Goal: Information Seeking & Learning: Check status

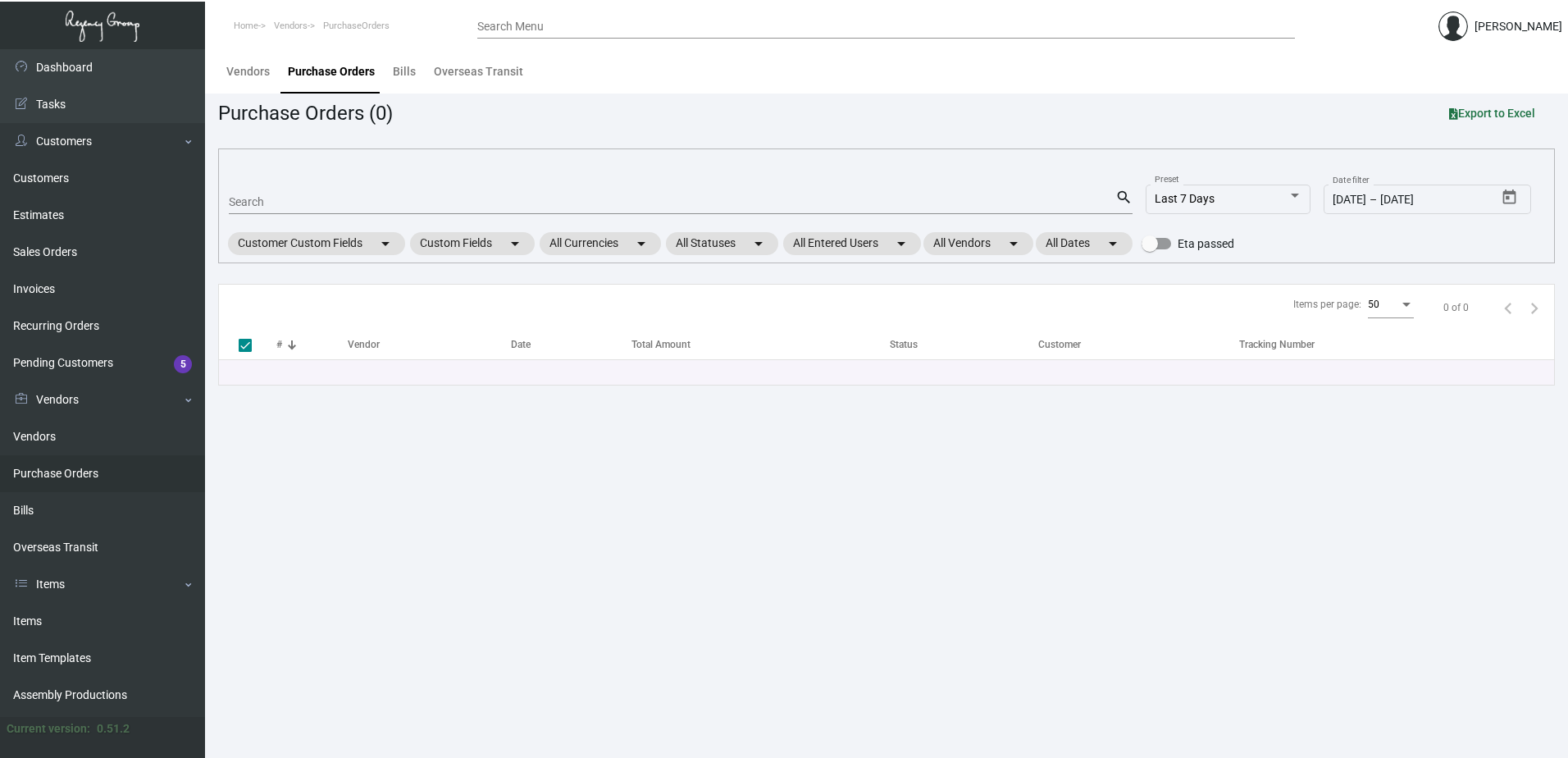
click at [541, 201] on input "Search" at bounding box center [672, 202] width 886 height 13
type input "10159"
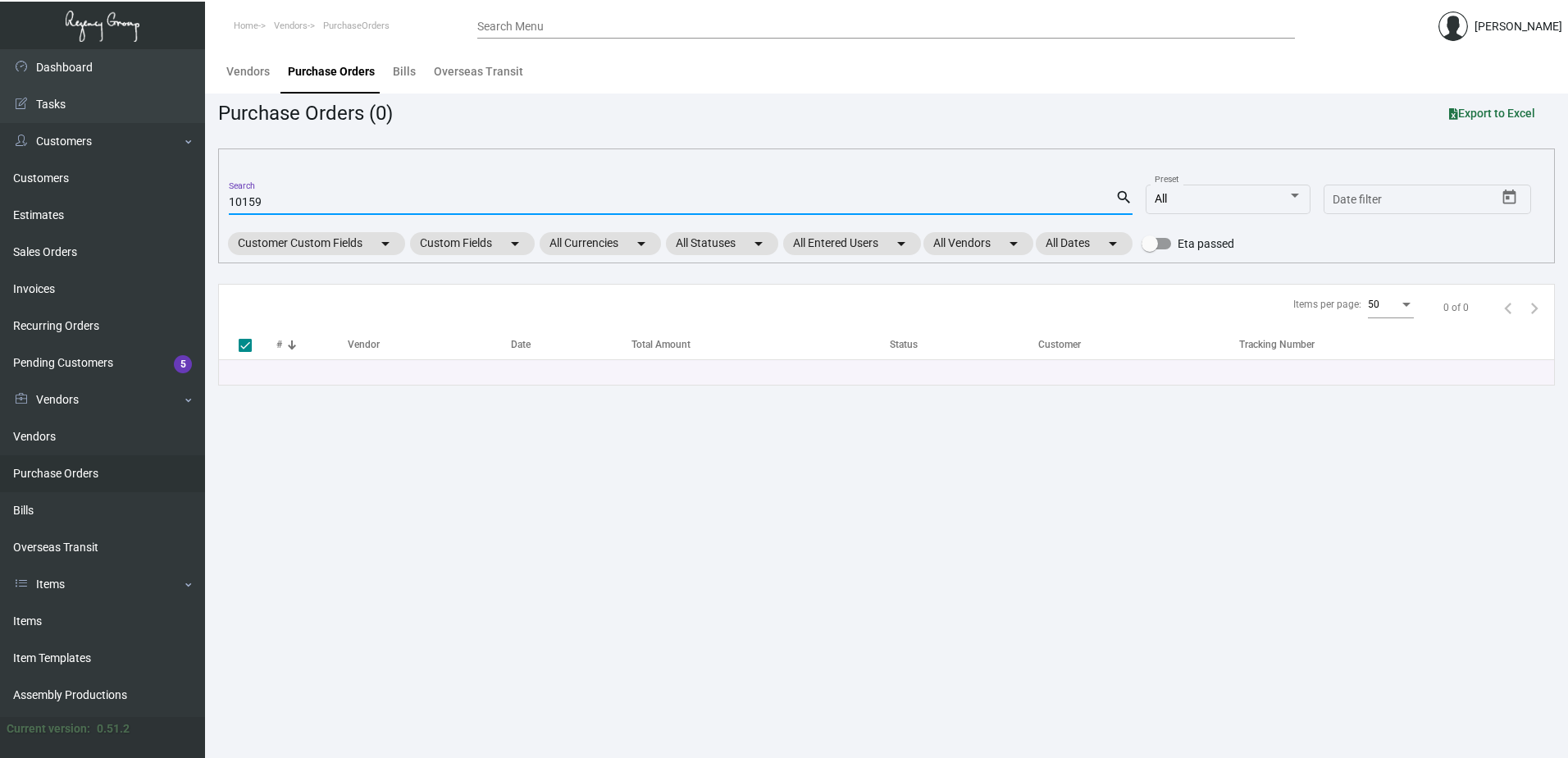
checkbox input "false"
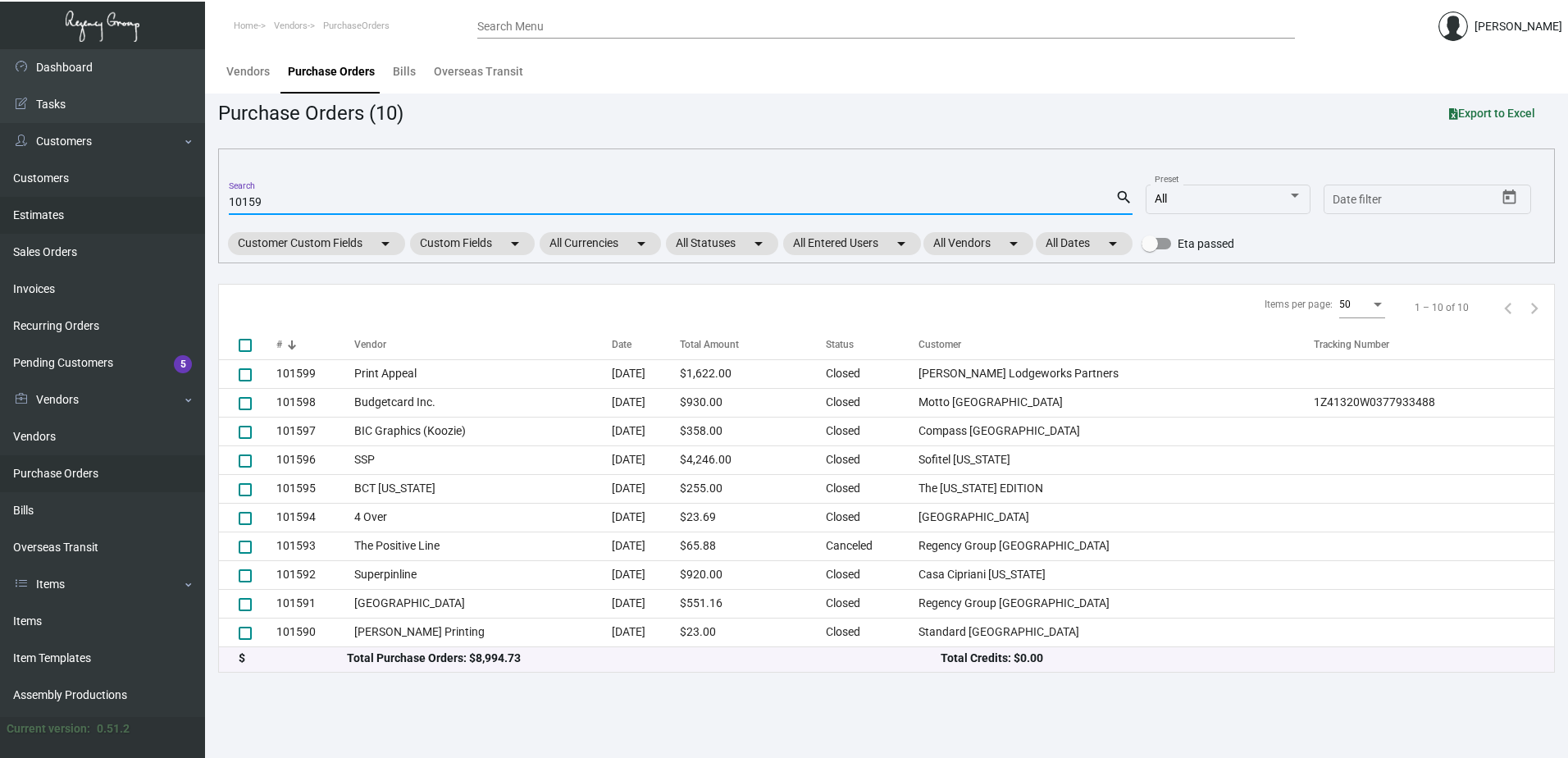
click at [53, 203] on link "Estimates" at bounding box center [102, 215] width 205 height 37
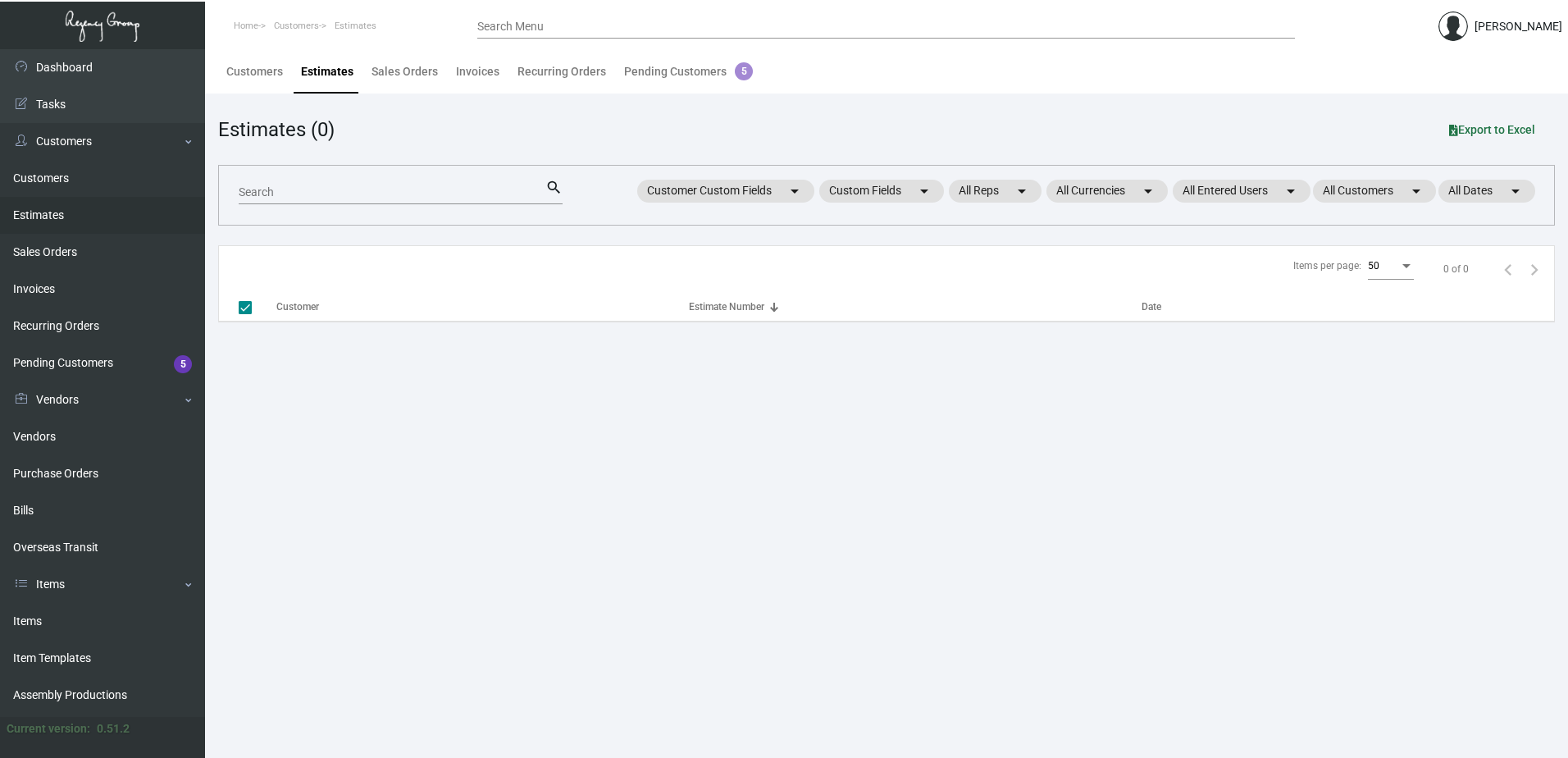
checkbox input "false"
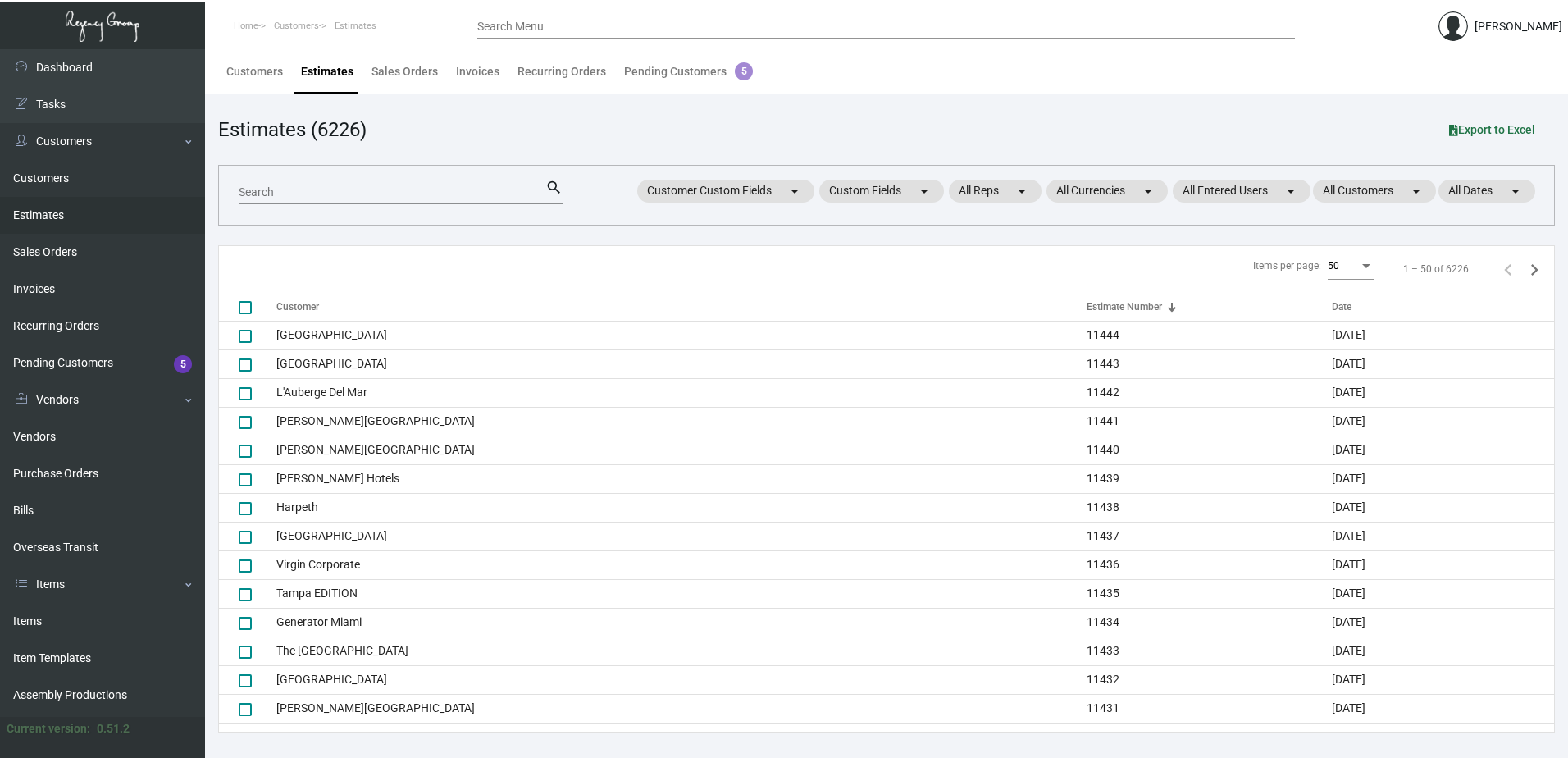
click at [395, 195] on input "Search" at bounding box center [392, 193] width 307 height 13
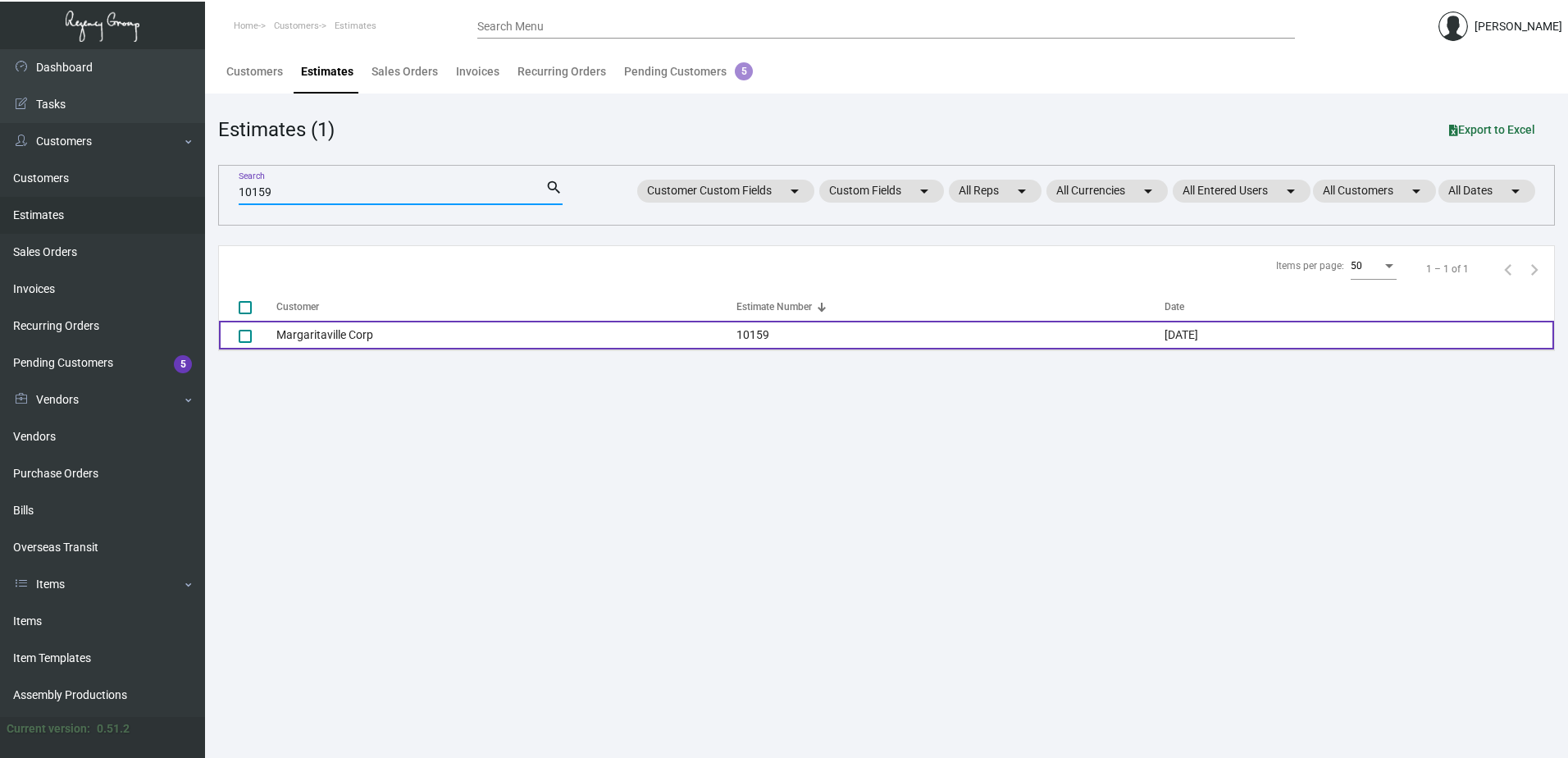
type input "10159"
click at [378, 327] on td "Margaritaville Corp" at bounding box center [506, 335] width 460 height 29
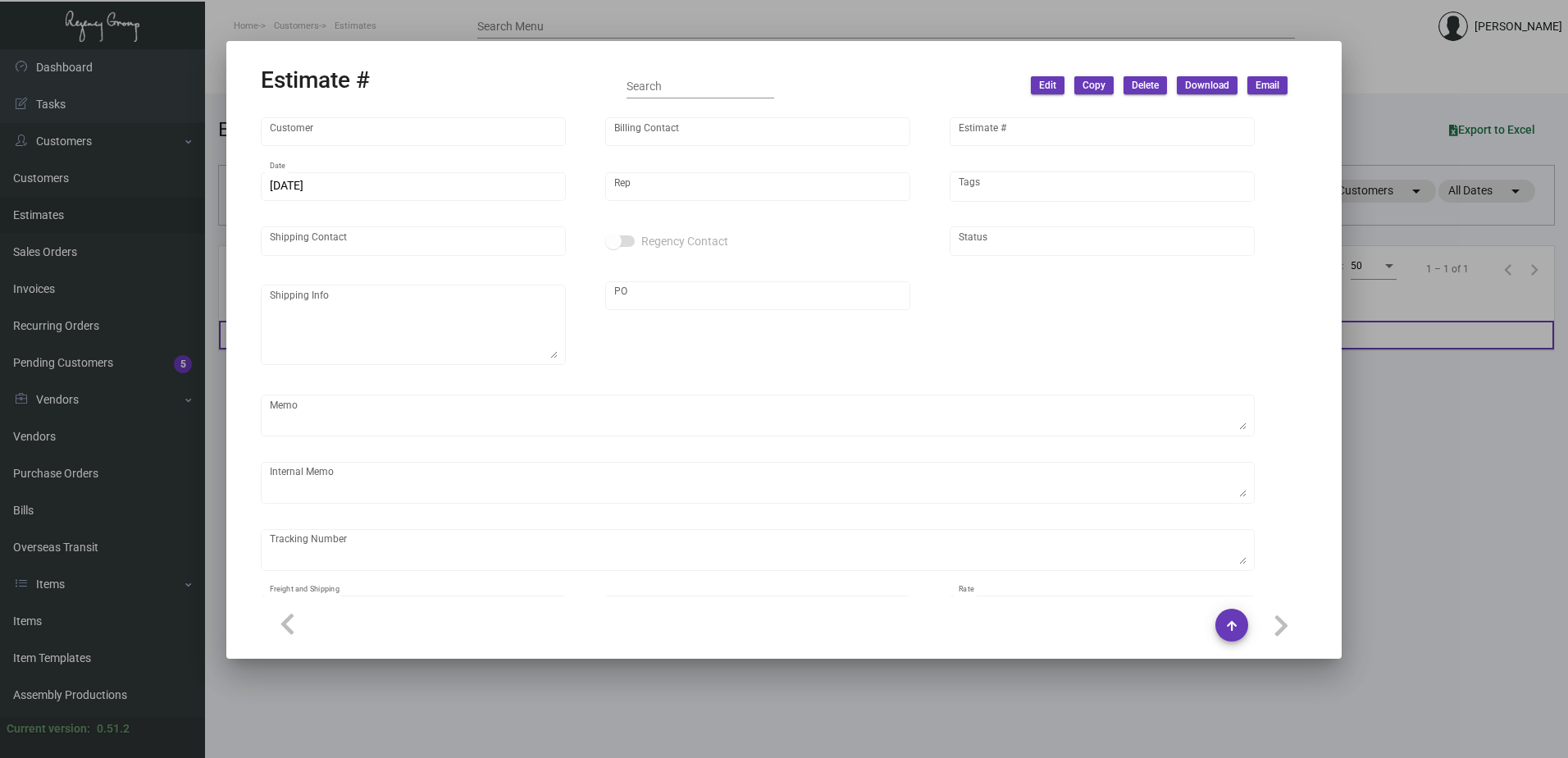
type input "Margaritaville Corp"
type input "[PERSON_NAME]"
type input "10159"
type input "[DATE]"
type input "[PERSON_NAME]"
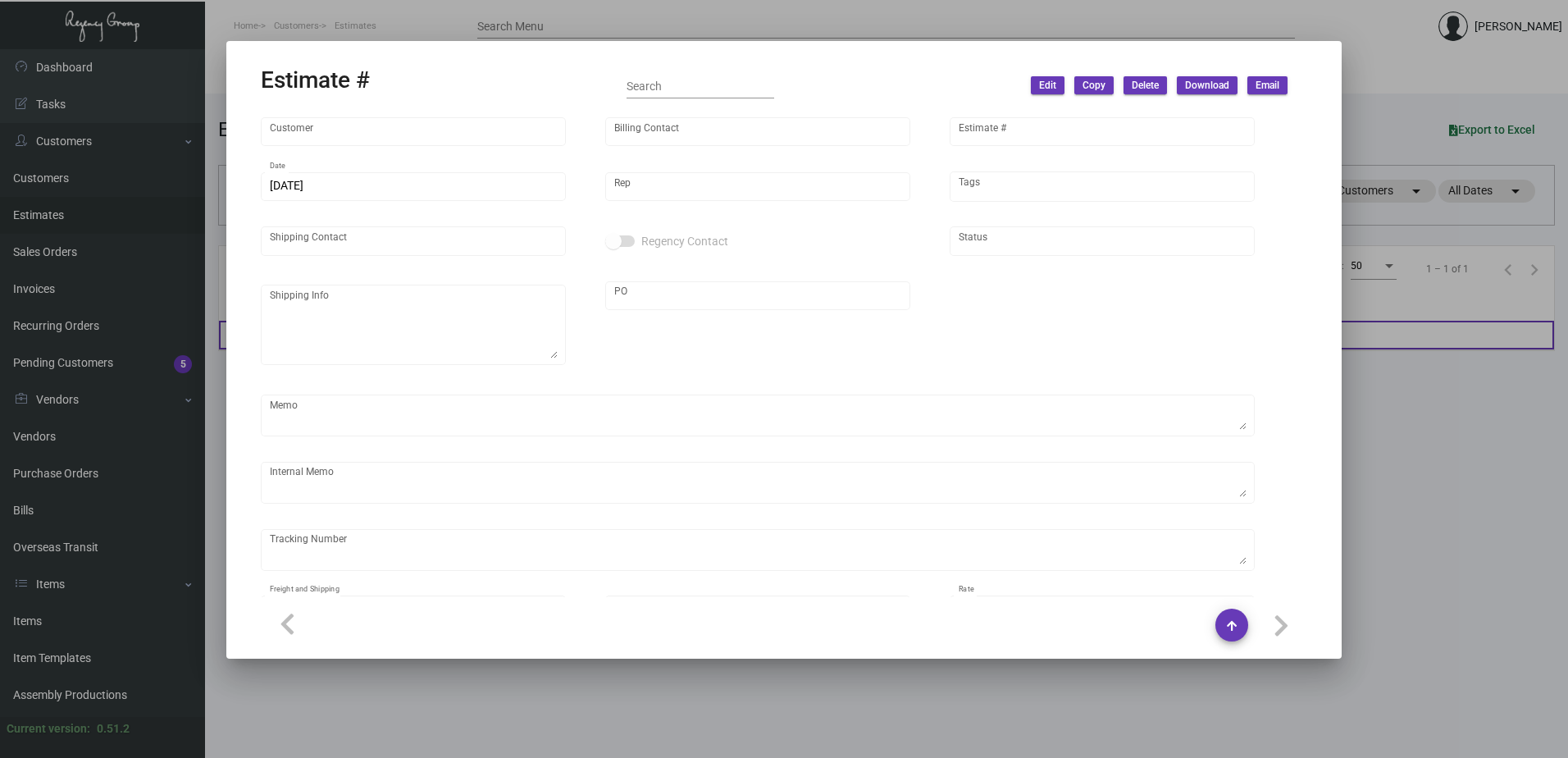
type input "[PERSON_NAME]"
type input "United States Dollar $"
type input "$ 0.00"
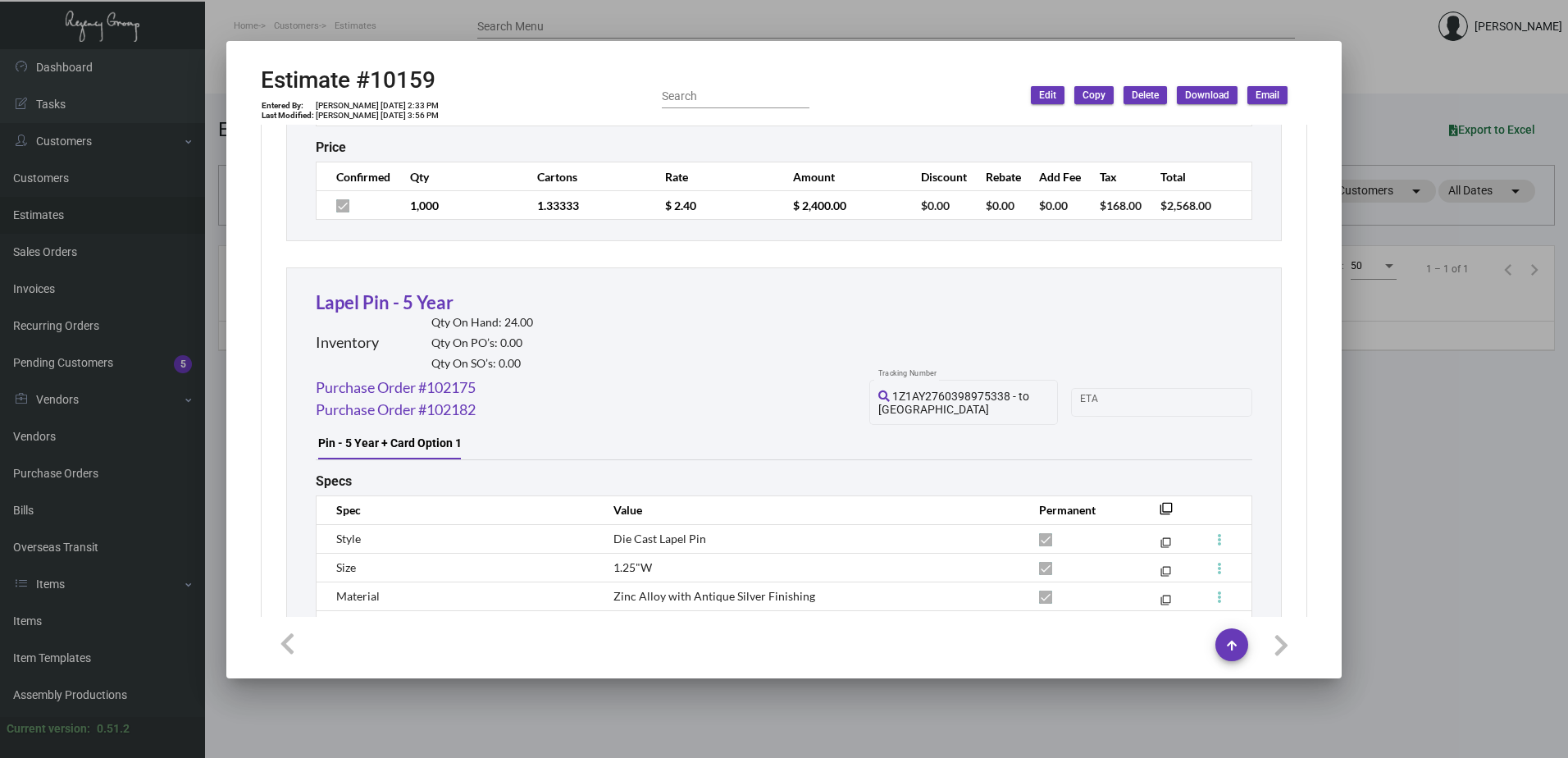
scroll to position [3028, 0]
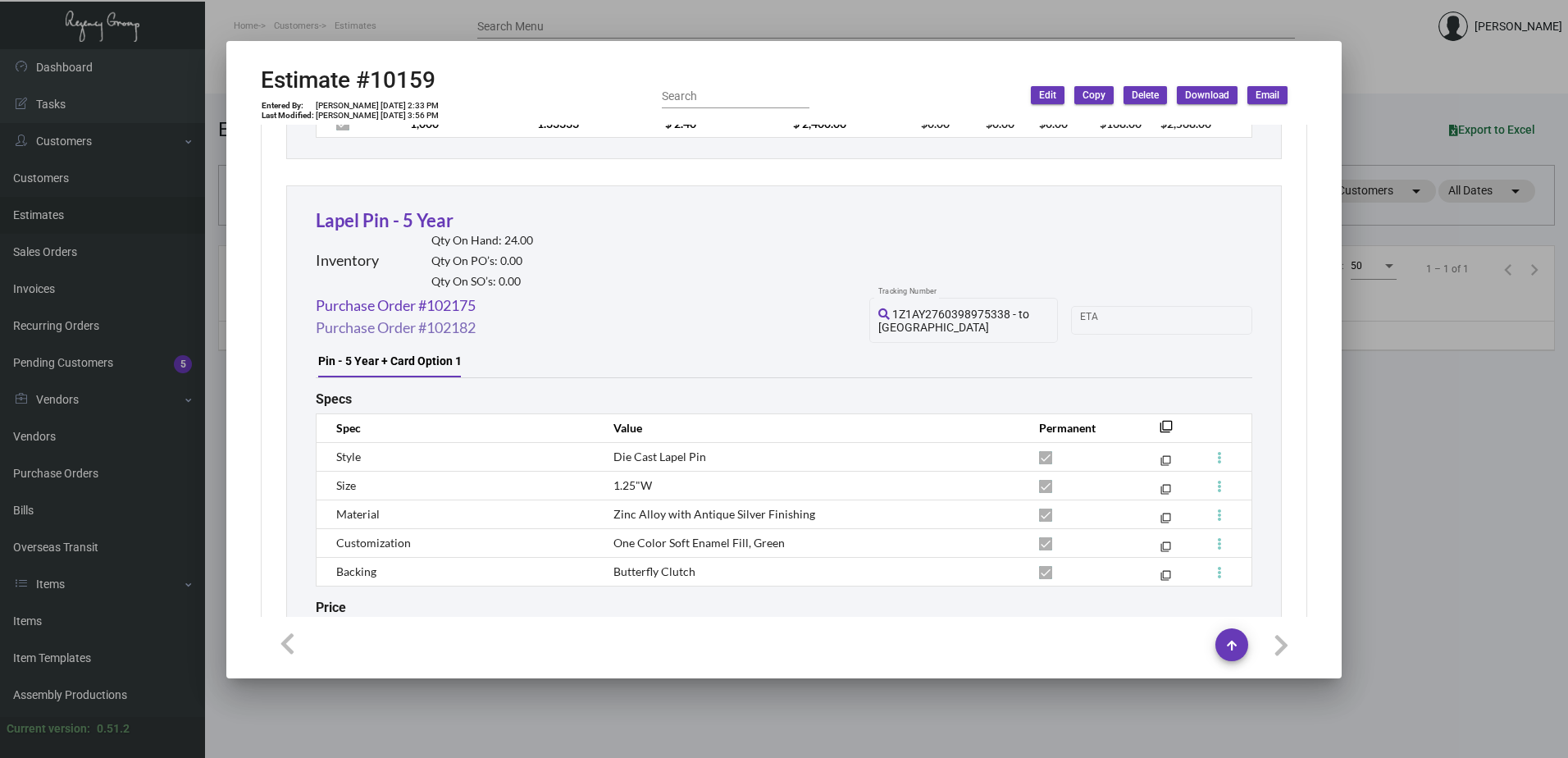
click at [470, 317] on link "Purchase Order #102182" at bounding box center [395, 328] width 160 height 23
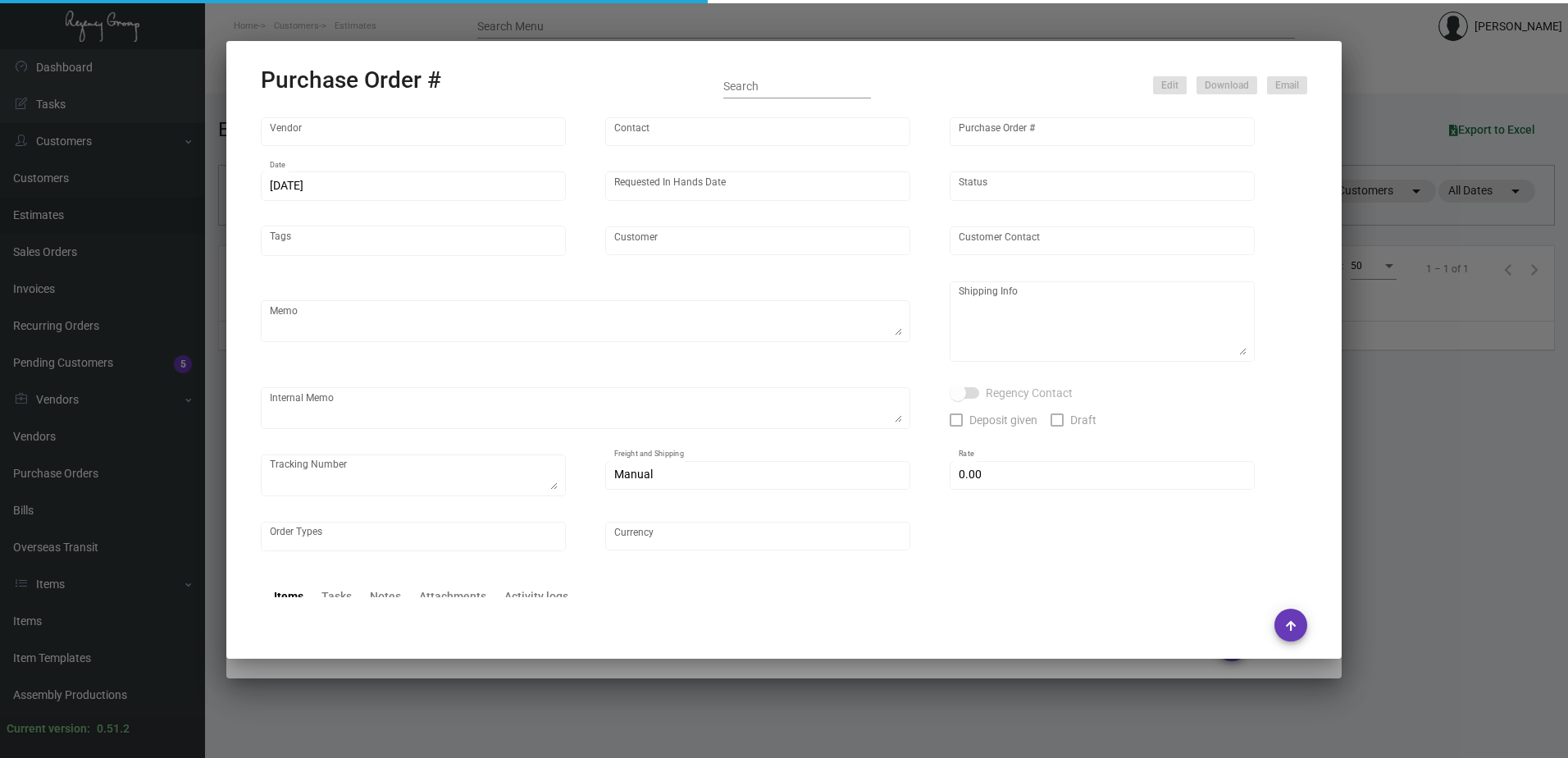
type input "TK Printing Group Inc"
type input "TK Printing Group Inc. - Place Order"
type input "102182"
type input "[DATE]"
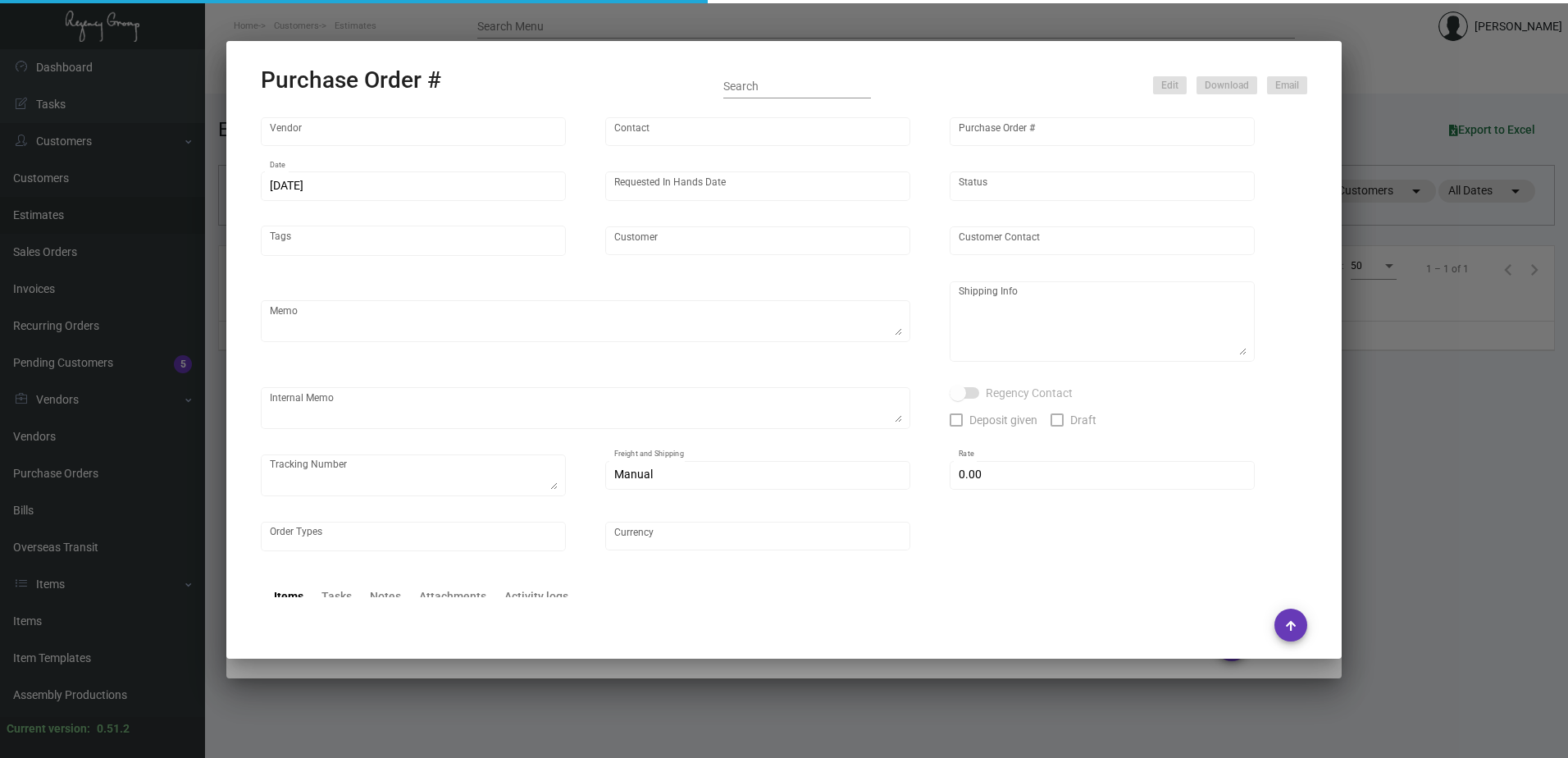
type input "Margaritaville Corp"
type textarea "Reference quote dated [DATE]. ***ANY PRICE DISCREPANCY MUST BE CALLED OUT PRIOR…"
type textarea "Regency Group NJ - [PERSON_NAME] [STREET_ADDRESS]"
type textarea "[DATE] Shipped by UPS Ground TK#1Z1AY2760398975338 Cost $16.51 to [GEOGRAPHIC_D…"
checkbox input "true"
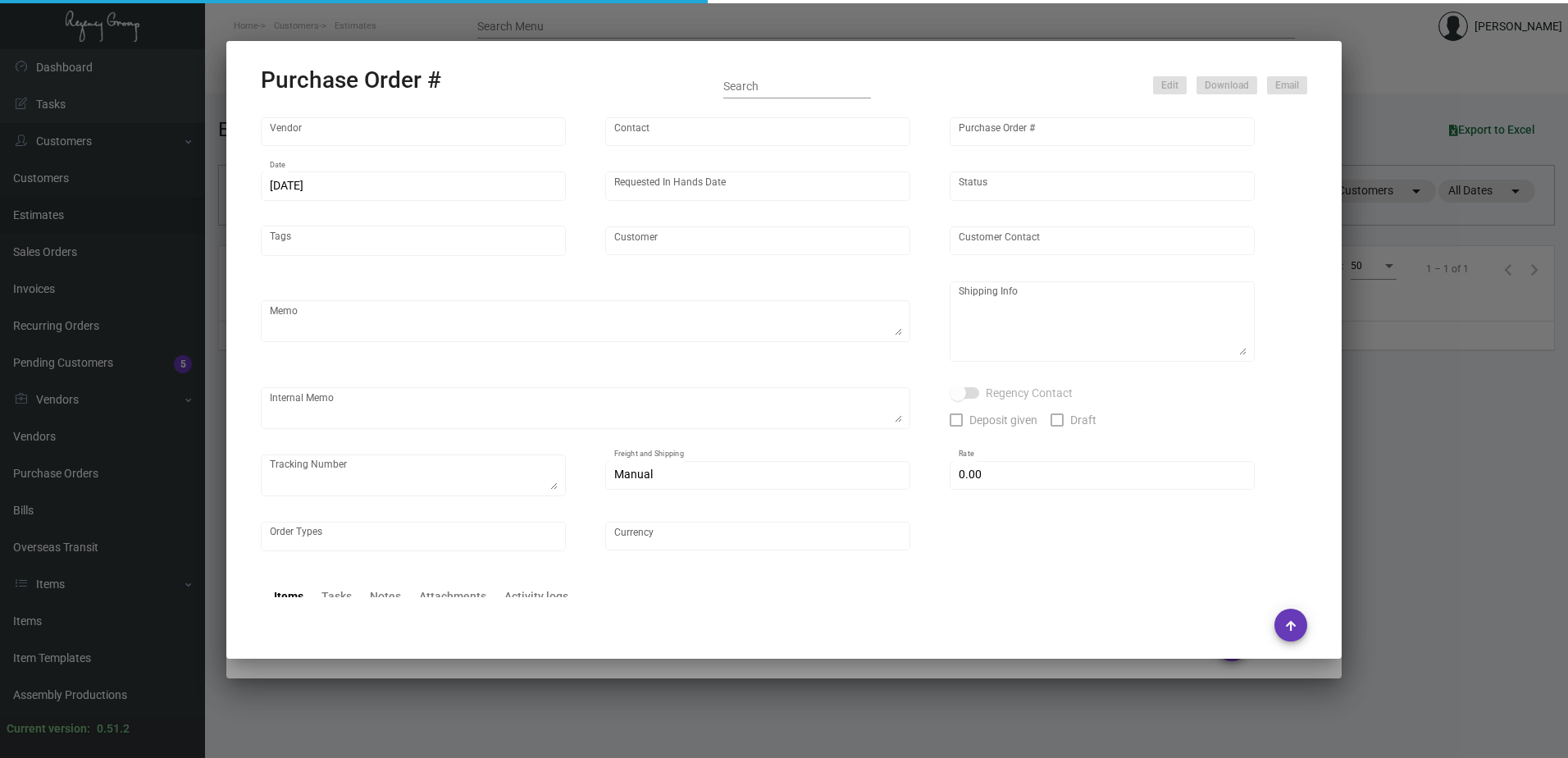
type input "$ 0.00"
type input "United States Dollar $"
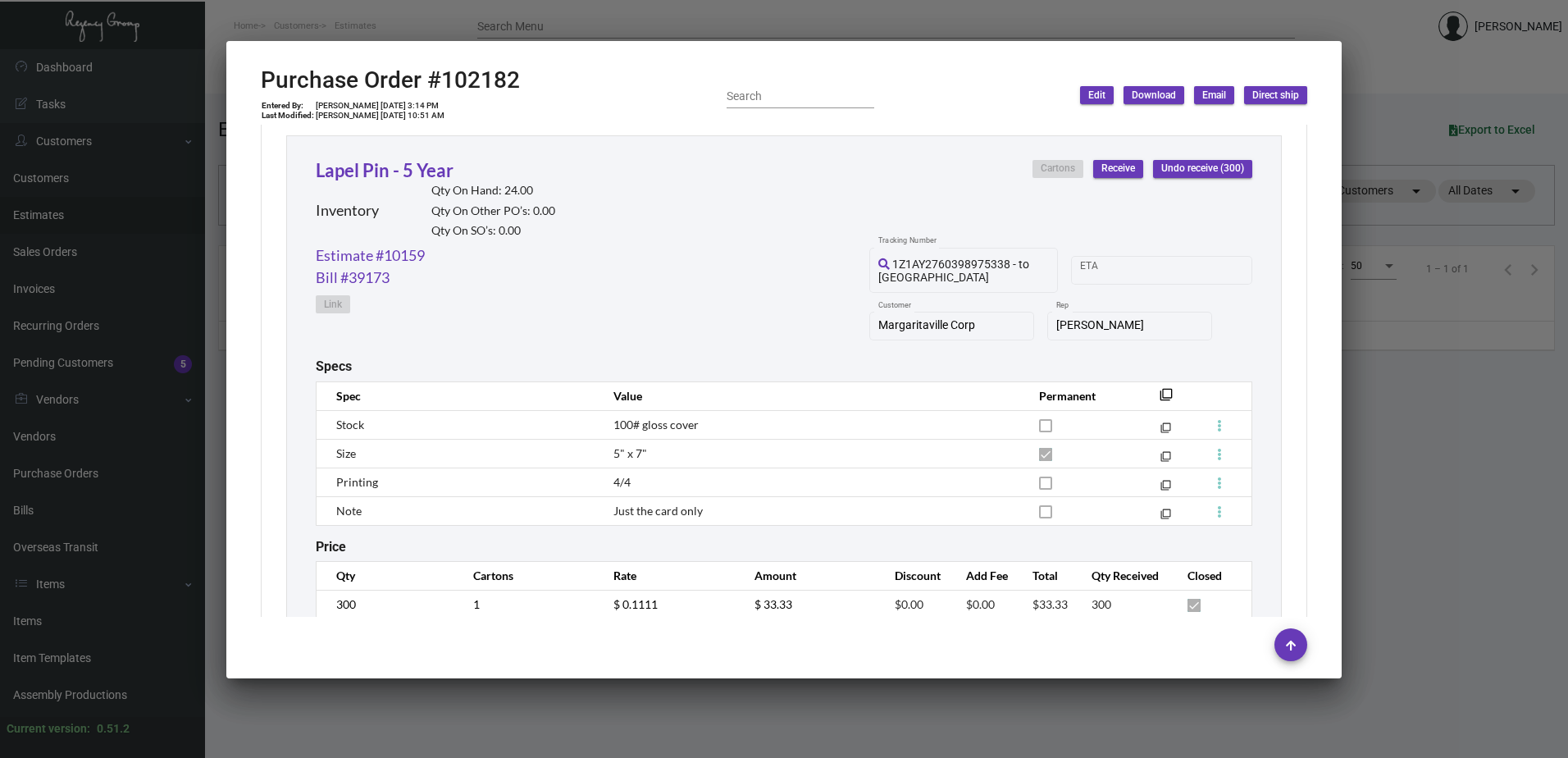
scroll to position [1322, 0]
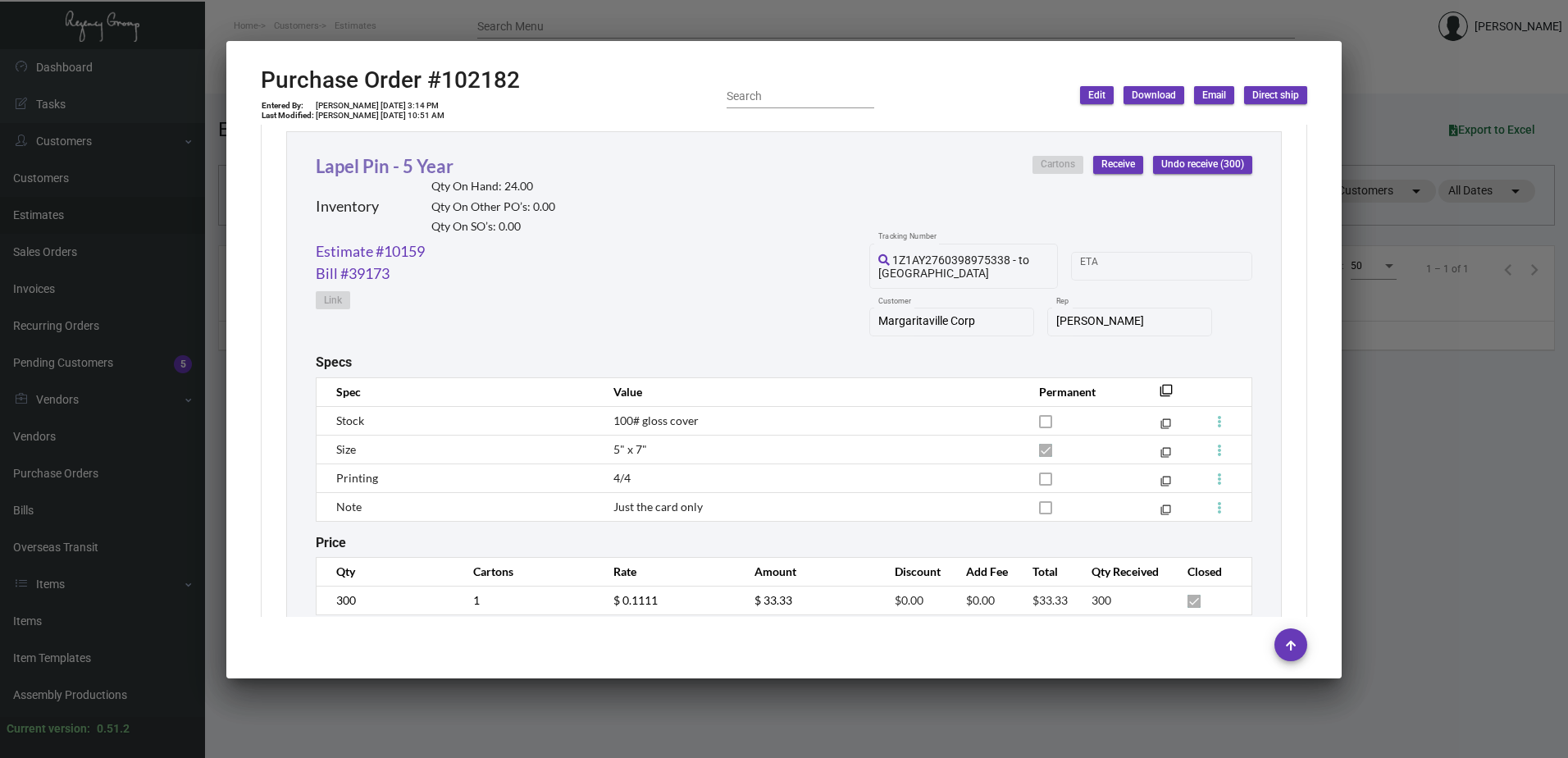
click at [402, 159] on link "Lapel Pin - 5 Year" at bounding box center [384, 167] width 138 height 23
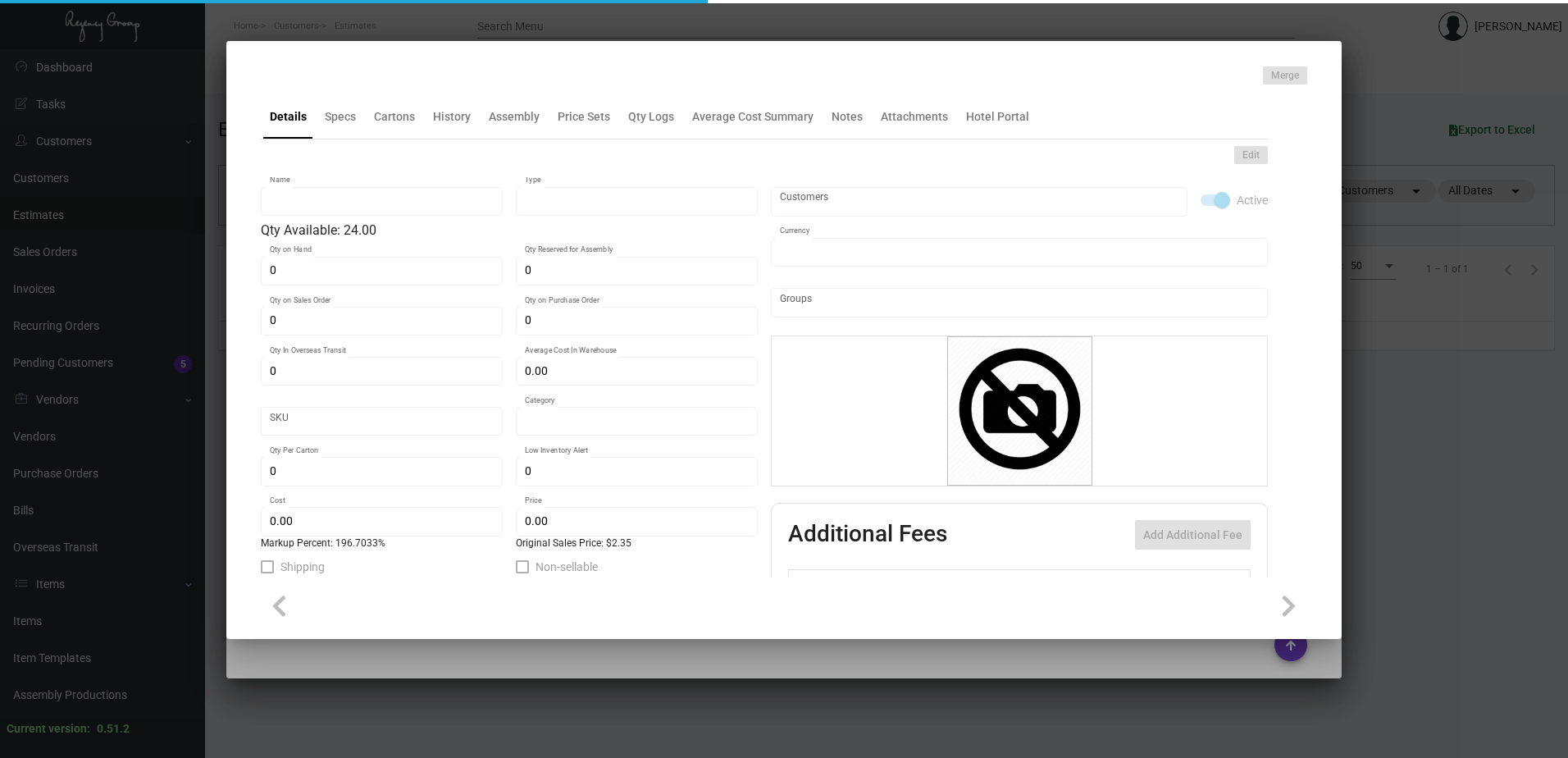
type input "Lapel Pin - 5 Year"
type input "Inventory"
type input "24"
type input "$ 1.77273"
type input "Standard"
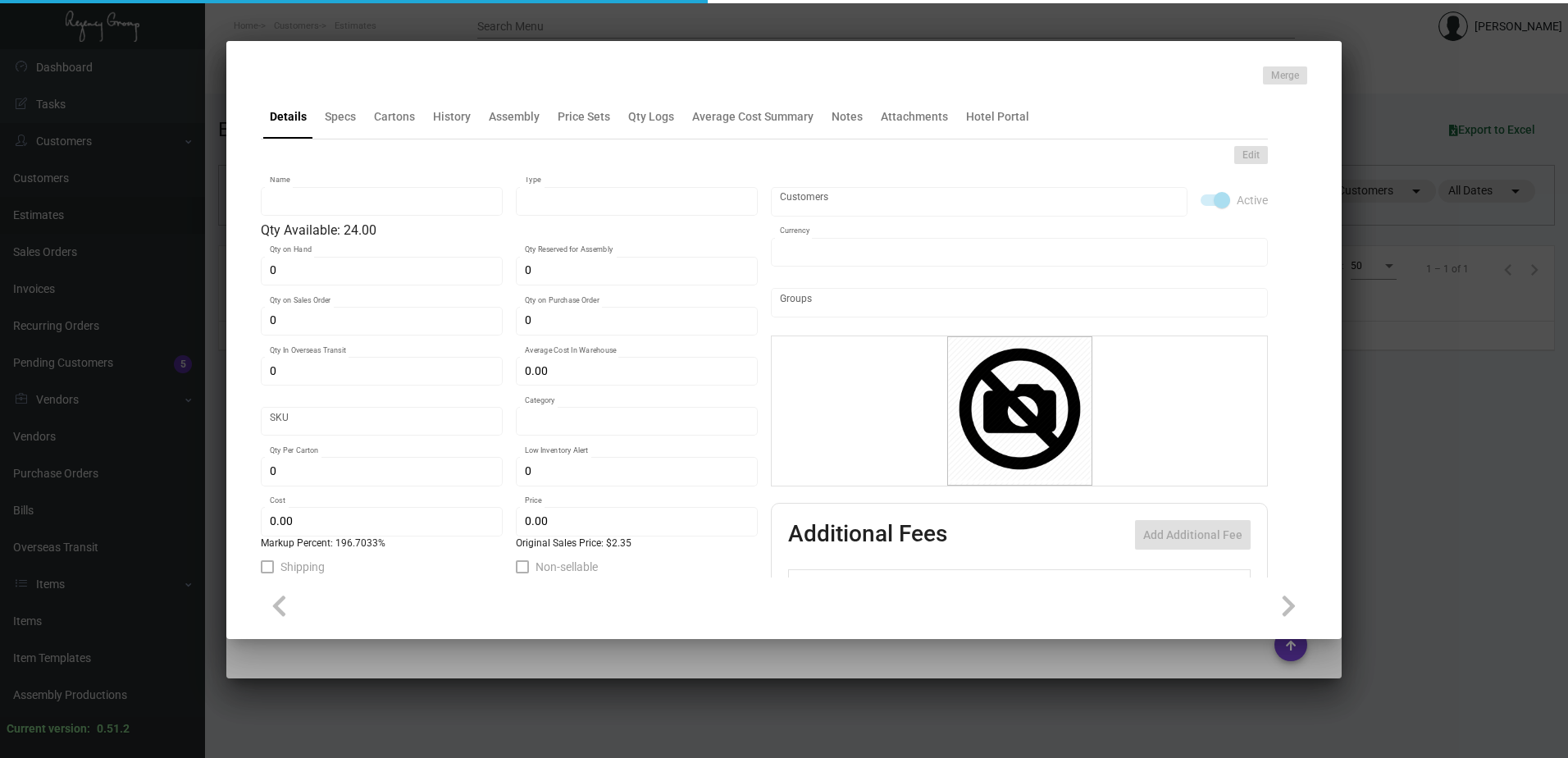
type input "300"
type input "250"
type input "$ 0.91"
type input "$ 2.70"
checkbox input "true"
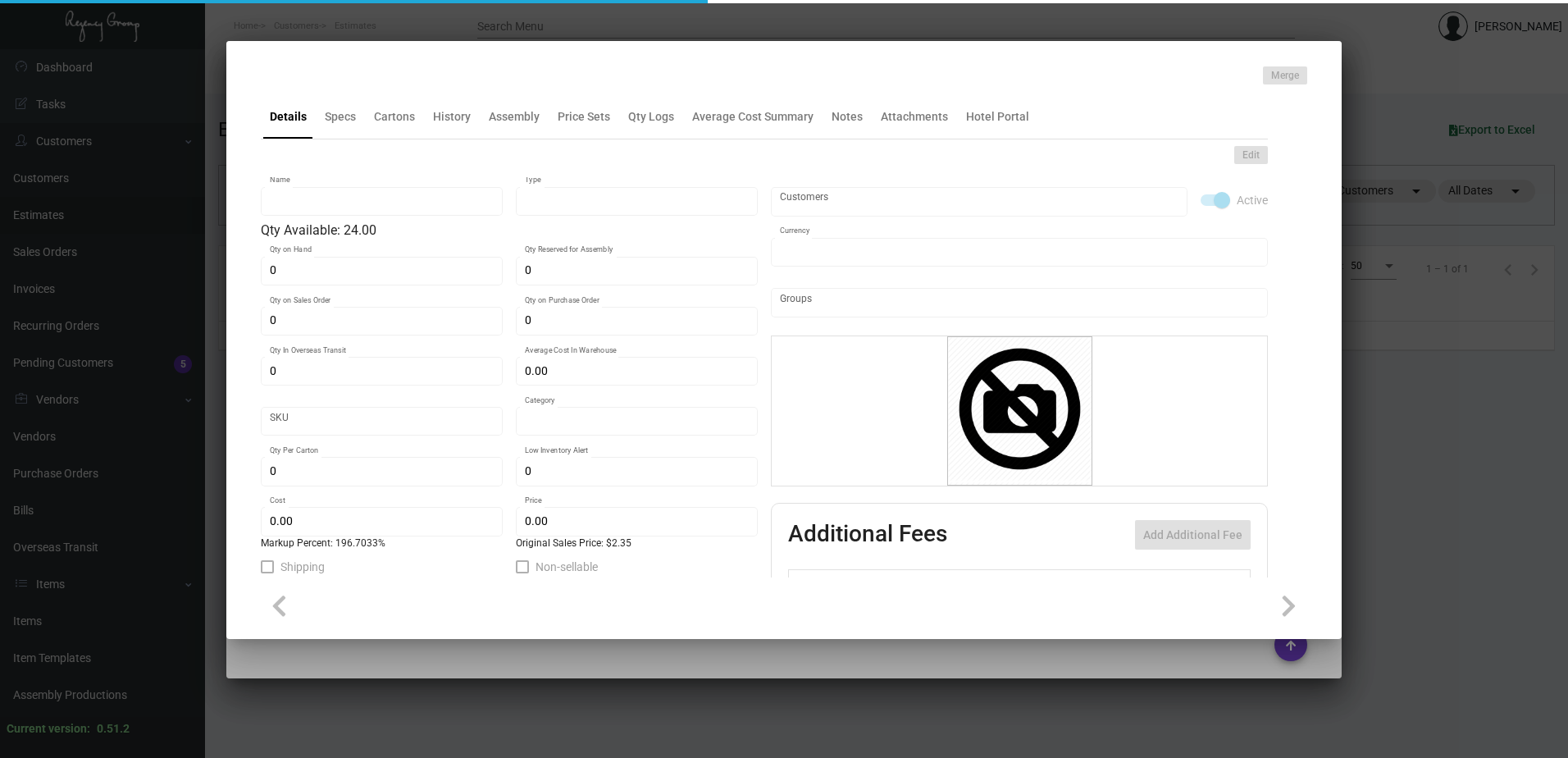
checkbox input "true"
type input "United States Dollar $"
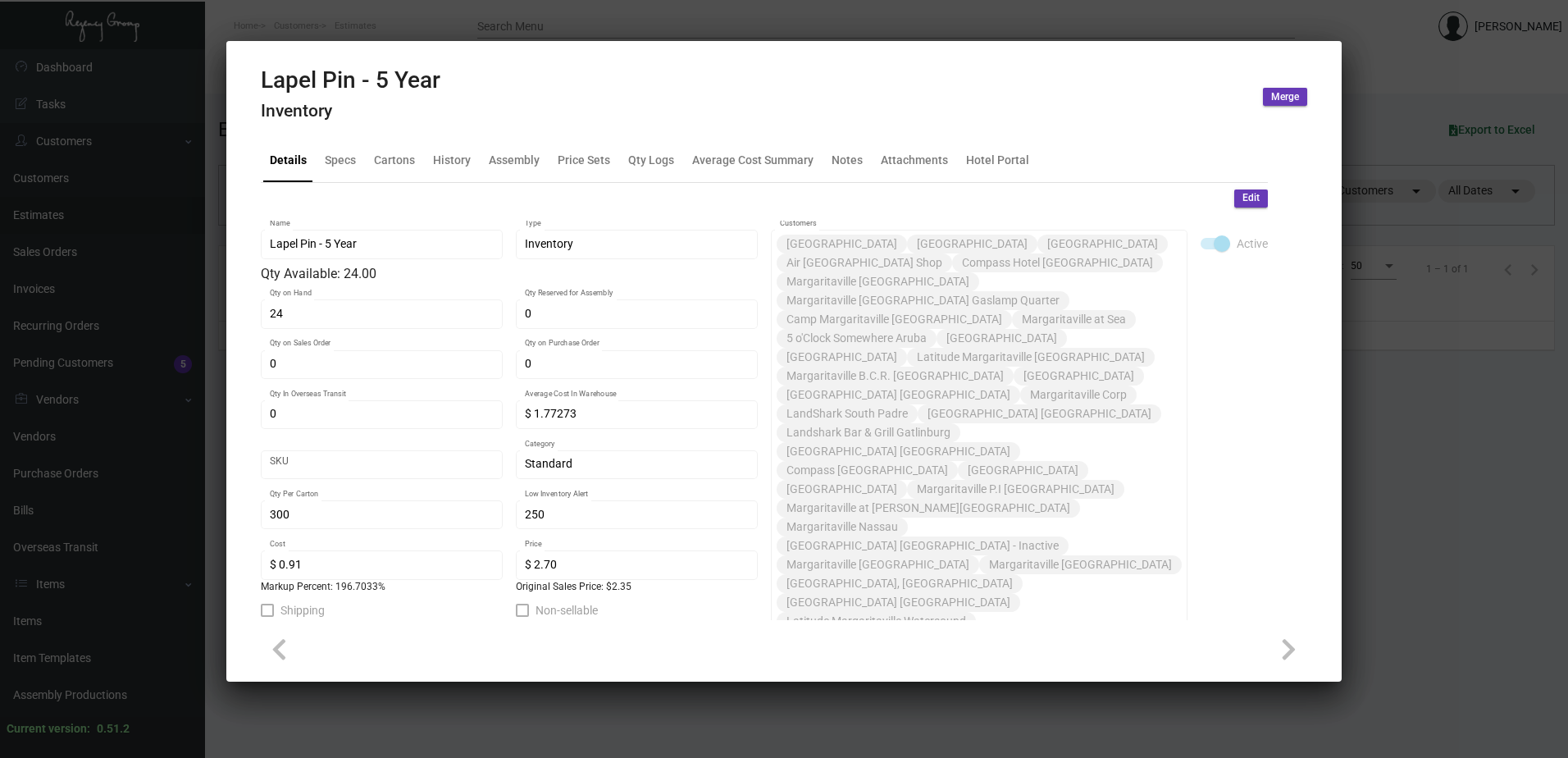
click at [678, 34] on div at bounding box center [784, 379] width 1568 height 758
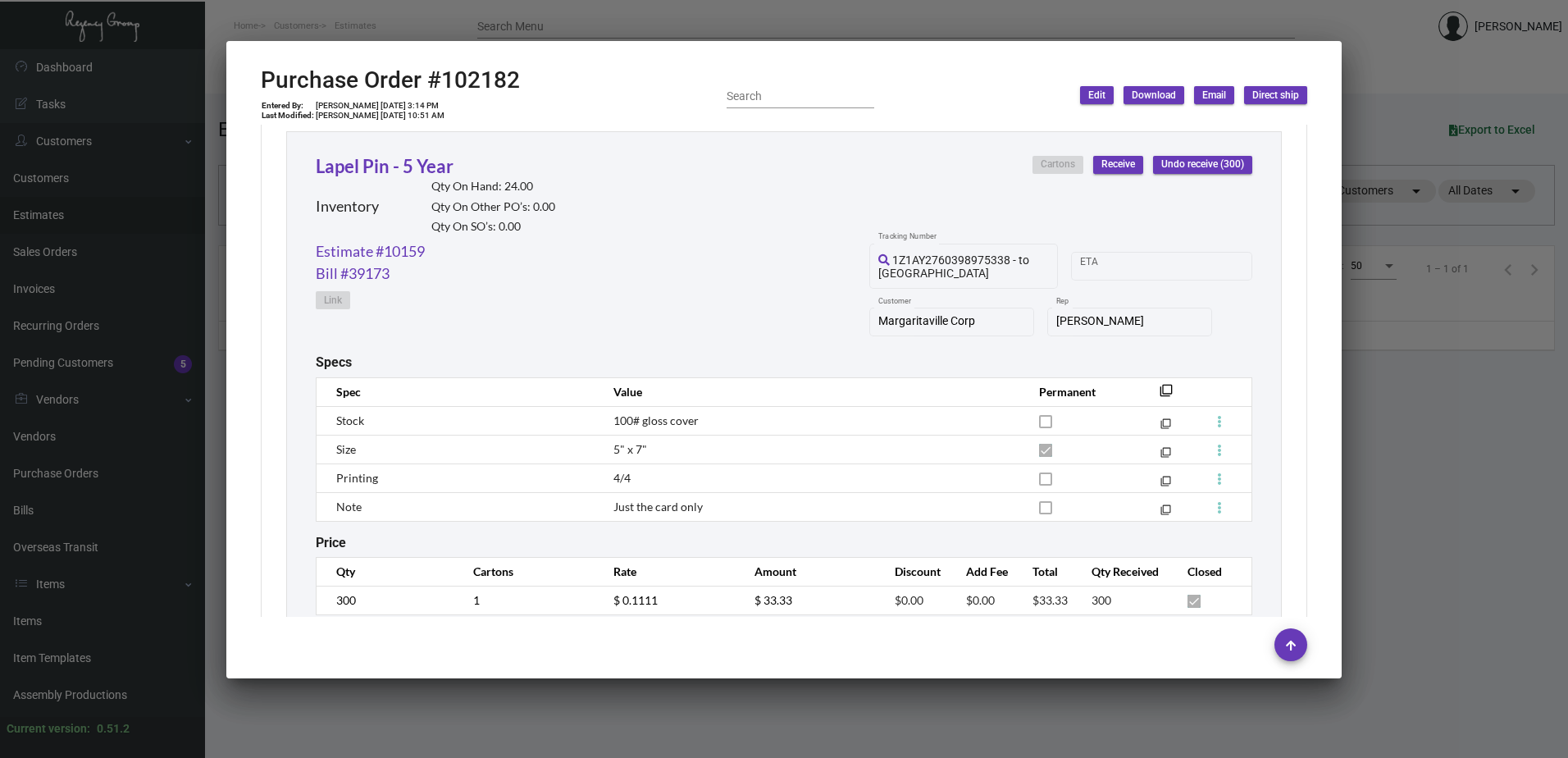
click at [388, 32] on div at bounding box center [784, 379] width 1568 height 758
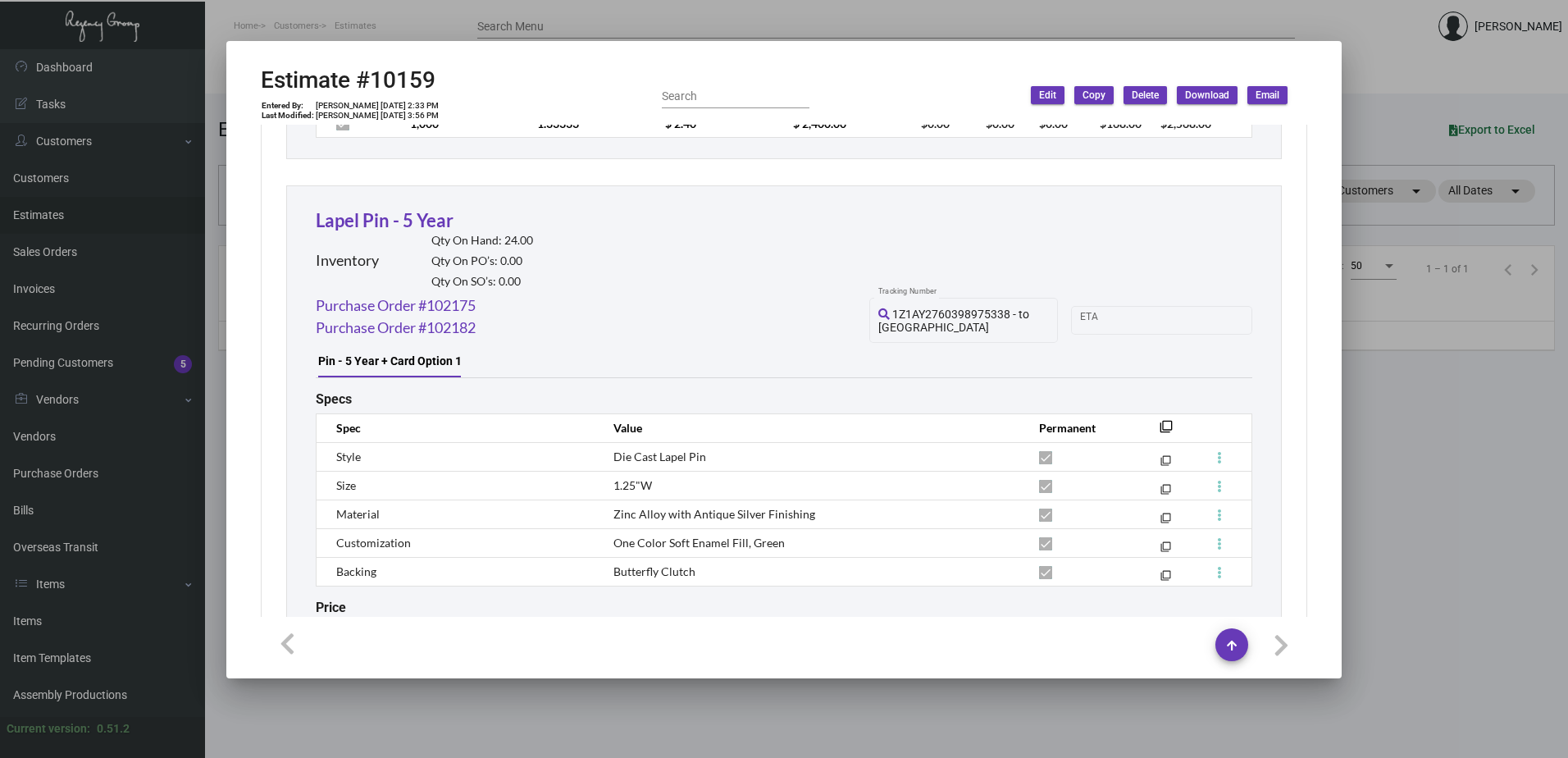
click at [49, 605] on div at bounding box center [784, 379] width 1568 height 758
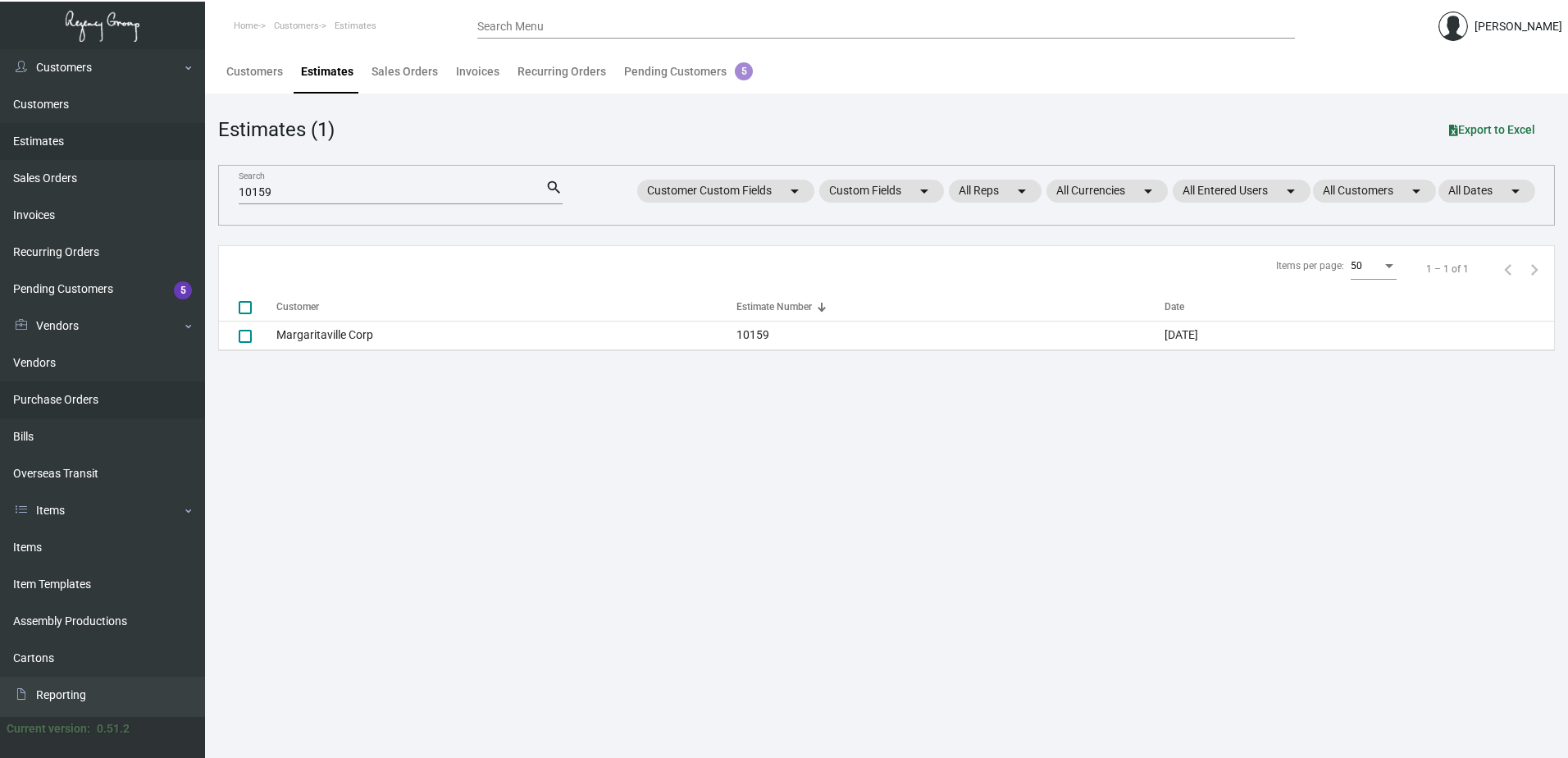
scroll to position [144, 0]
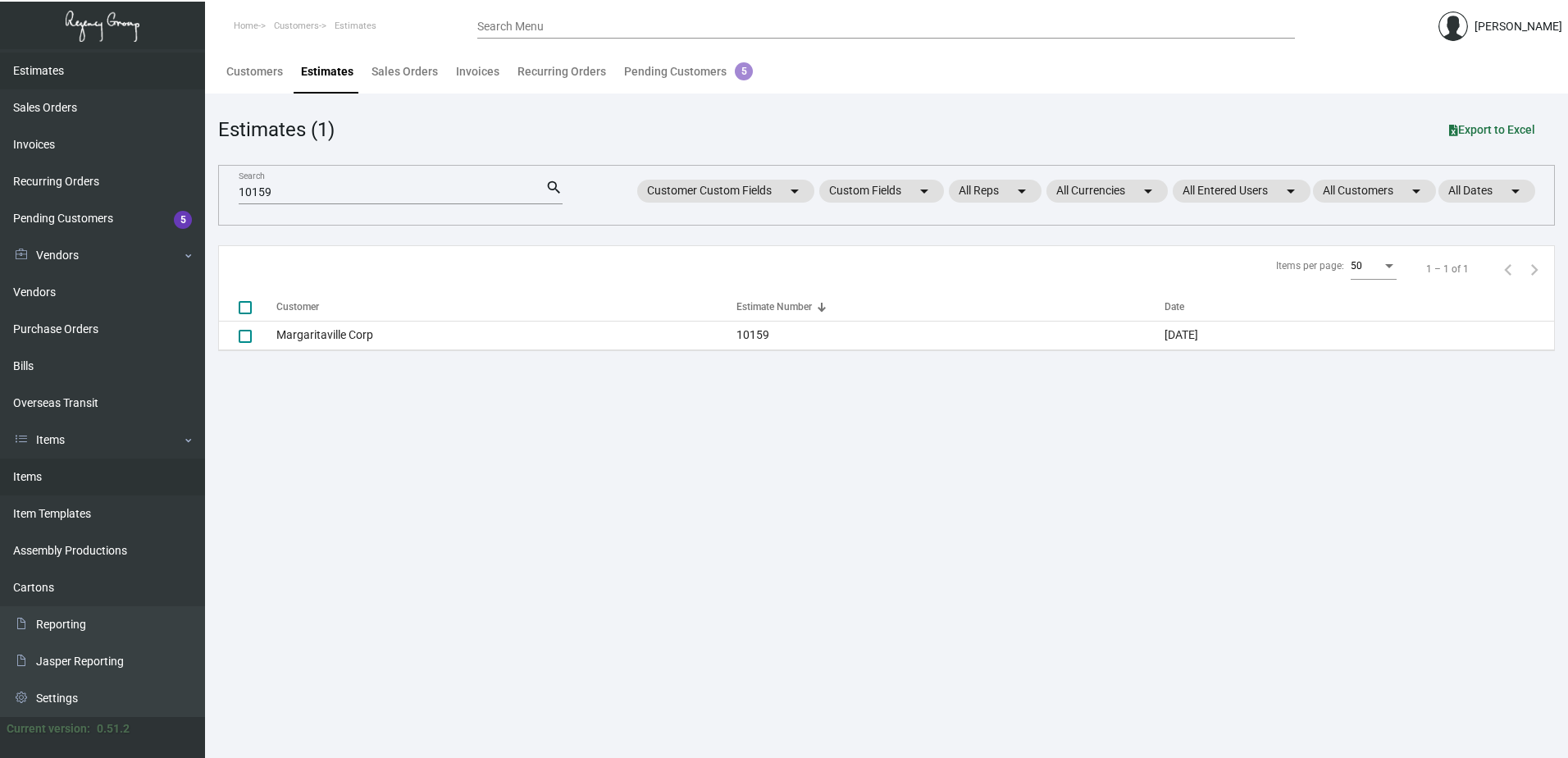
click at [54, 480] on link "Items" at bounding box center [102, 477] width 205 height 37
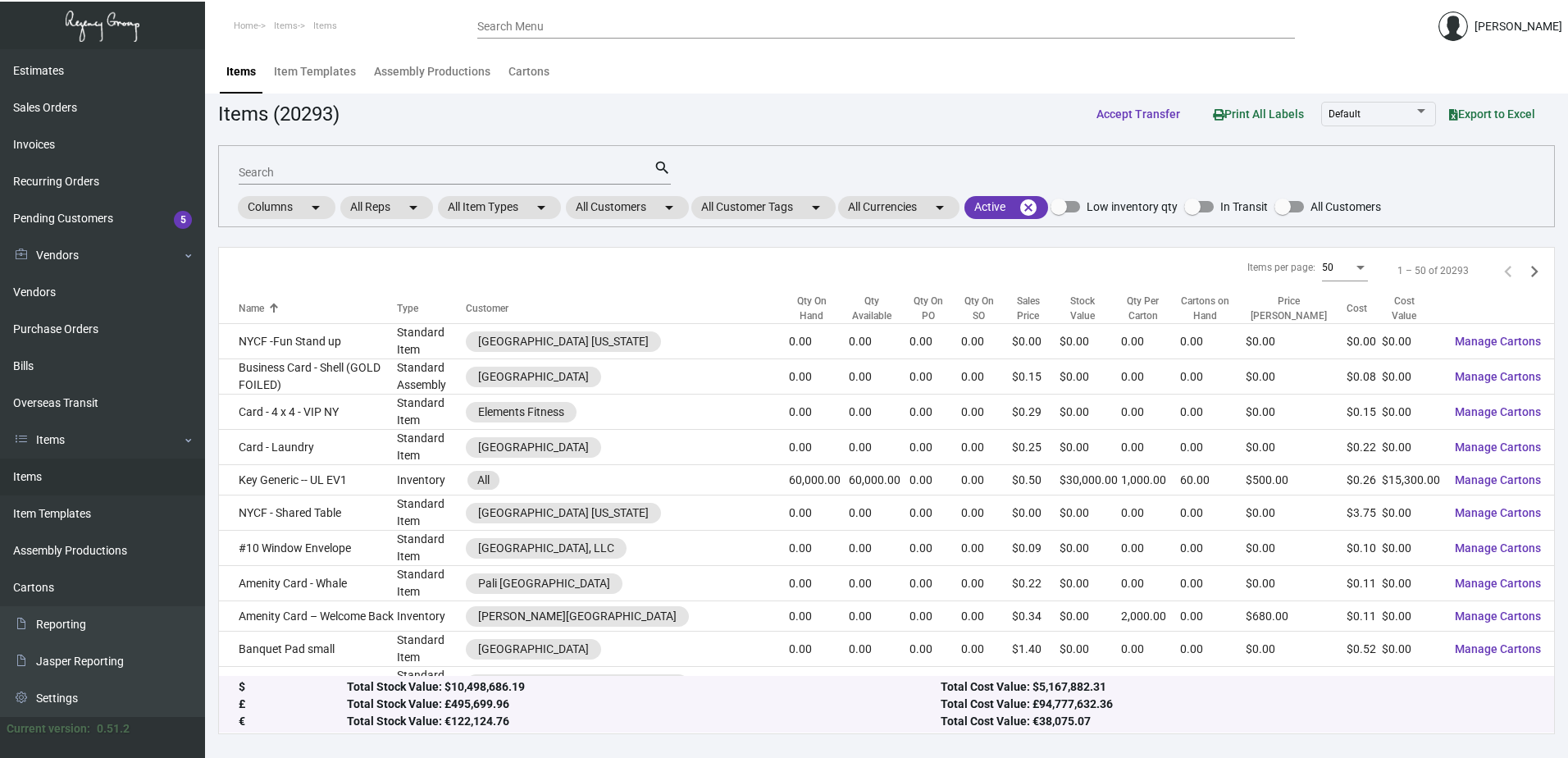
click at [568, 171] on input "Search" at bounding box center [446, 173] width 415 height 13
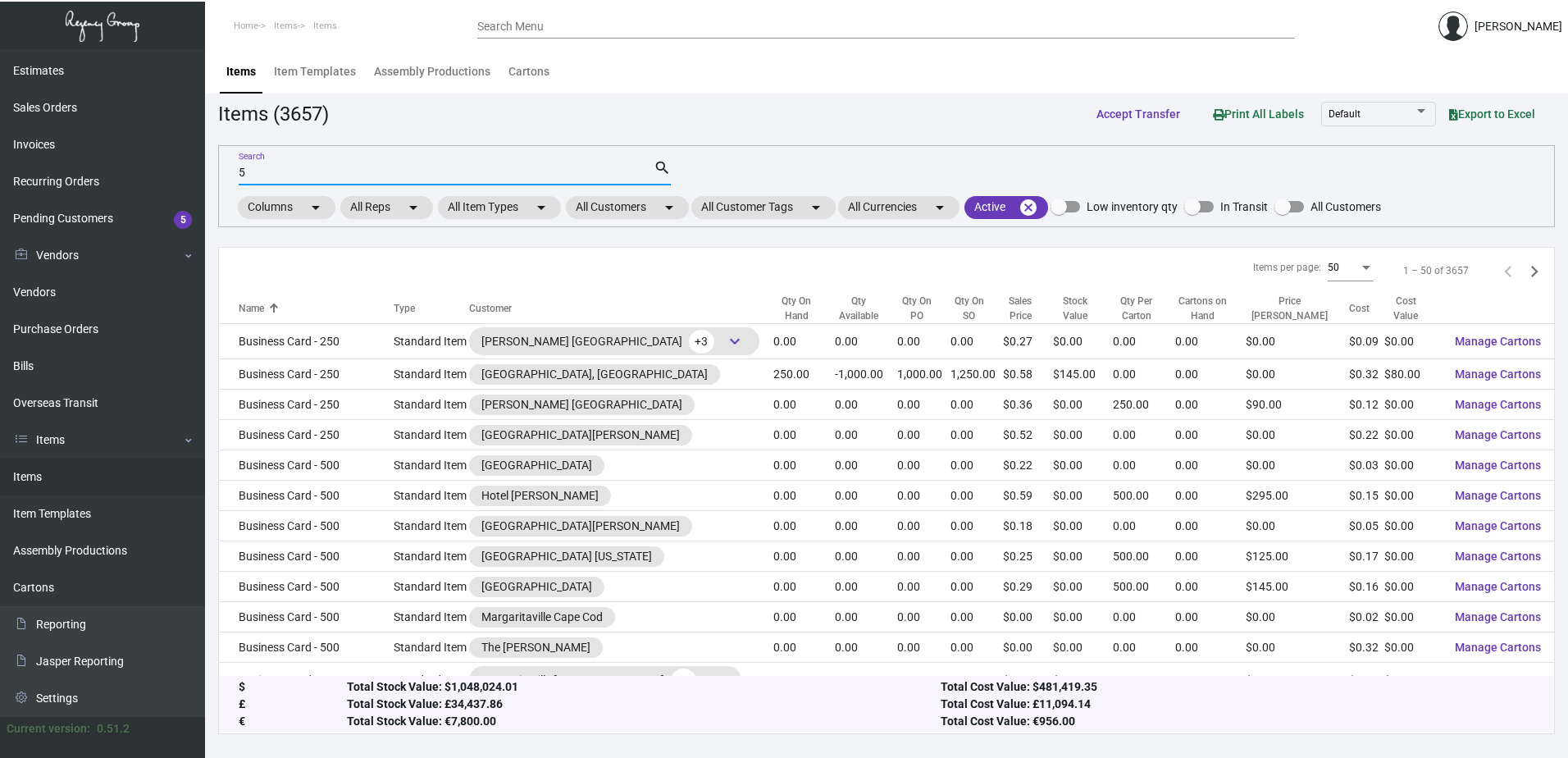
type input "5"
type input "A"
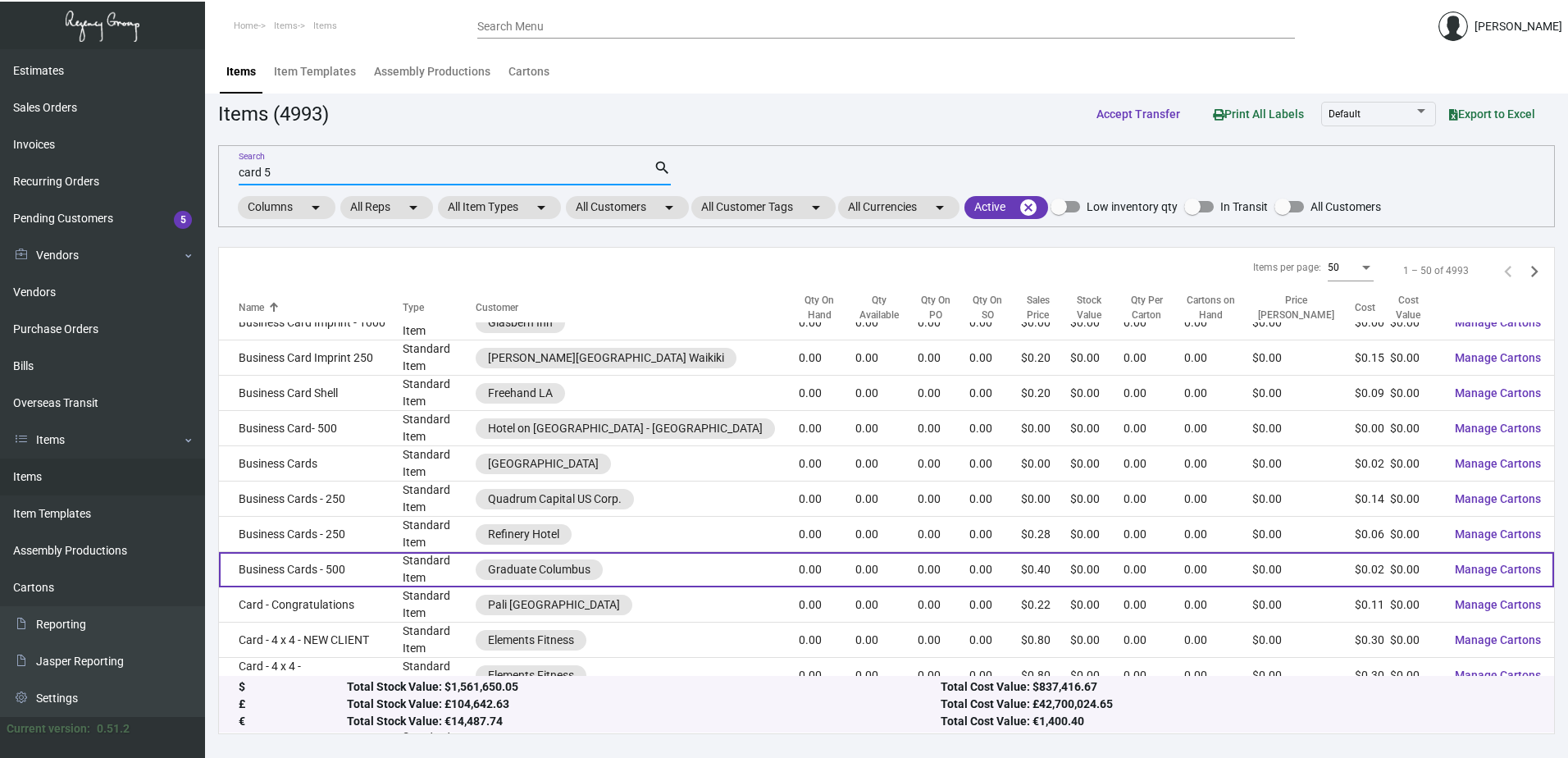
scroll to position [1199, 0]
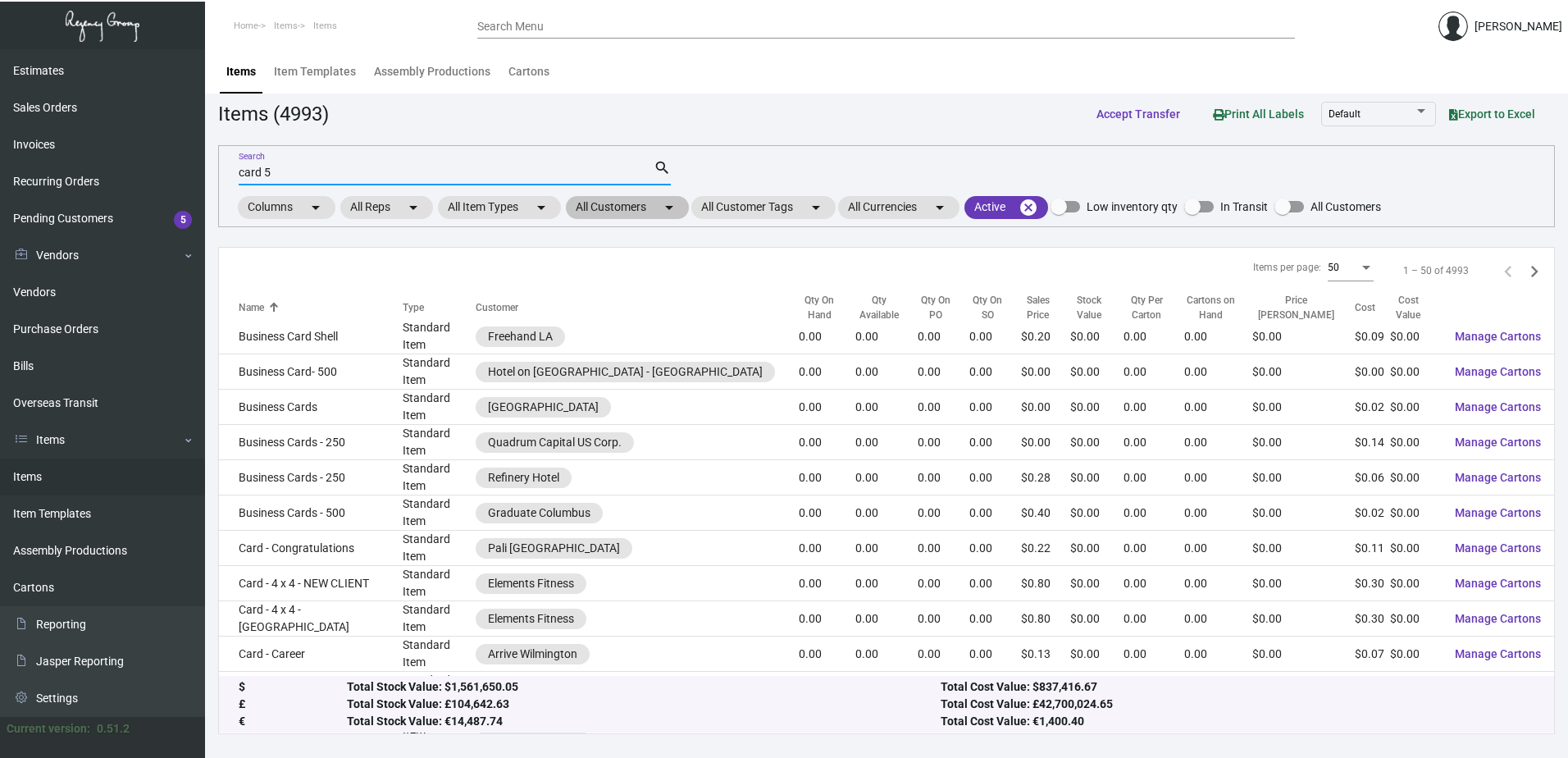
type input "card 5"
click at [630, 209] on mat-chip "All Customers arrow_drop_down" at bounding box center [627, 207] width 123 height 23
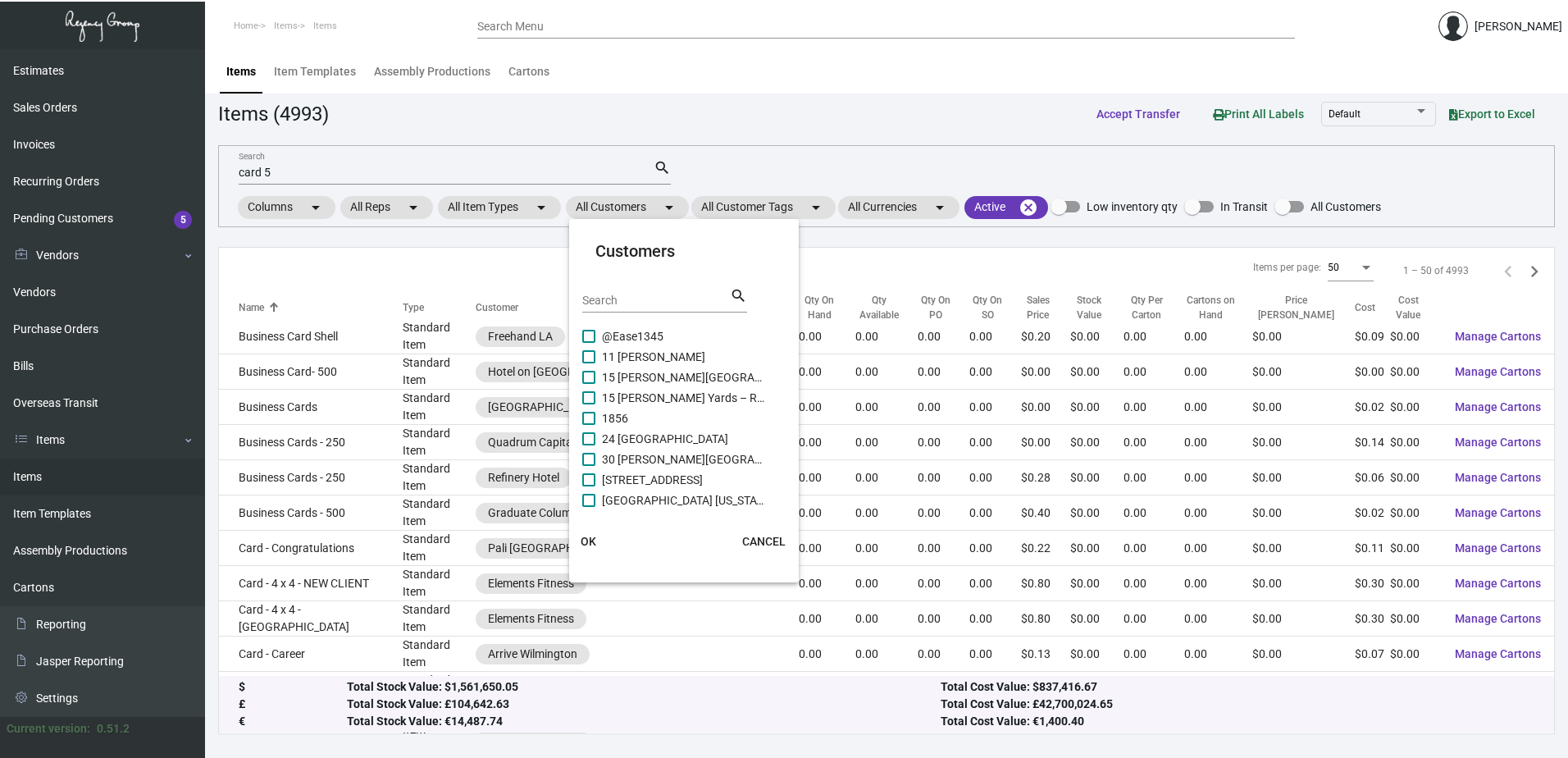
click at [617, 292] on div "Search" at bounding box center [656, 299] width 147 height 25
type input "marga"
click at [691, 374] on span "Margaritaville Corp" at bounding box center [683, 373] width 164 height 20
click at [589, 380] on input "Margaritaville Corp" at bounding box center [588, 380] width 1 height 1
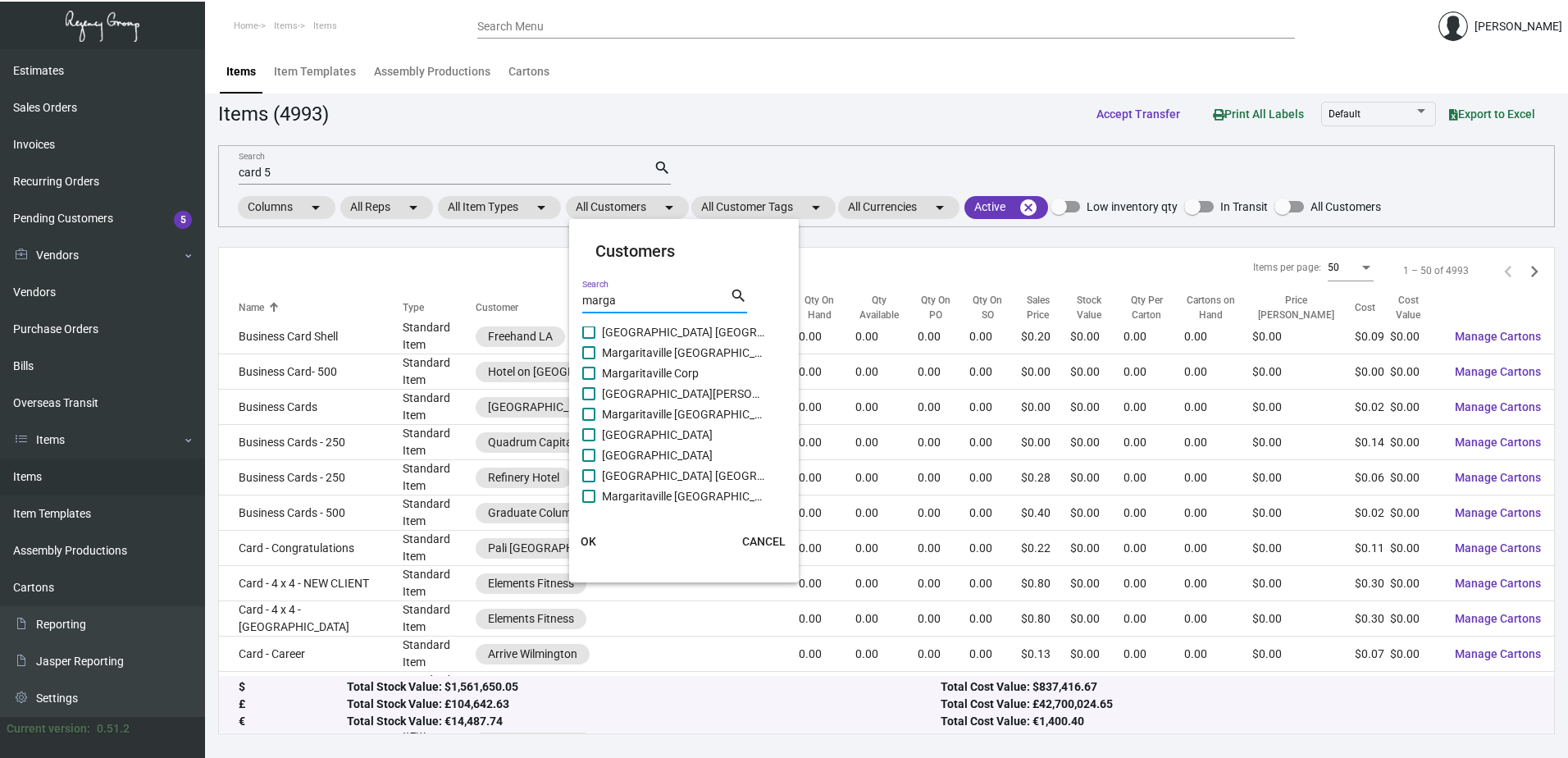
checkbox input "true"
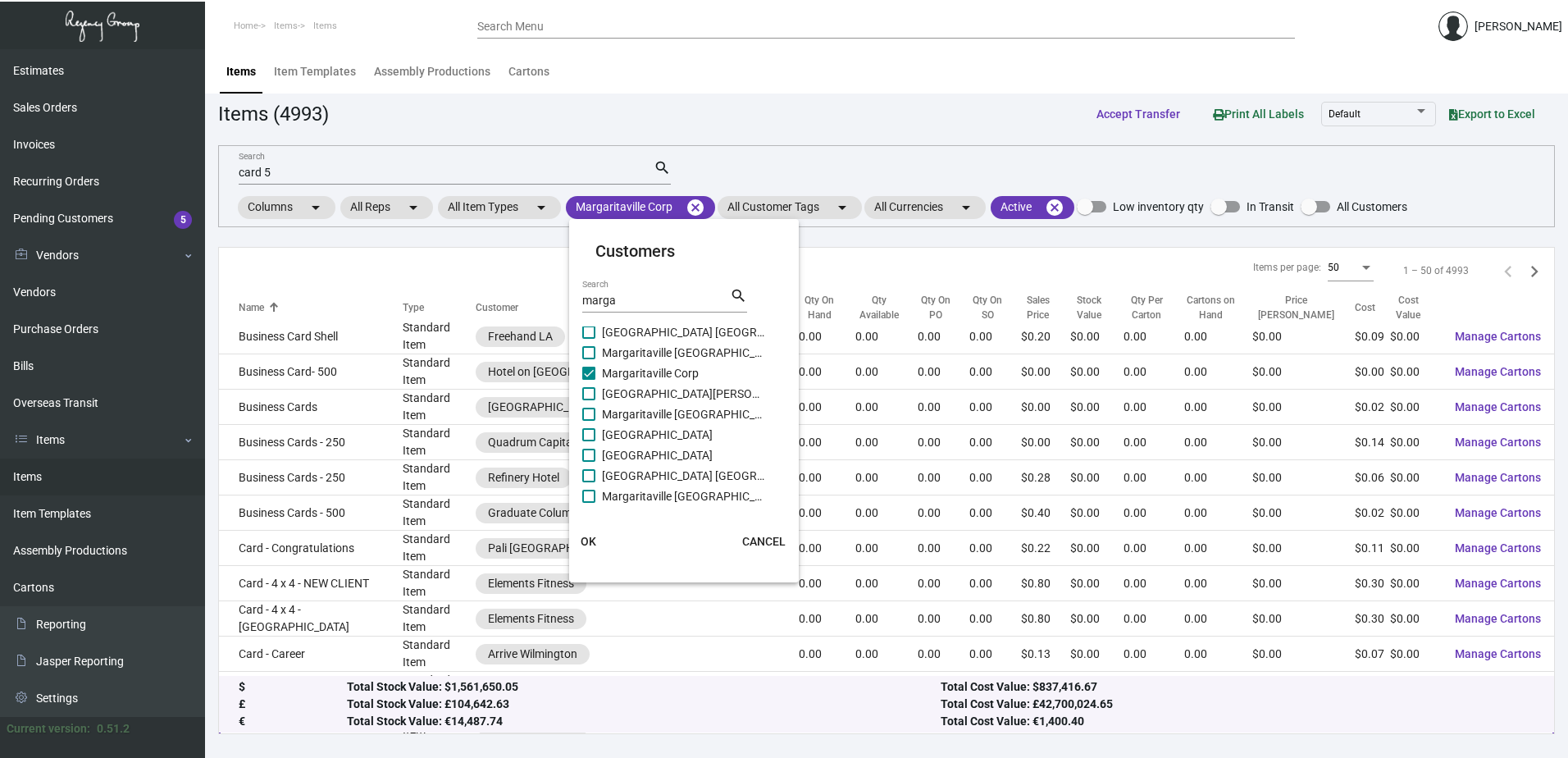
click at [595, 542] on span "OK" at bounding box center [588, 540] width 16 height 13
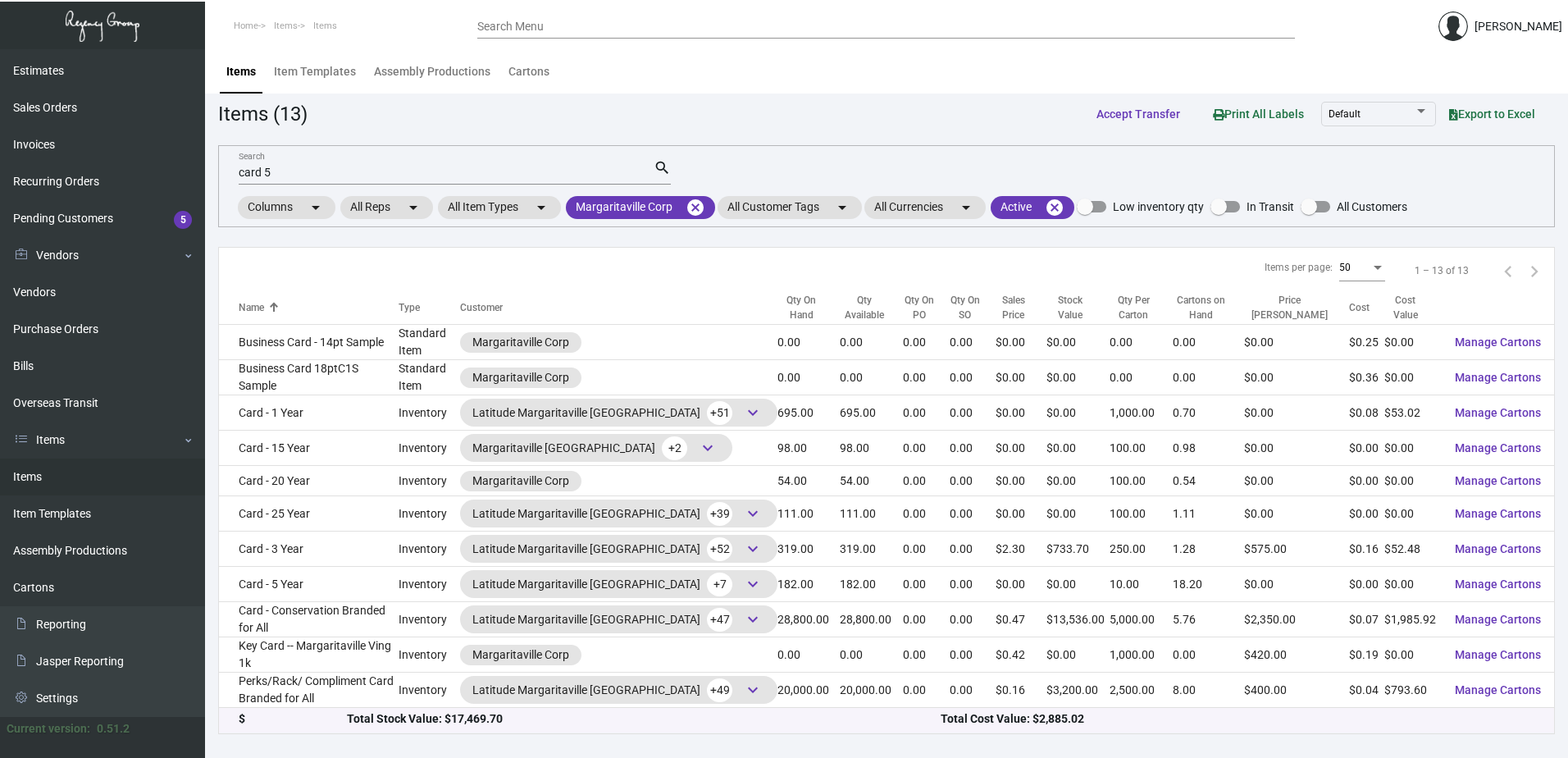
scroll to position [65, 0]
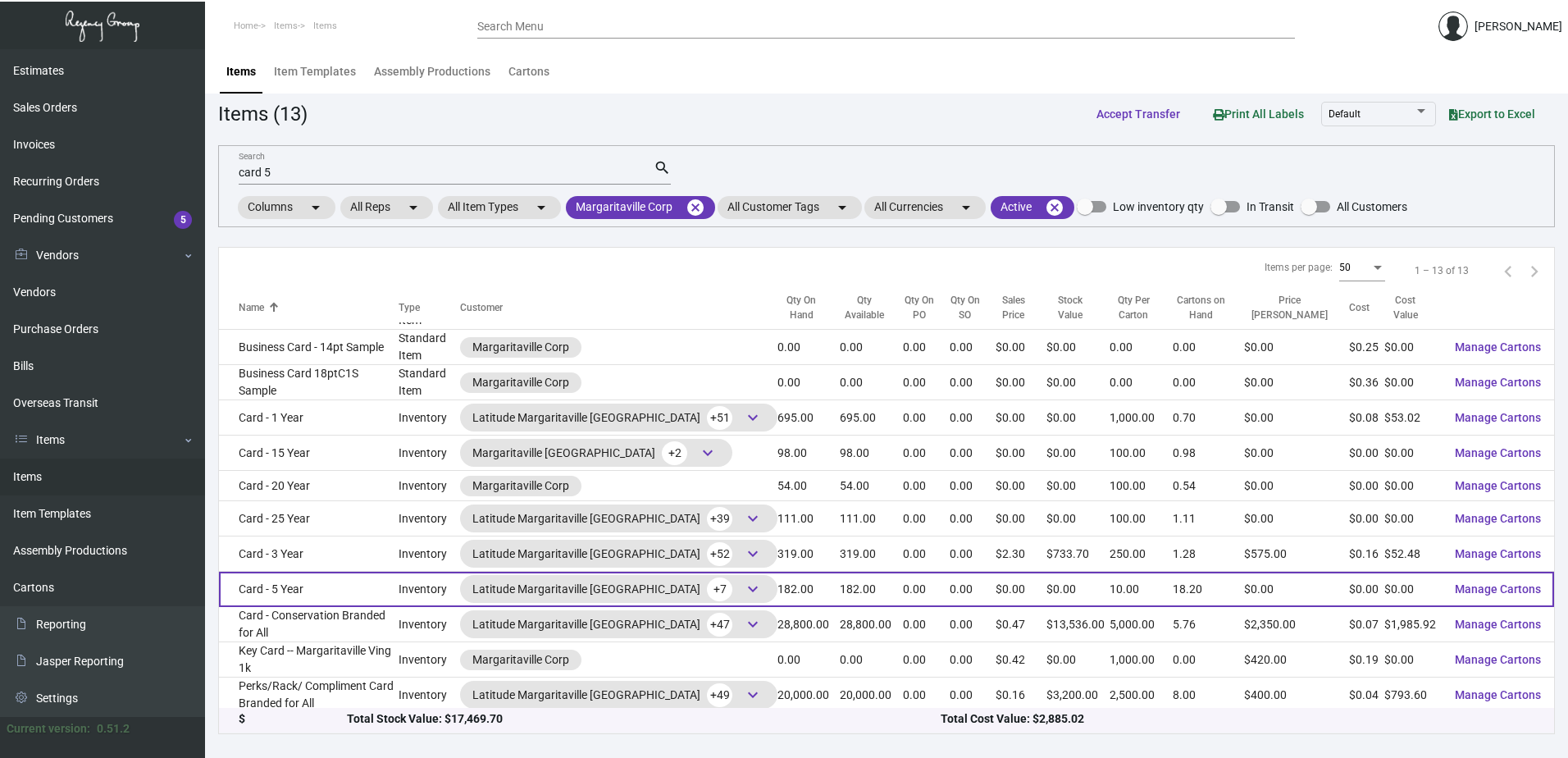
click at [323, 577] on td "Card - 5 Year" at bounding box center [308, 589] width 180 height 36
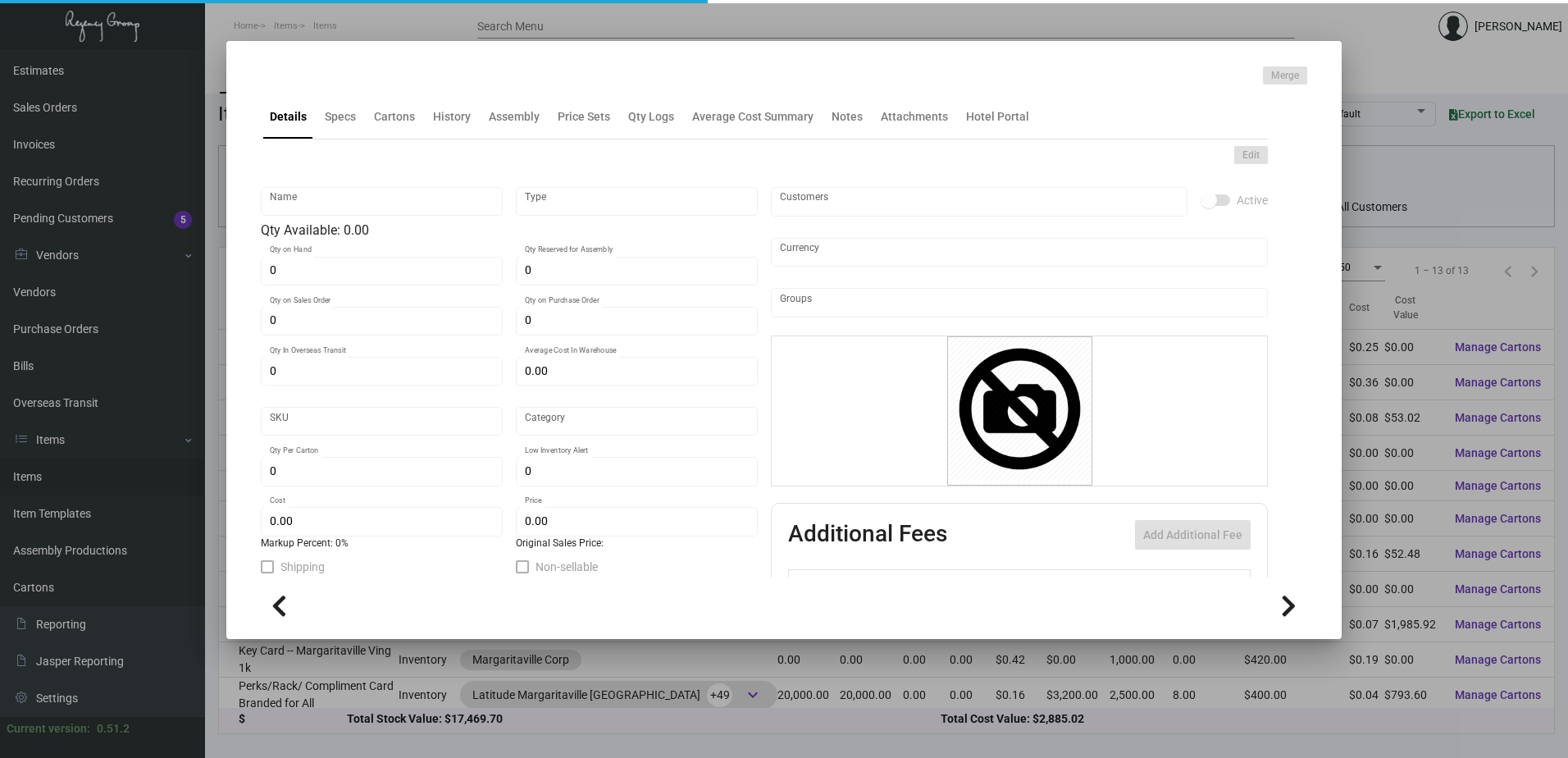
type input "Card - 5 Year"
type input "Inventory"
type input "182"
type input "$ 0.00"
type input "Inventory"
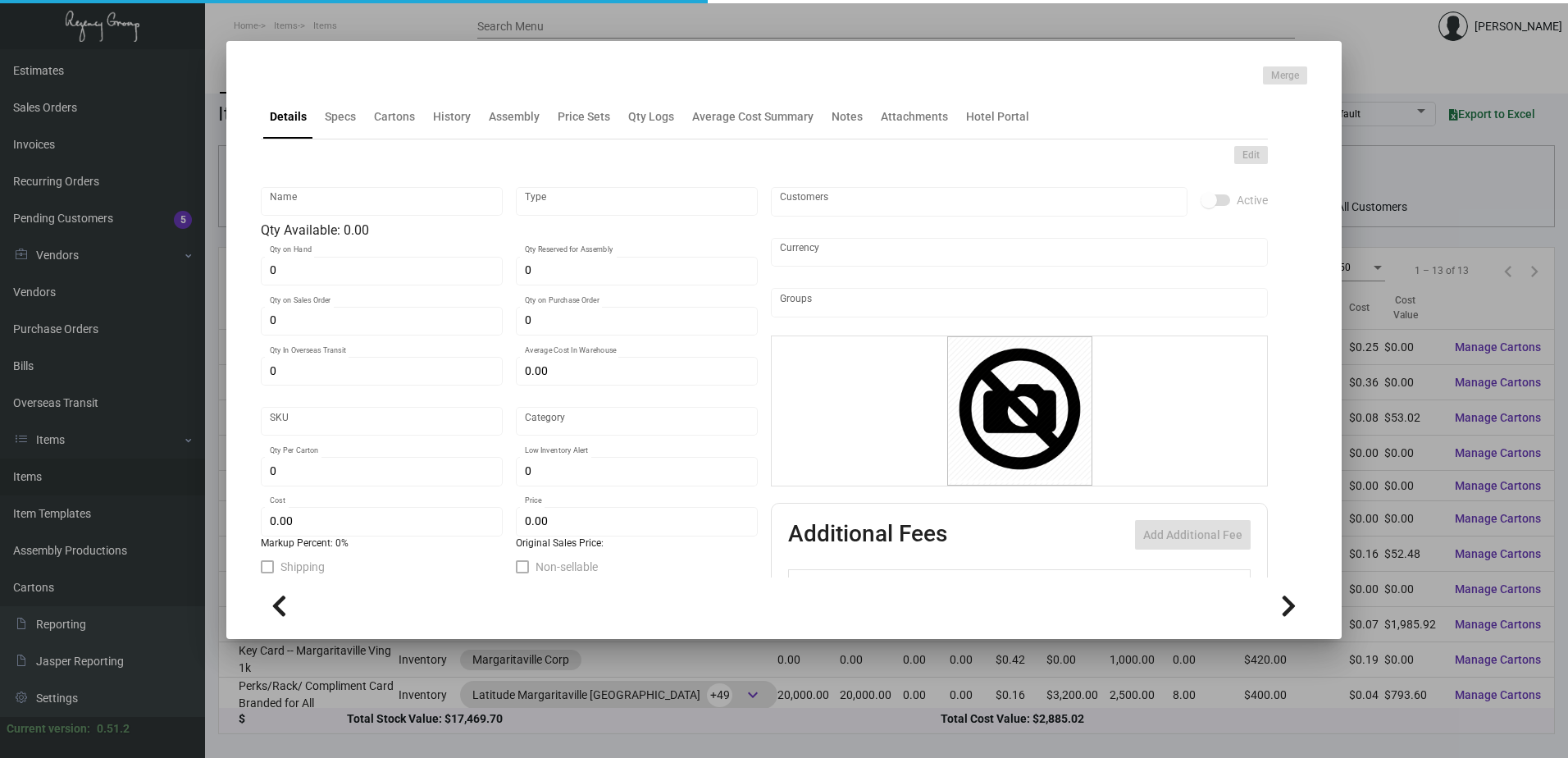
type input "10"
type input "$ 0.00"
checkbox input "true"
type input "United States Dollar $"
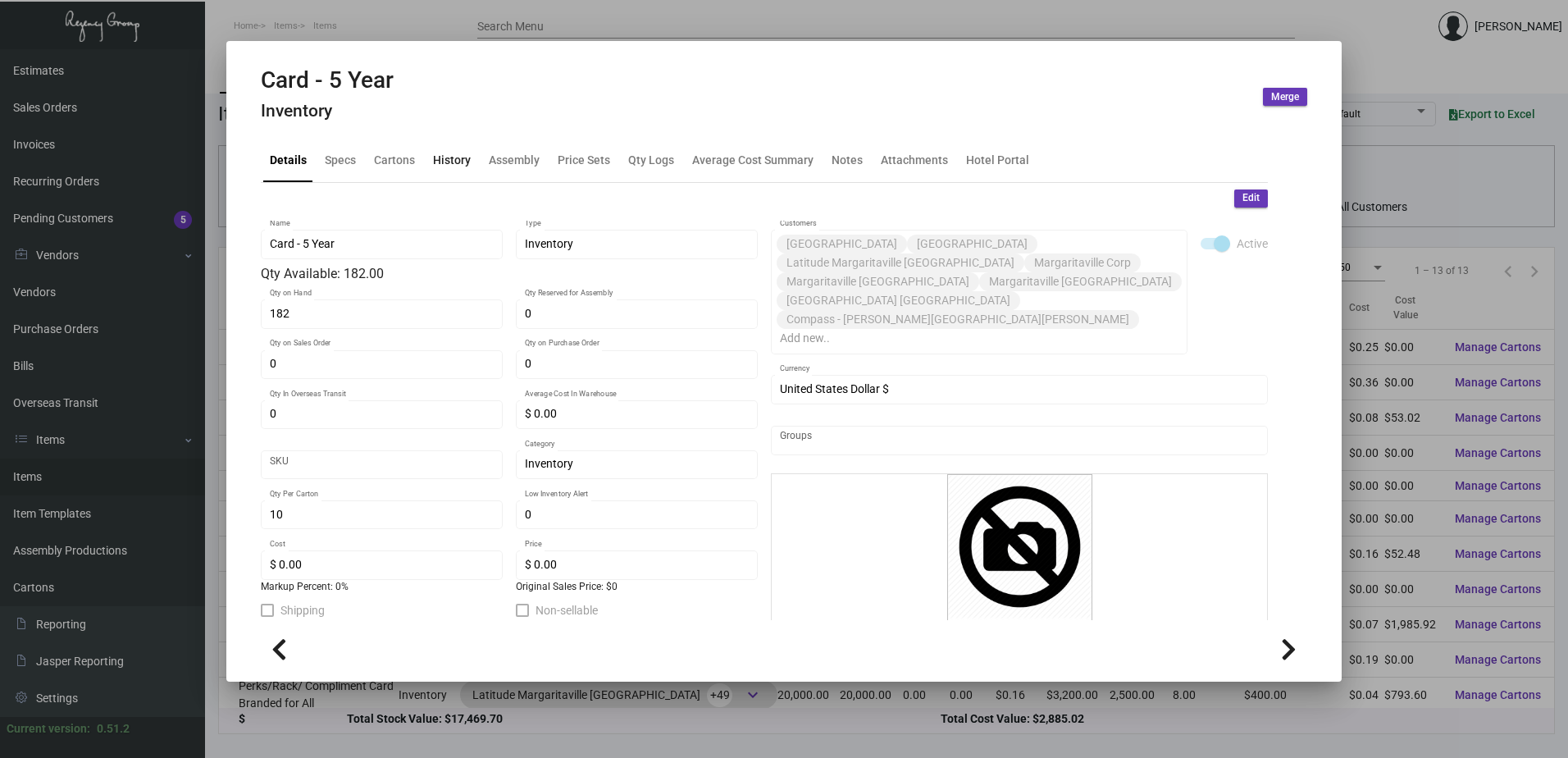
click at [440, 165] on div "History" at bounding box center [451, 160] width 37 height 17
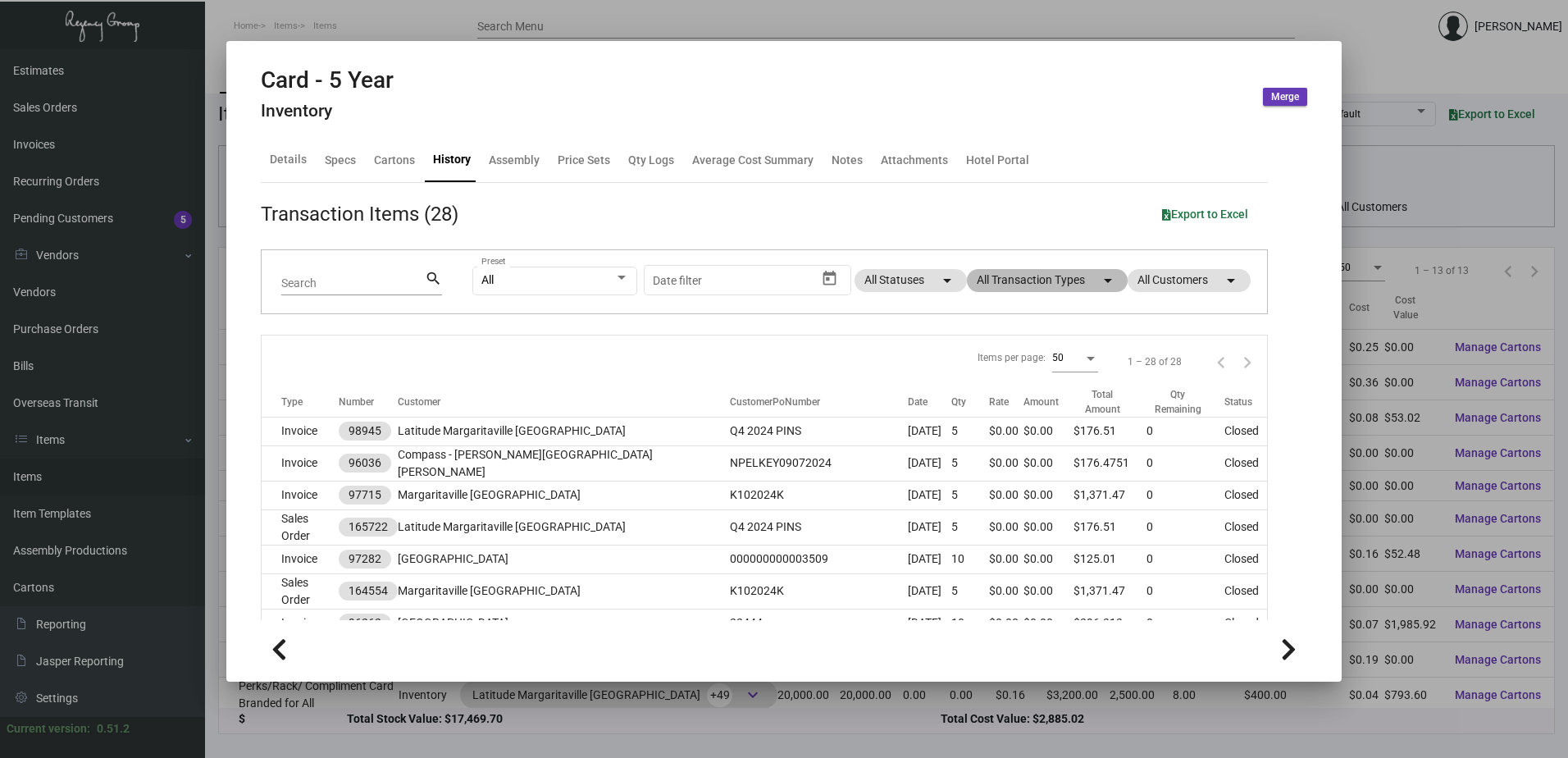
click at [1031, 278] on mat-chip "All Transaction Types arrow_drop_down" at bounding box center [1047, 280] width 160 height 23
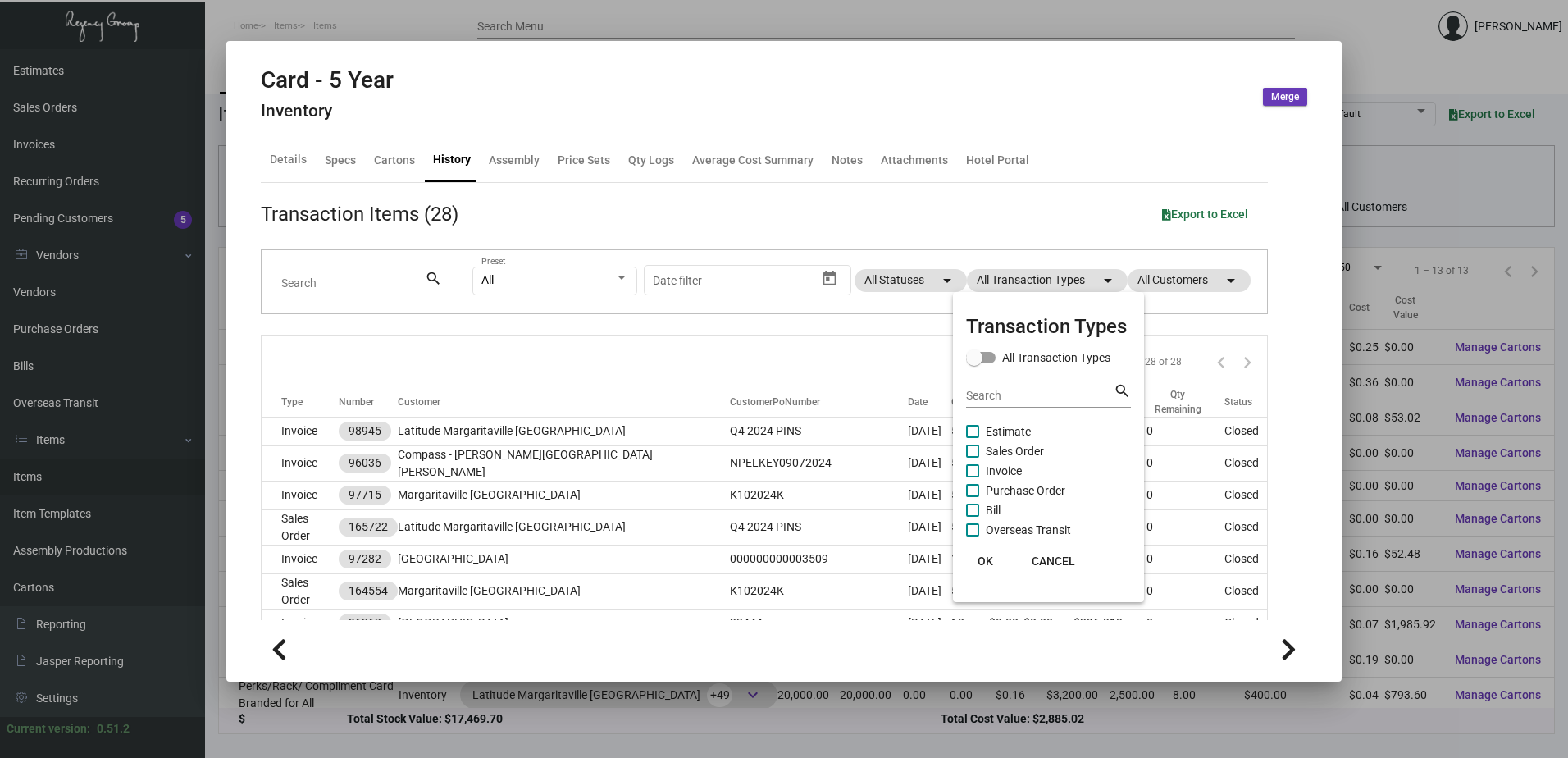
click at [1056, 480] on mat-checkbox "Invoice" at bounding box center [1049, 470] width 165 height 20
click at [1026, 487] on span "Purchase Order" at bounding box center [1026, 490] width 80 height 20
click at [972, 497] on input "Purchase Order" at bounding box center [971, 497] width 1 height 1
checkbox input "true"
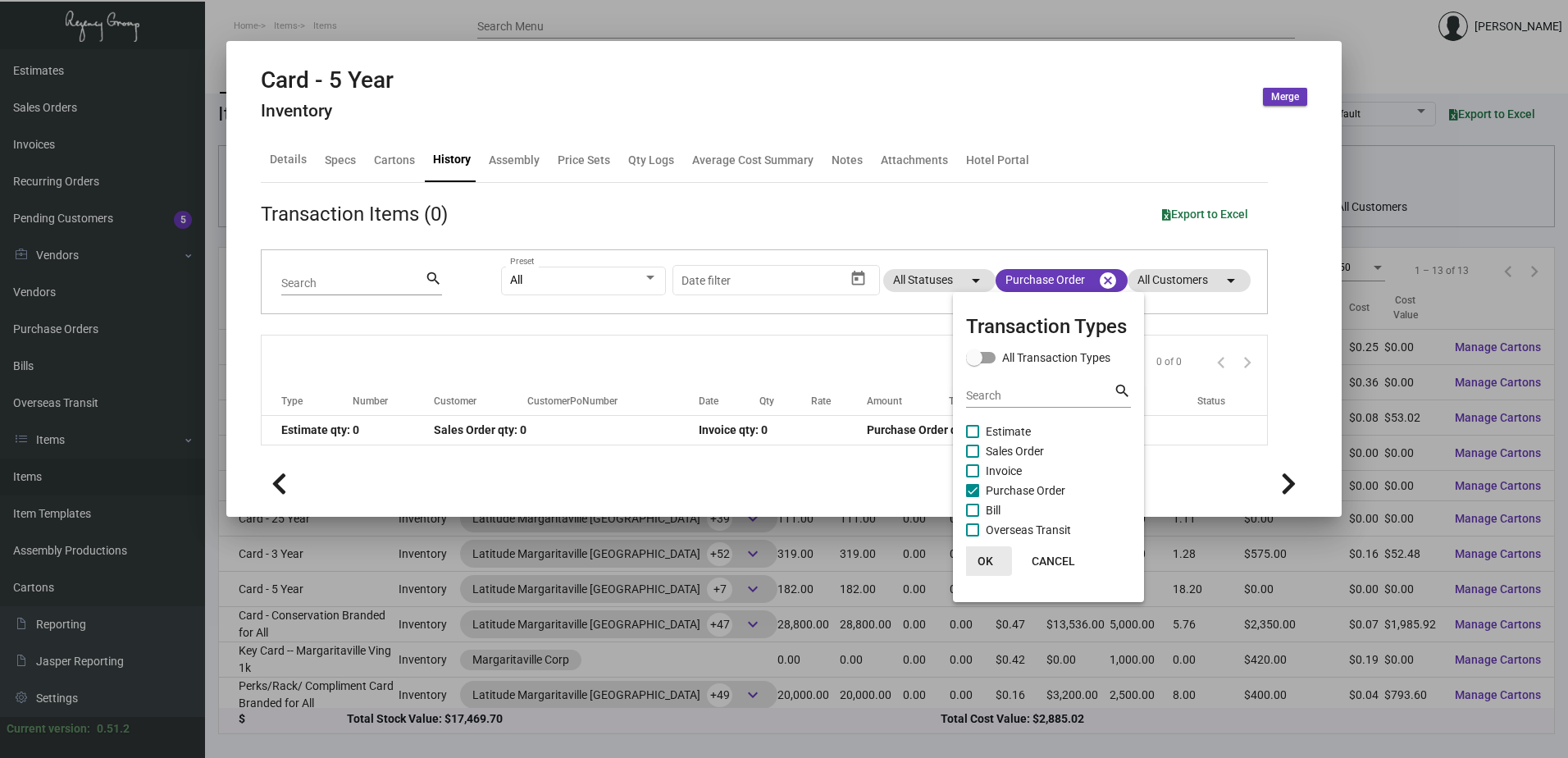
click at [993, 550] on button "OK" at bounding box center [985, 561] width 53 height 29
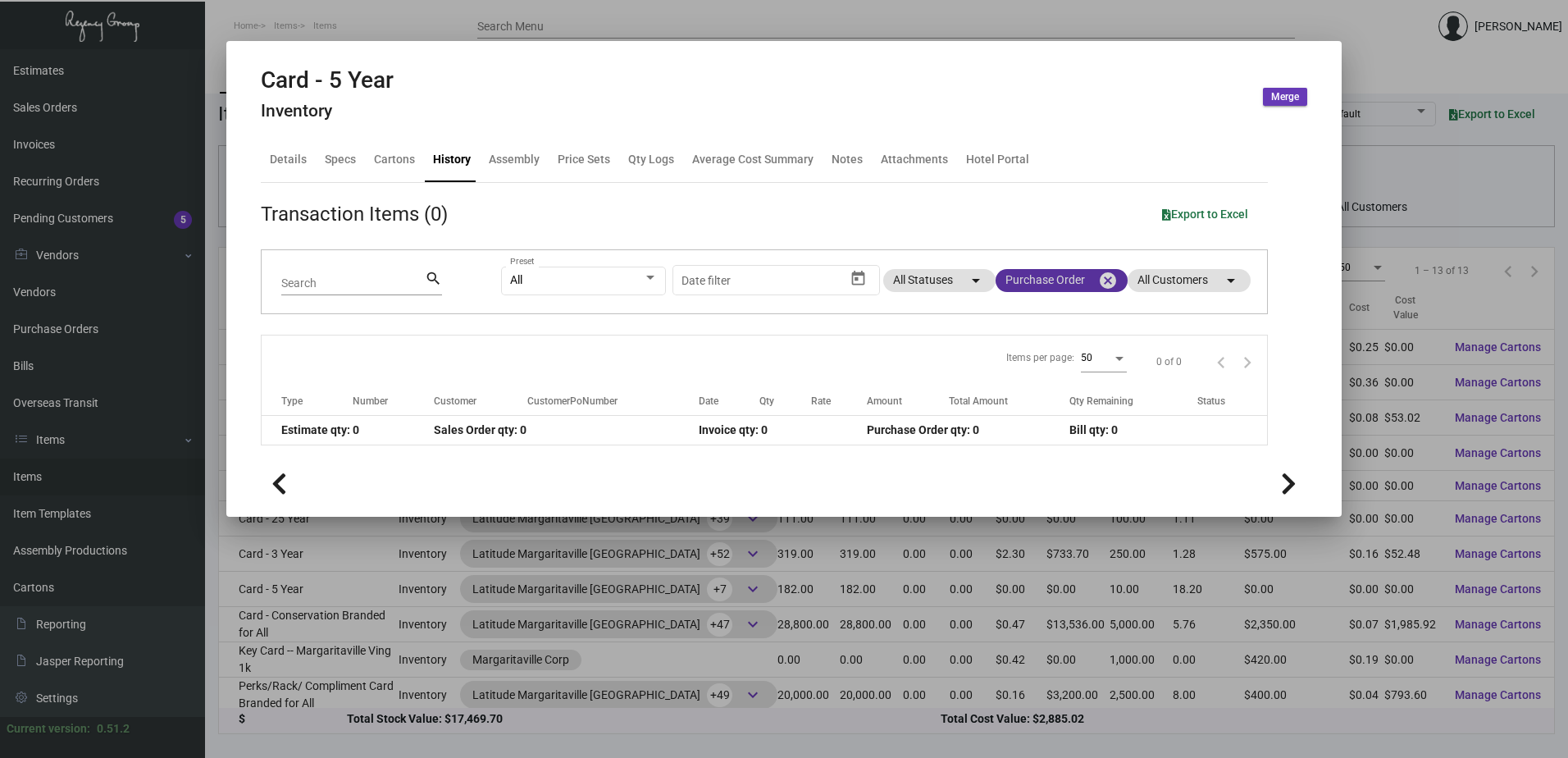
click at [1056, 289] on mat-chip "Purchase Order cancel" at bounding box center [1062, 280] width 132 height 23
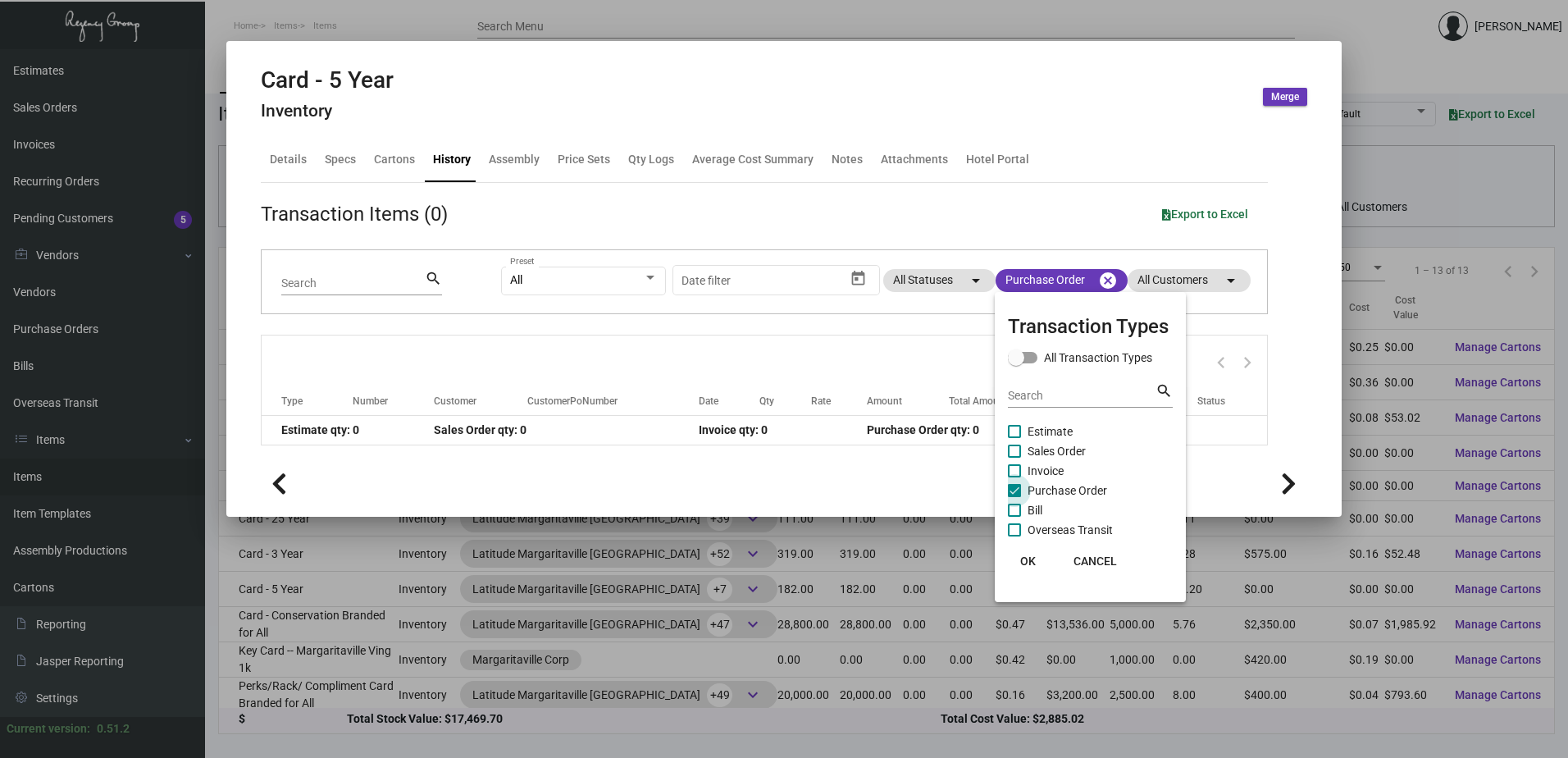
click at [1062, 483] on span "Purchase Order" at bounding box center [1068, 490] width 80 height 20
click at [1015, 497] on input "Purchase Order" at bounding box center [1014, 497] width 1 height 1
checkbox input "false"
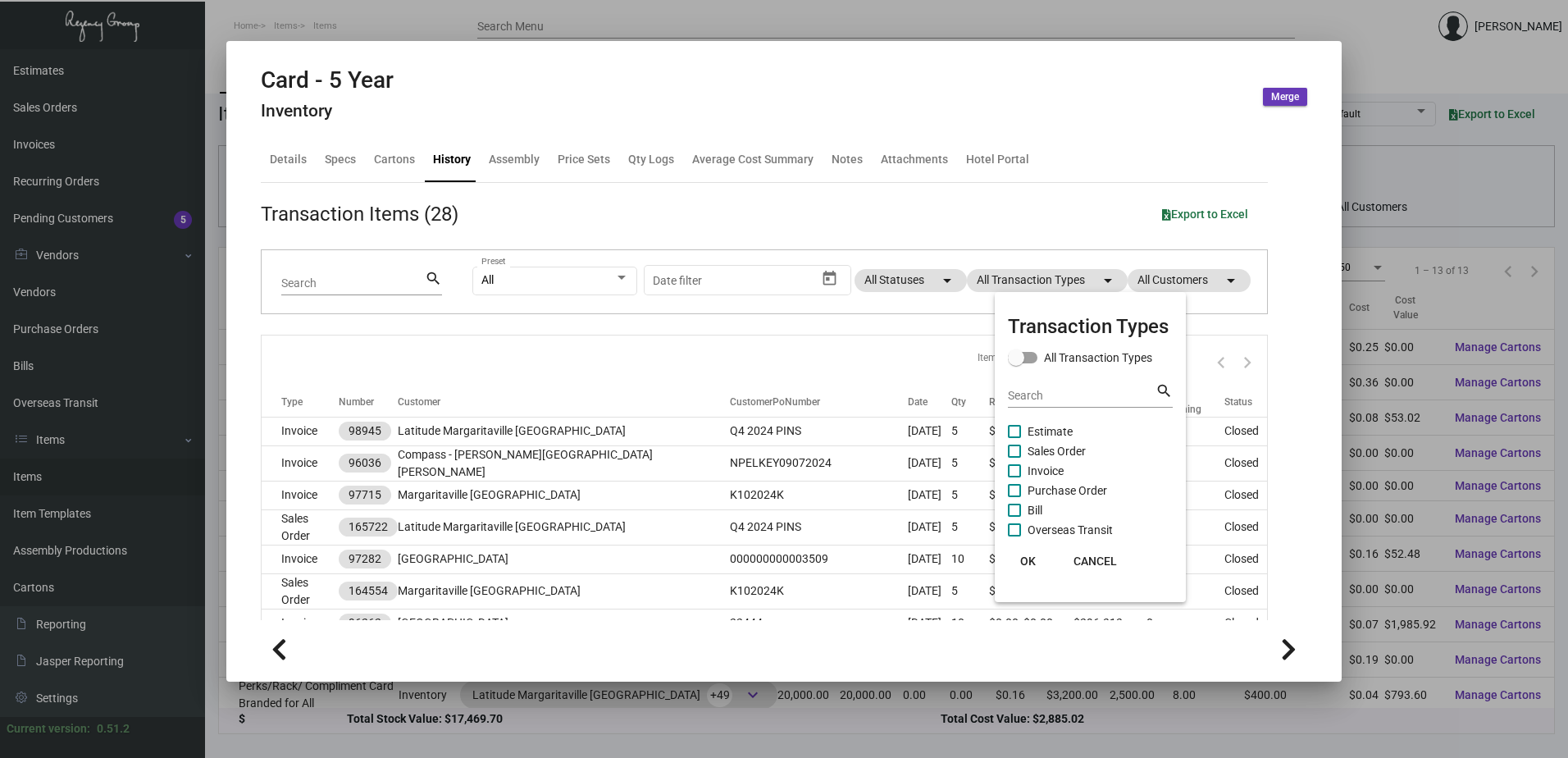
click at [757, 356] on div at bounding box center [784, 379] width 1568 height 758
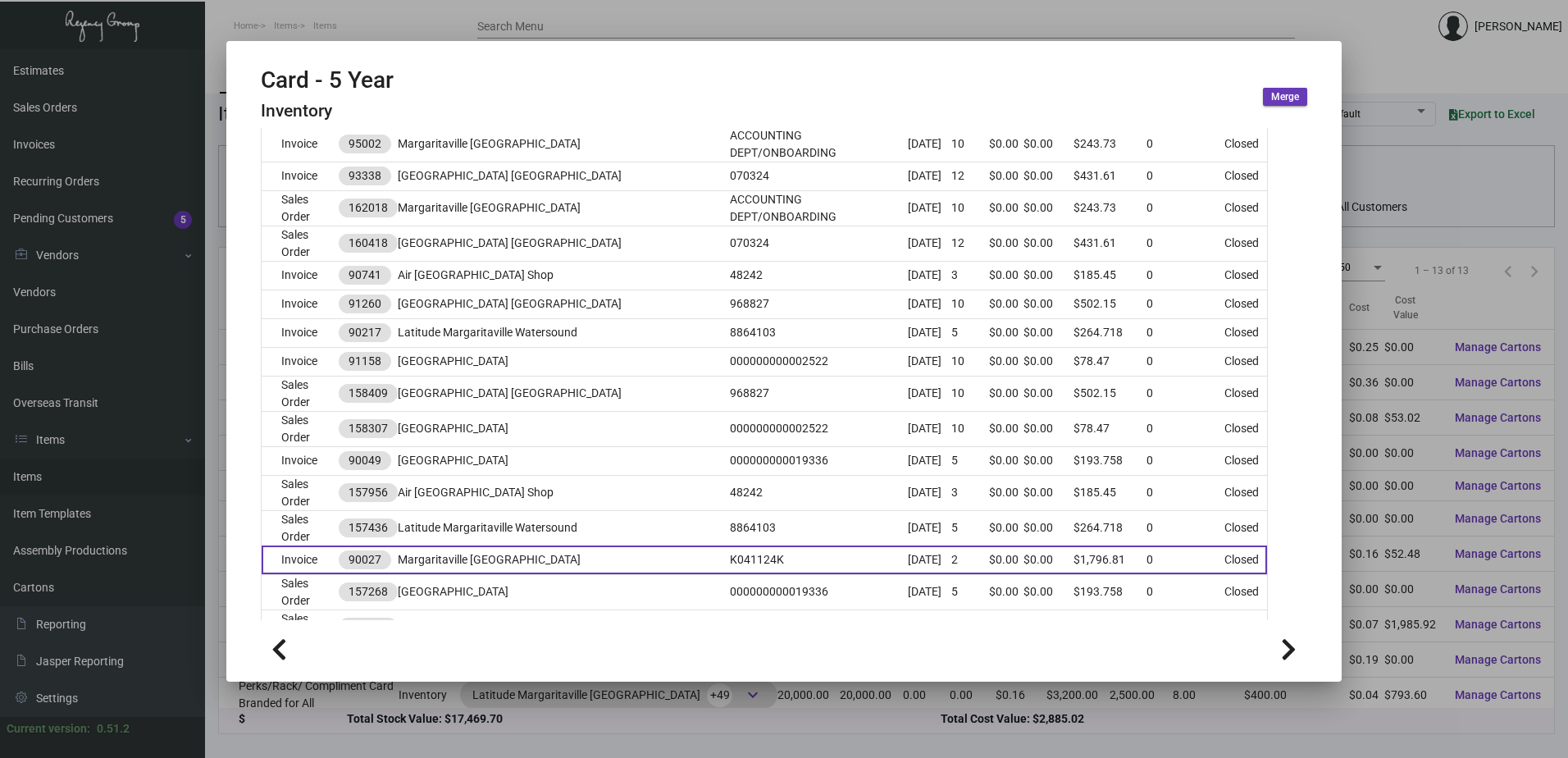
scroll to position [638, 0]
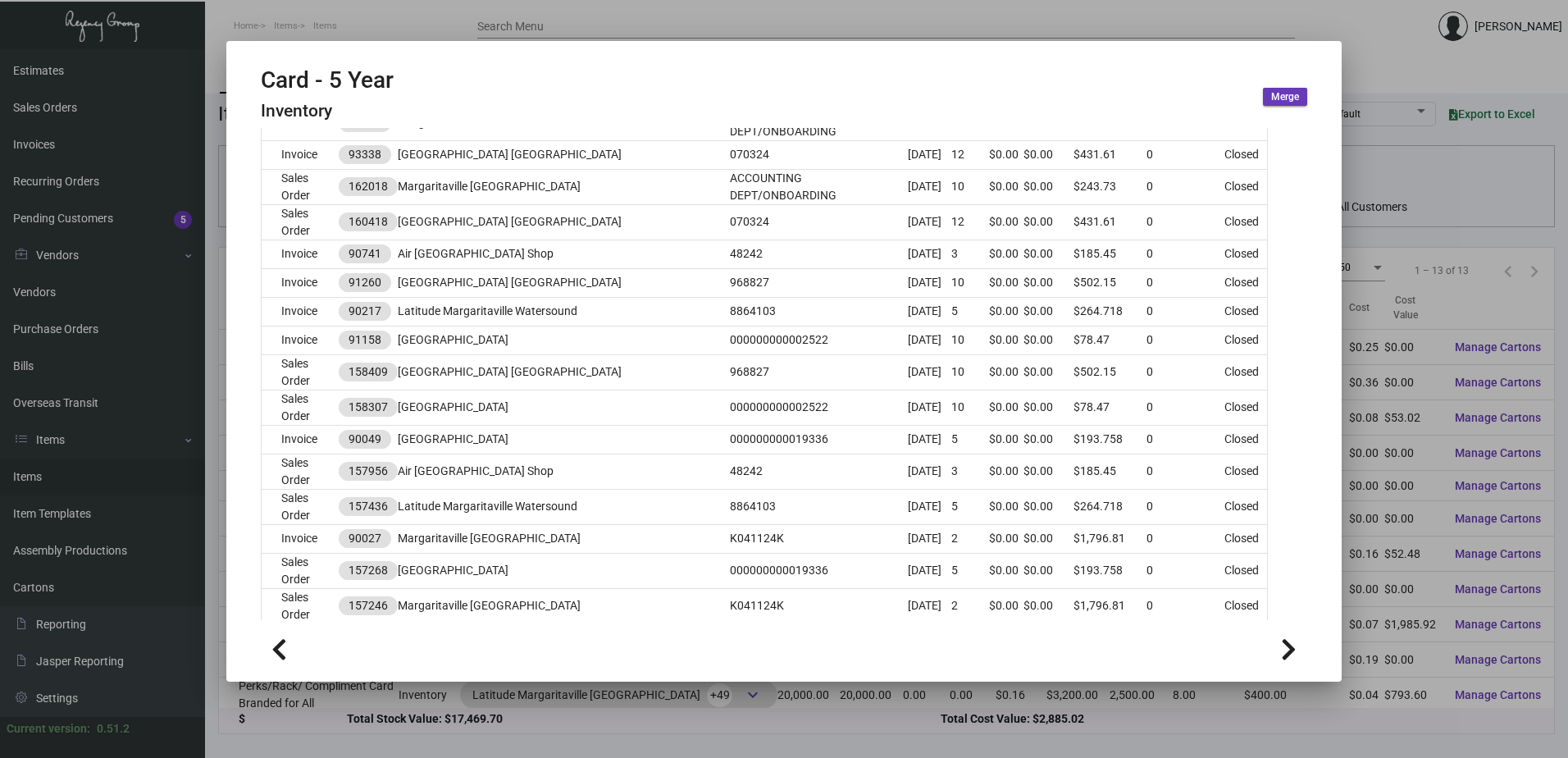
click at [820, 736] on div at bounding box center [784, 379] width 1568 height 758
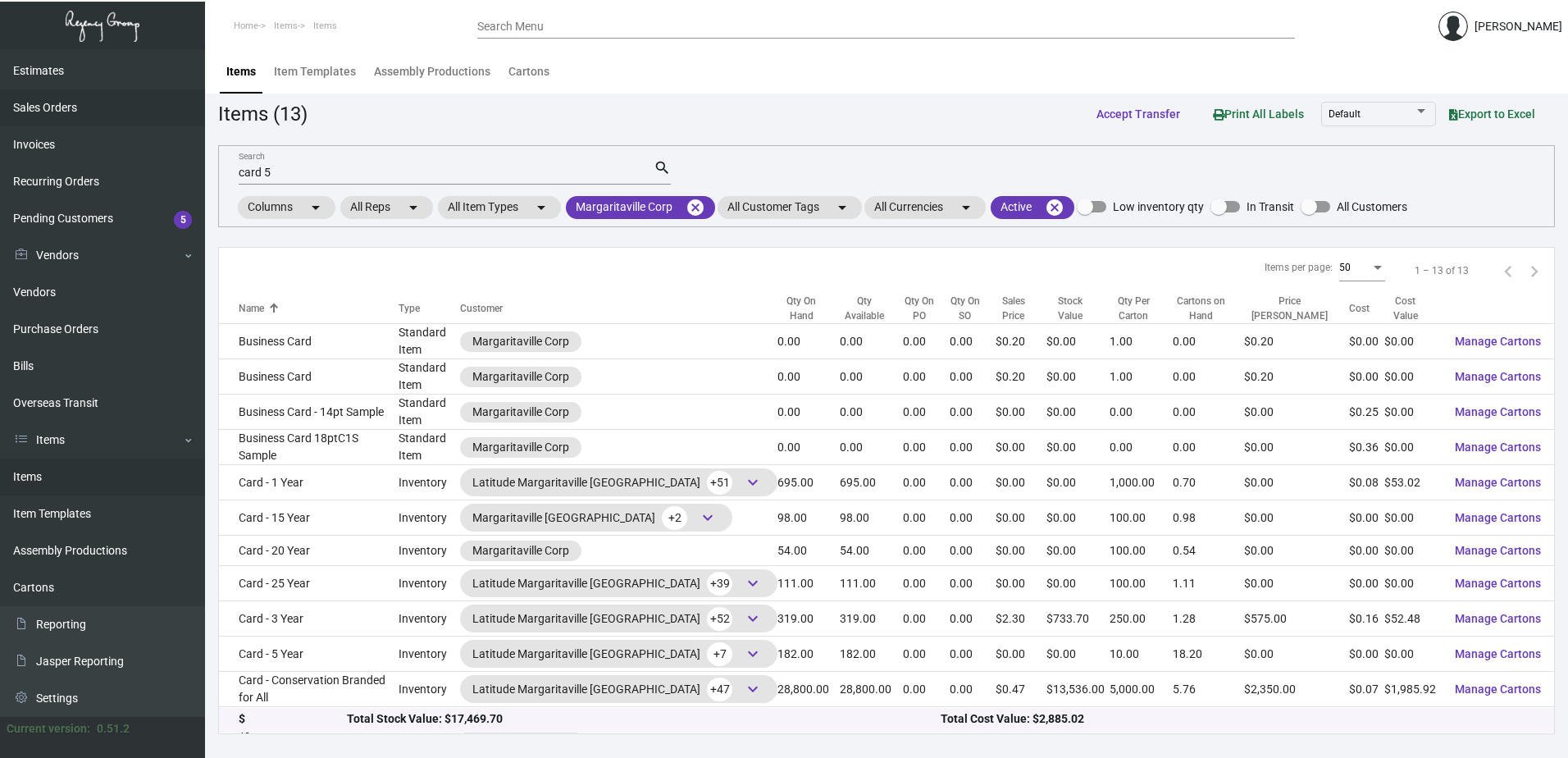
drag, startPoint x: 64, startPoint y: 69, endPoint x: 145, endPoint y: 102, distance: 87.5
click at [65, 70] on link "Estimates" at bounding box center [102, 71] width 205 height 37
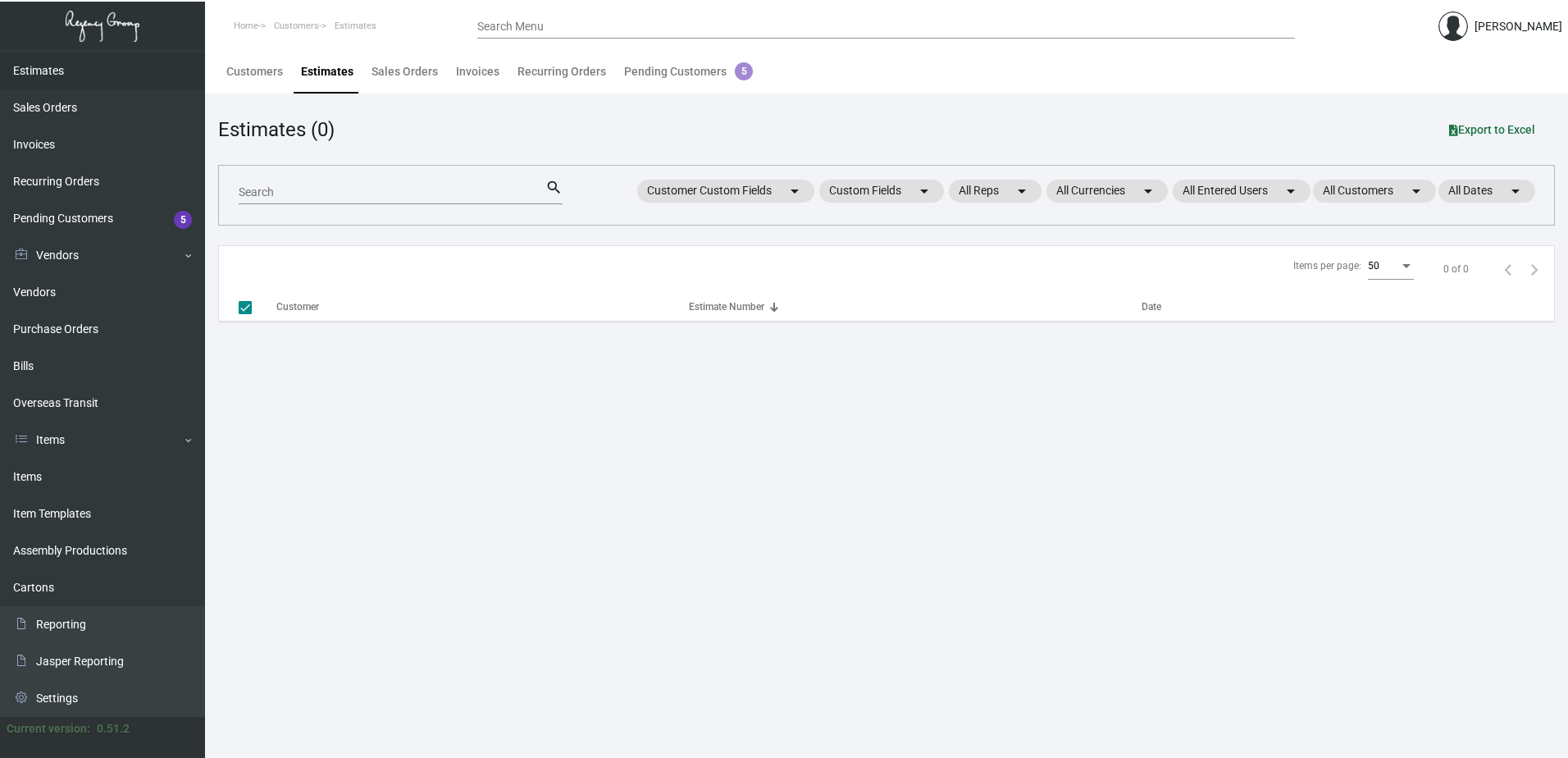
checkbox input "false"
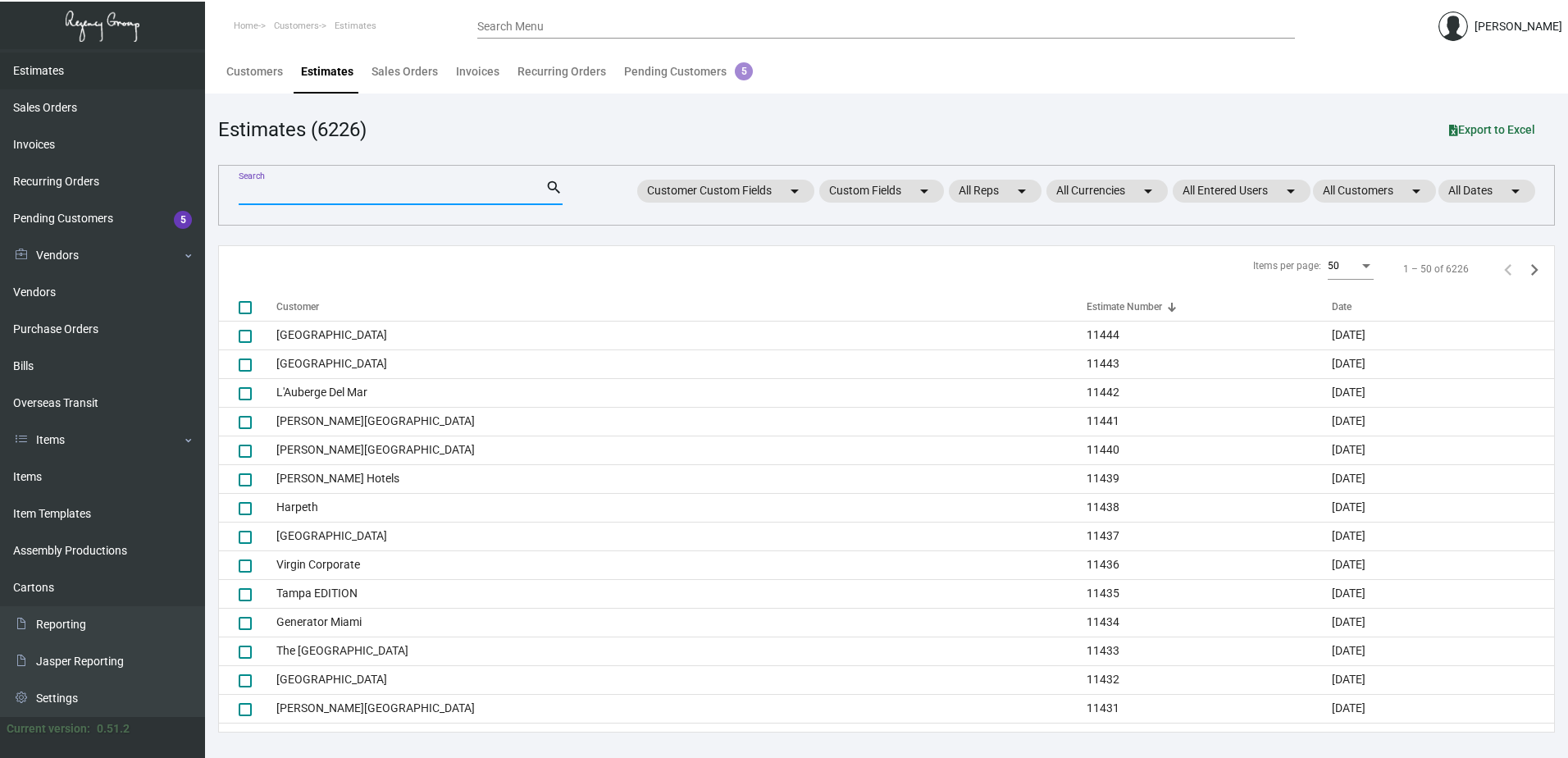
click at [309, 192] on input "Search" at bounding box center [392, 193] width 307 height 13
type input "10159"
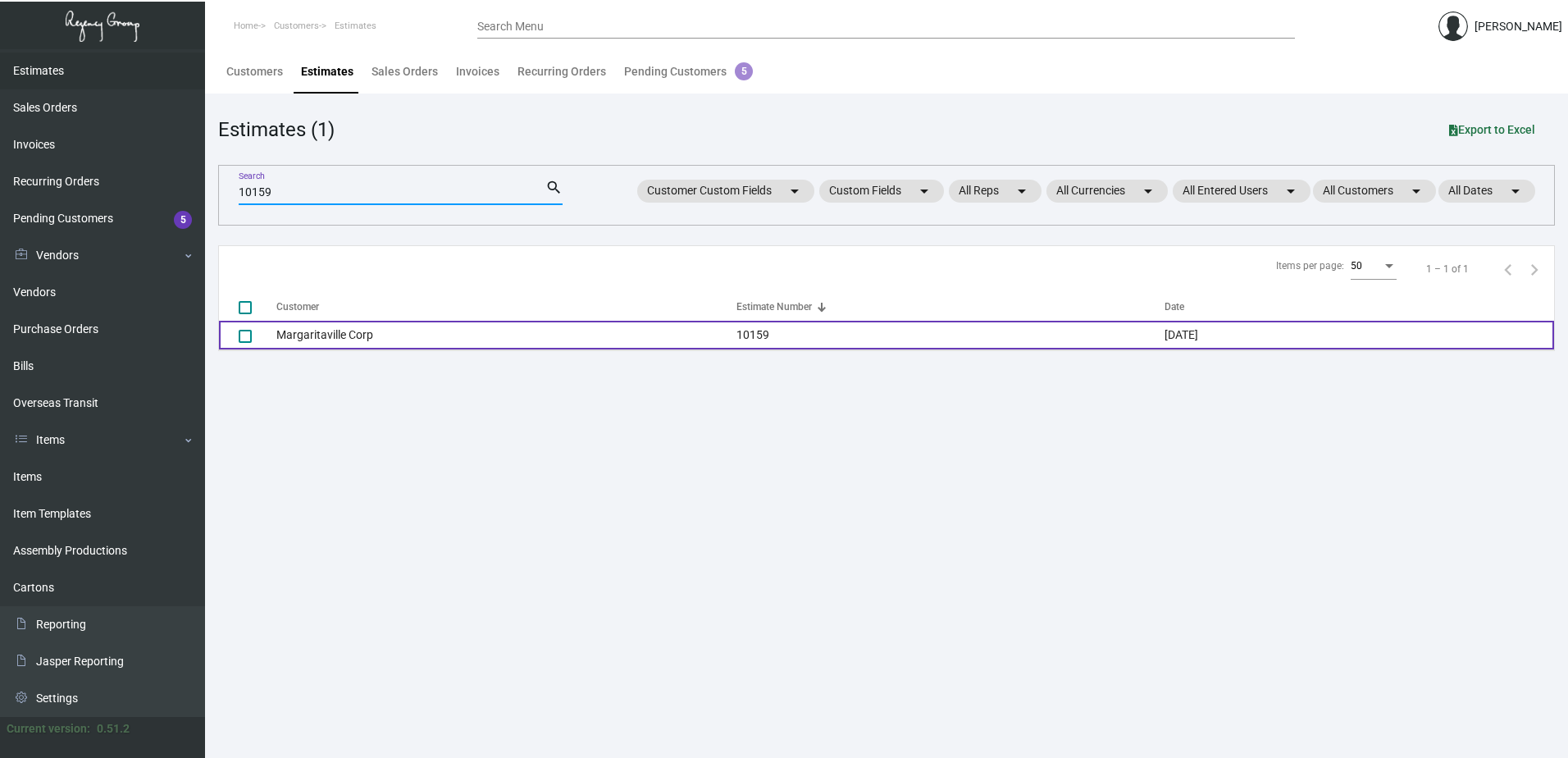
click at [449, 330] on td "Margaritaville Corp" at bounding box center [506, 335] width 460 height 29
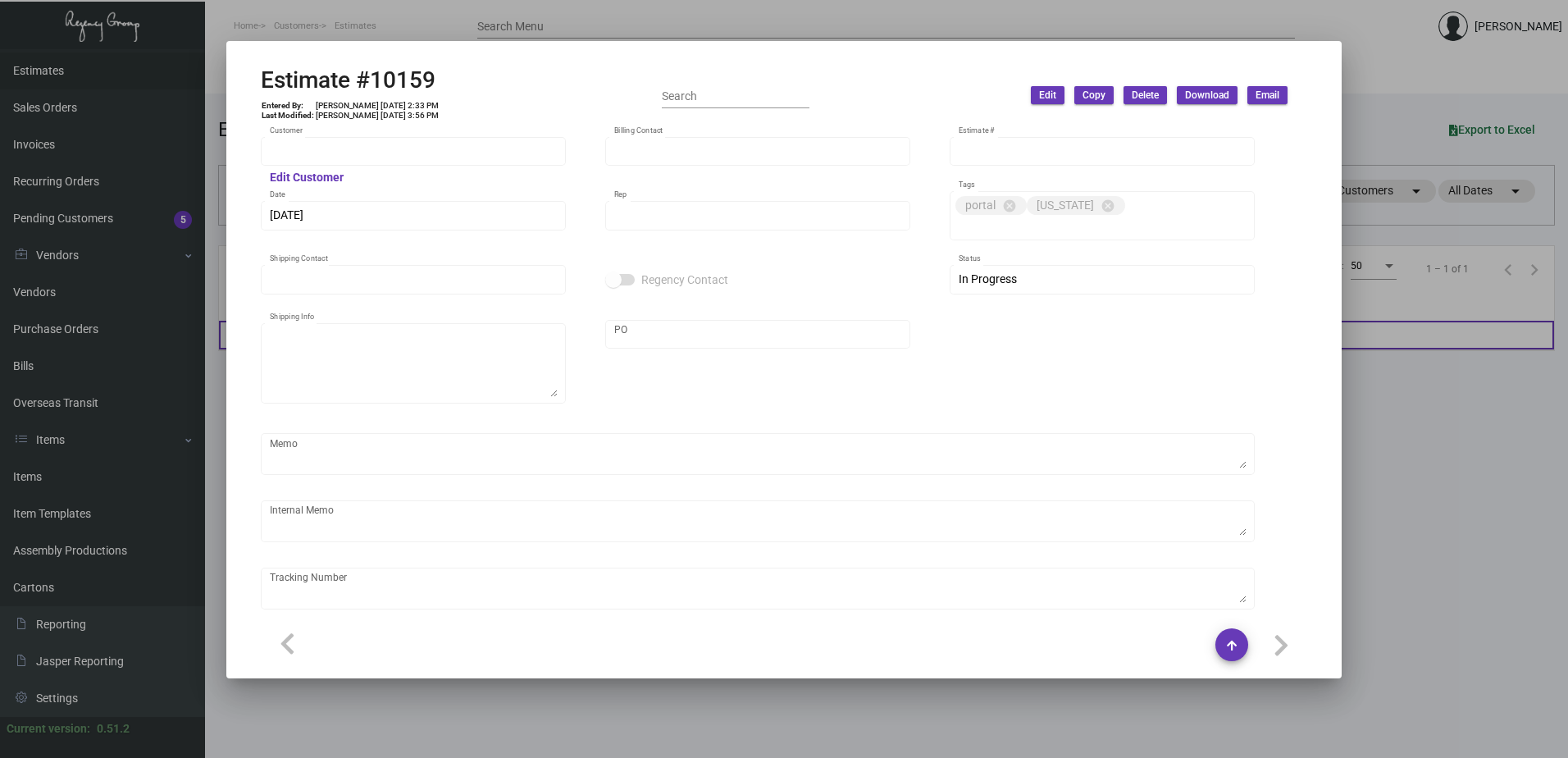
type input "Margaritaville Corp"
type input "[PERSON_NAME]"
type input "10159"
type input "[DATE]"
type input "[PERSON_NAME]"
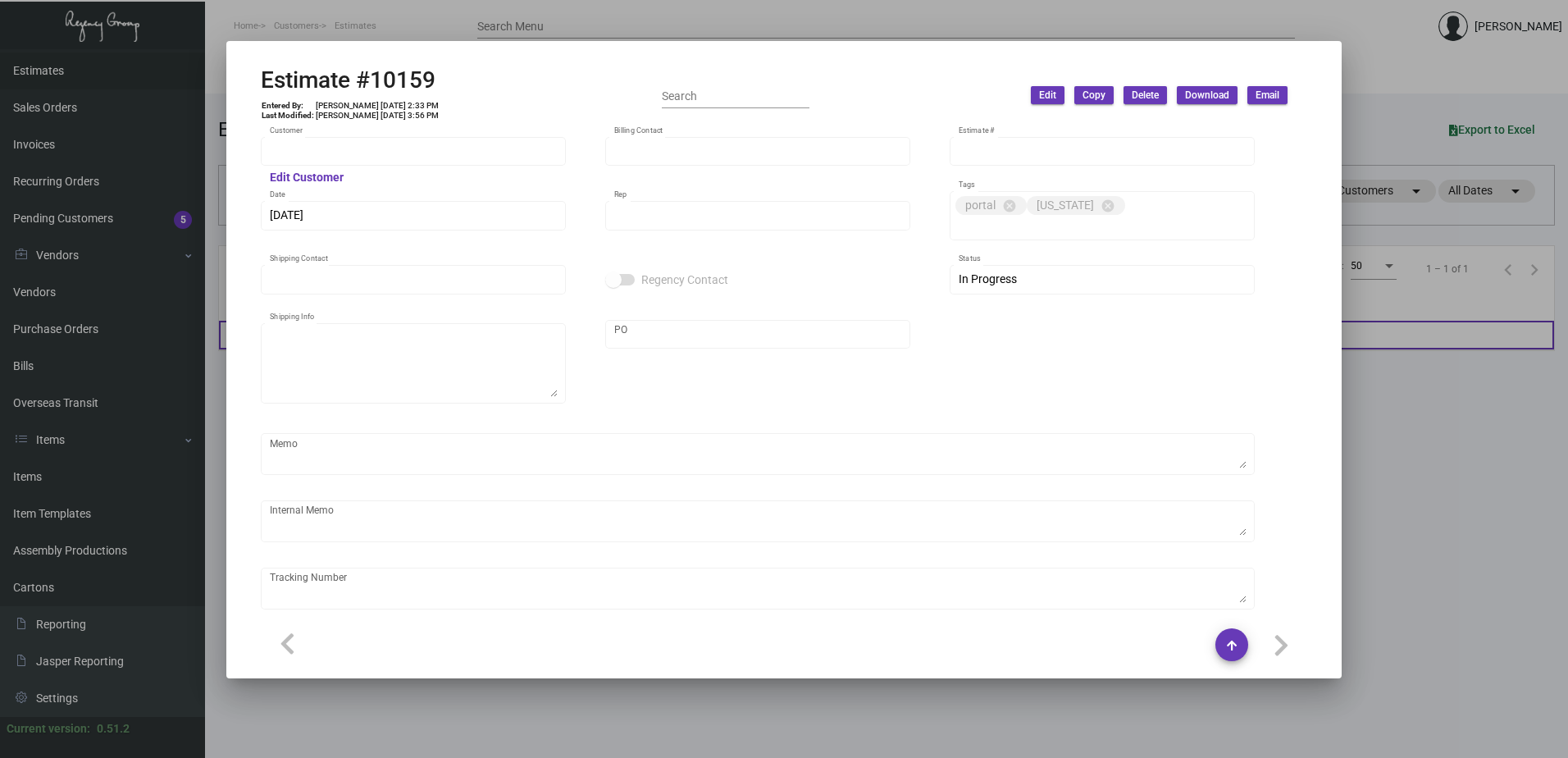
type input "[PERSON_NAME]"
type input "United States Dollar $"
type input "$ 0.00"
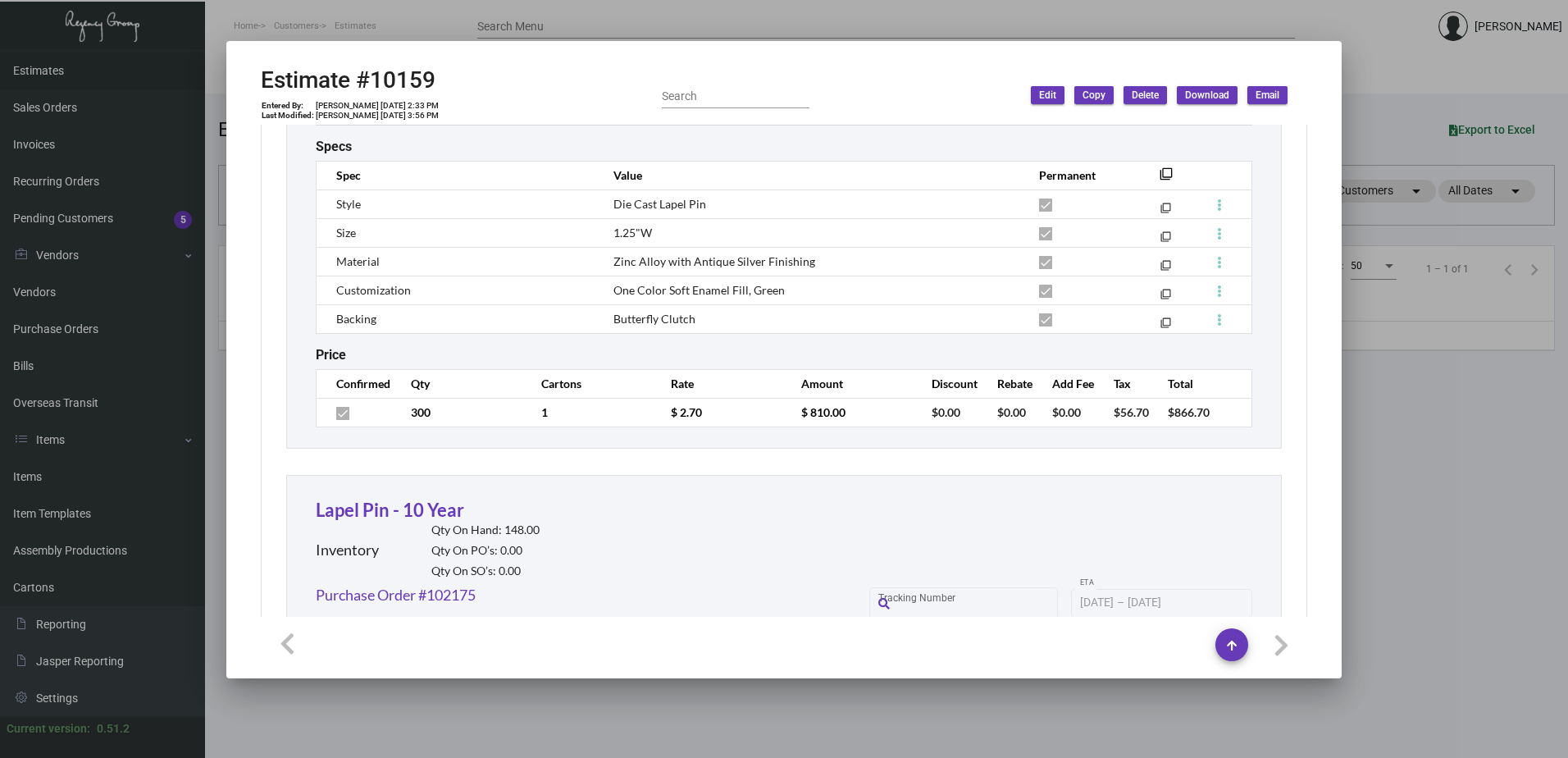
scroll to position [3116, 0]
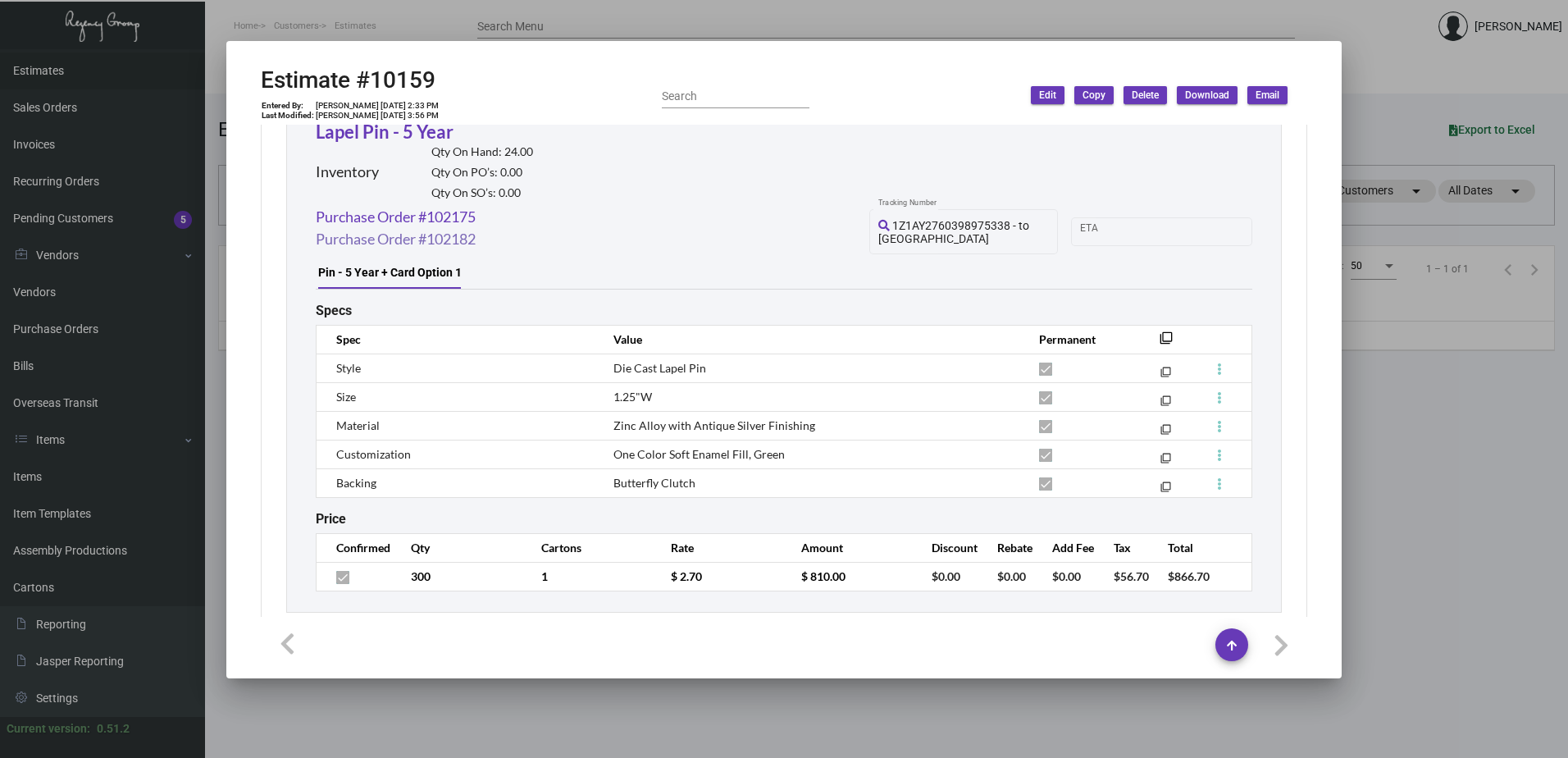
click at [461, 228] on link "Purchase Order #102182" at bounding box center [395, 239] width 160 height 23
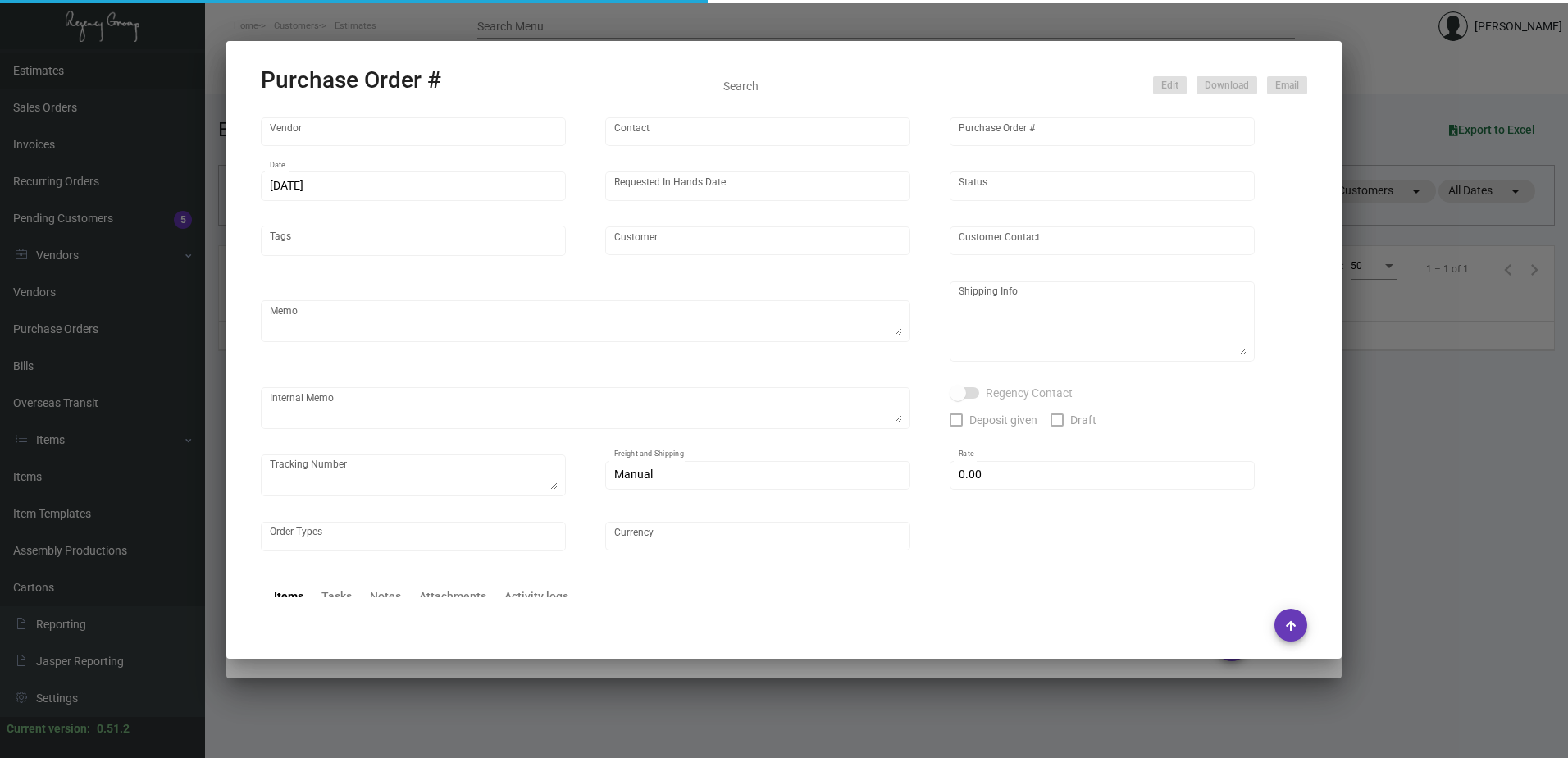
type input "TK Printing Group Inc"
type input "TK Printing Group Inc. - Place Order"
type input "102182"
type input "[DATE]"
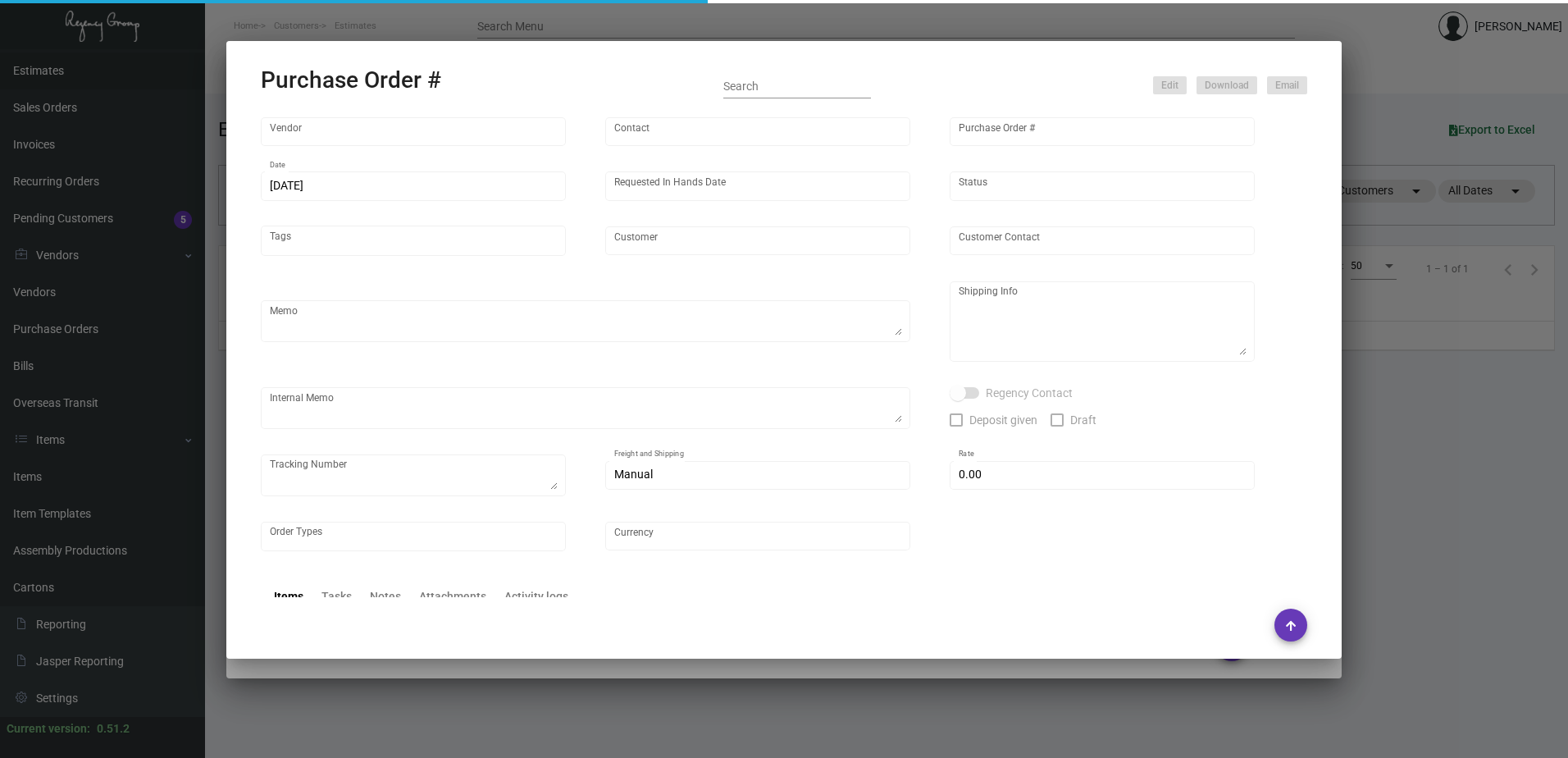
type input "Margaritaville Corp"
type textarea "Reference quote dated [DATE]. ***ANY PRICE DISCREPANCY MUST BE CALLED OUT PRIOR…"
type textarea "Regency Group NJ - [PERSON_NAME] [STREET_ADDRESS]"
type textarea "[DATE] Shipped by UPS Ground TK#1Z1AY2760398975338 Cost $16.51 to [GEOGRAPHIC_D…"
checkbox input "true"
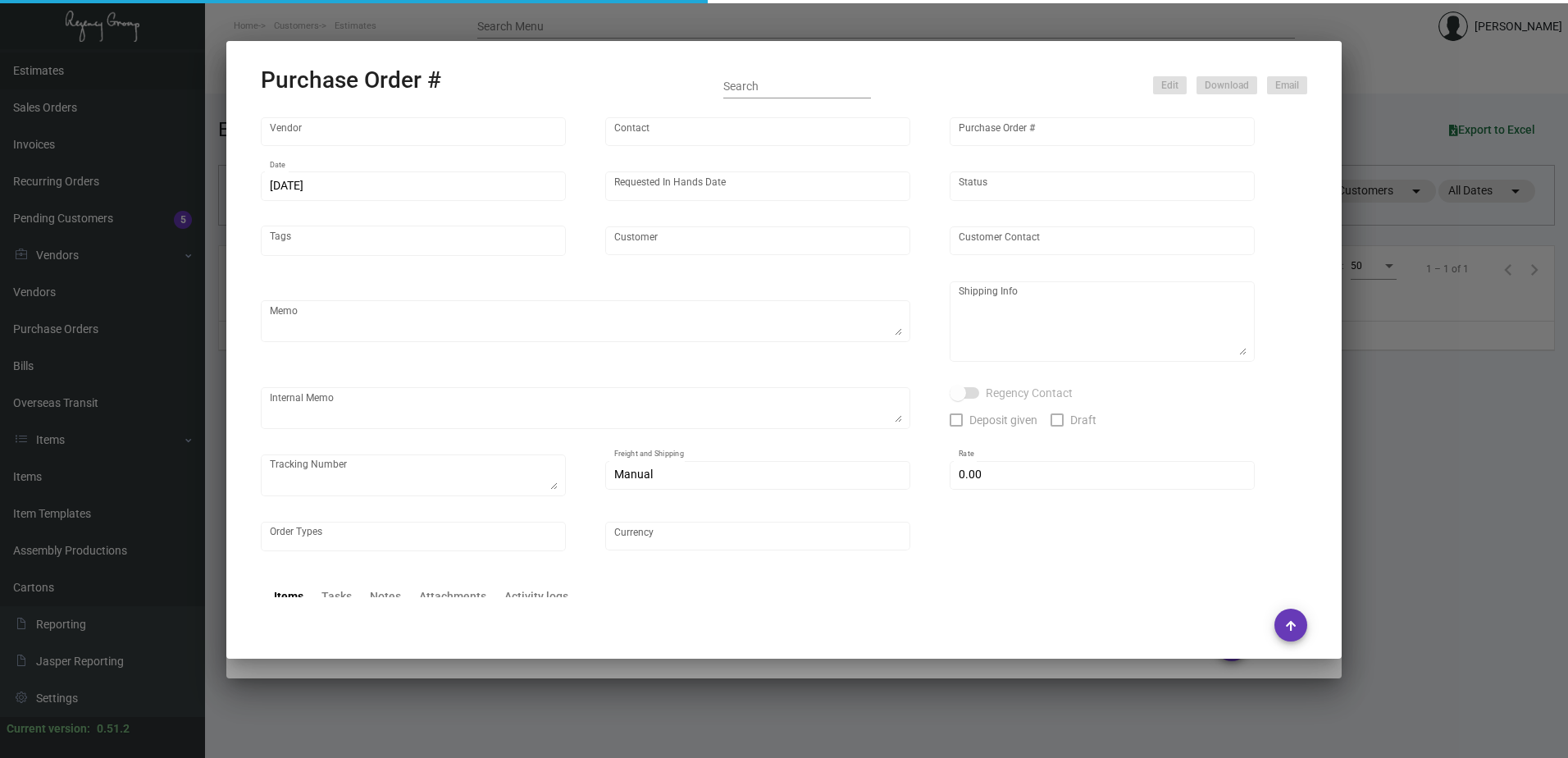
type input "$ 0.00"
type input "United States Dollar $"
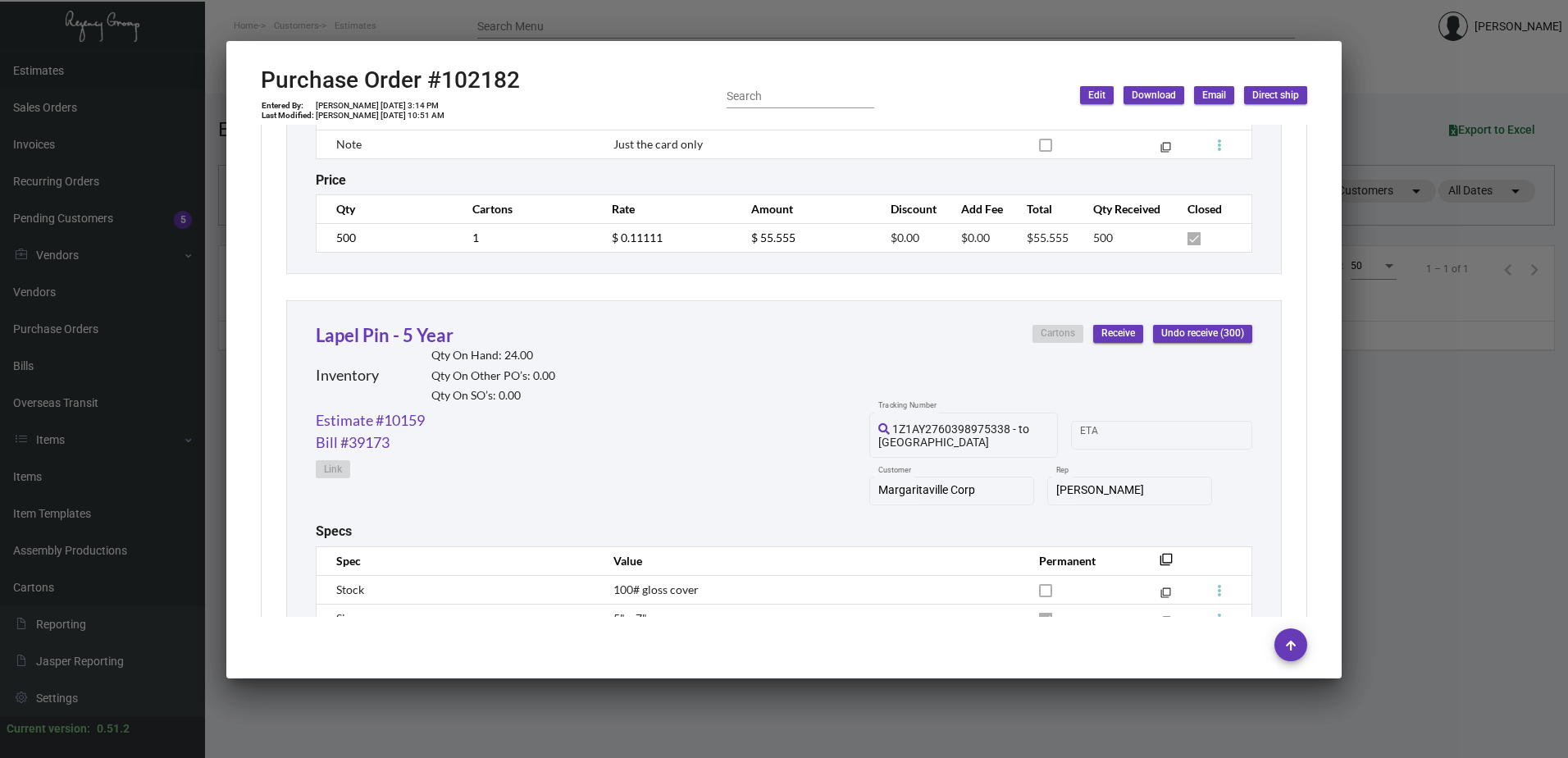
scroll to position [1148, 0]
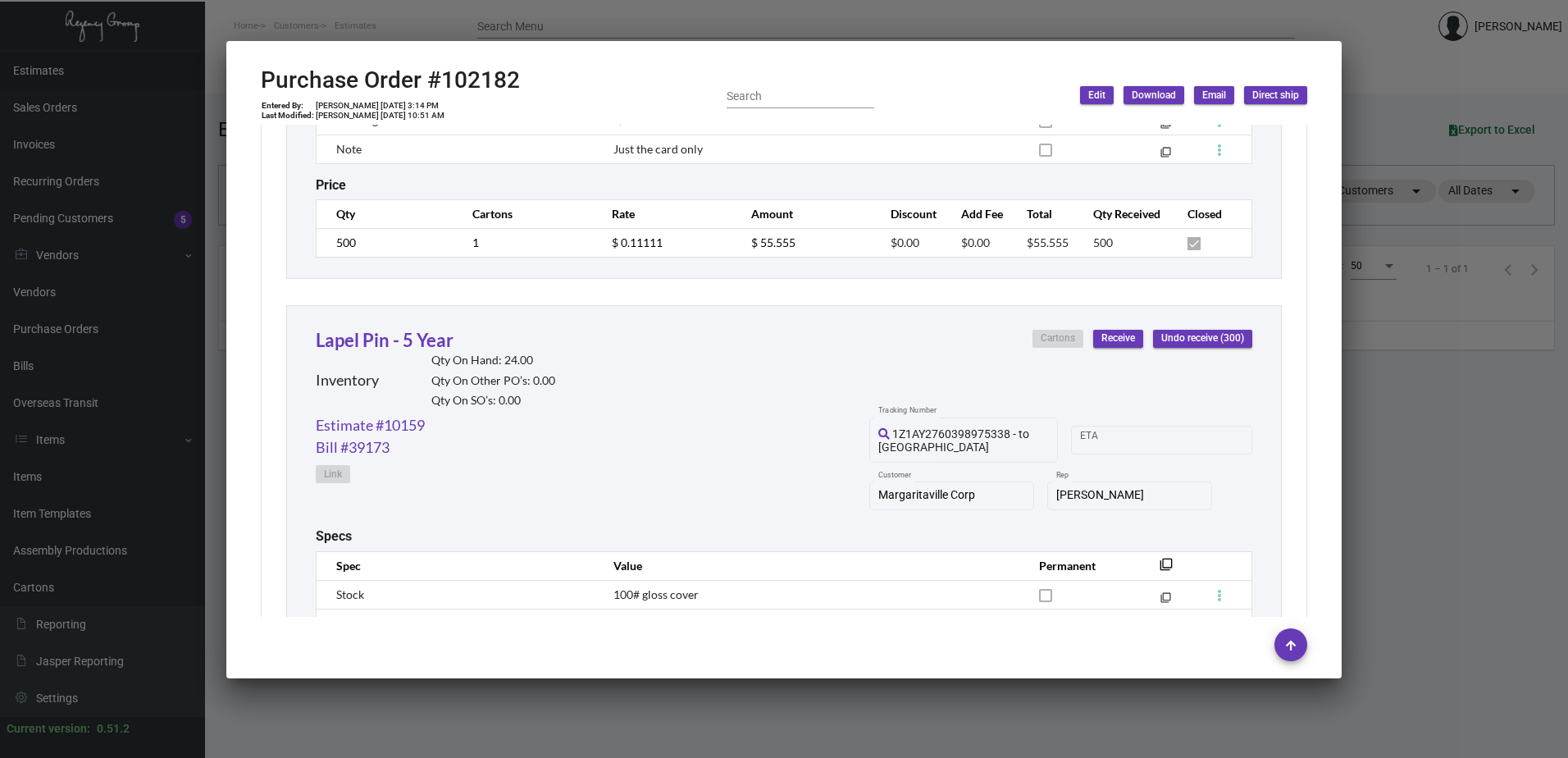
click at [550, 21] on div at bounding box center [784, 379] width 1568 height 758
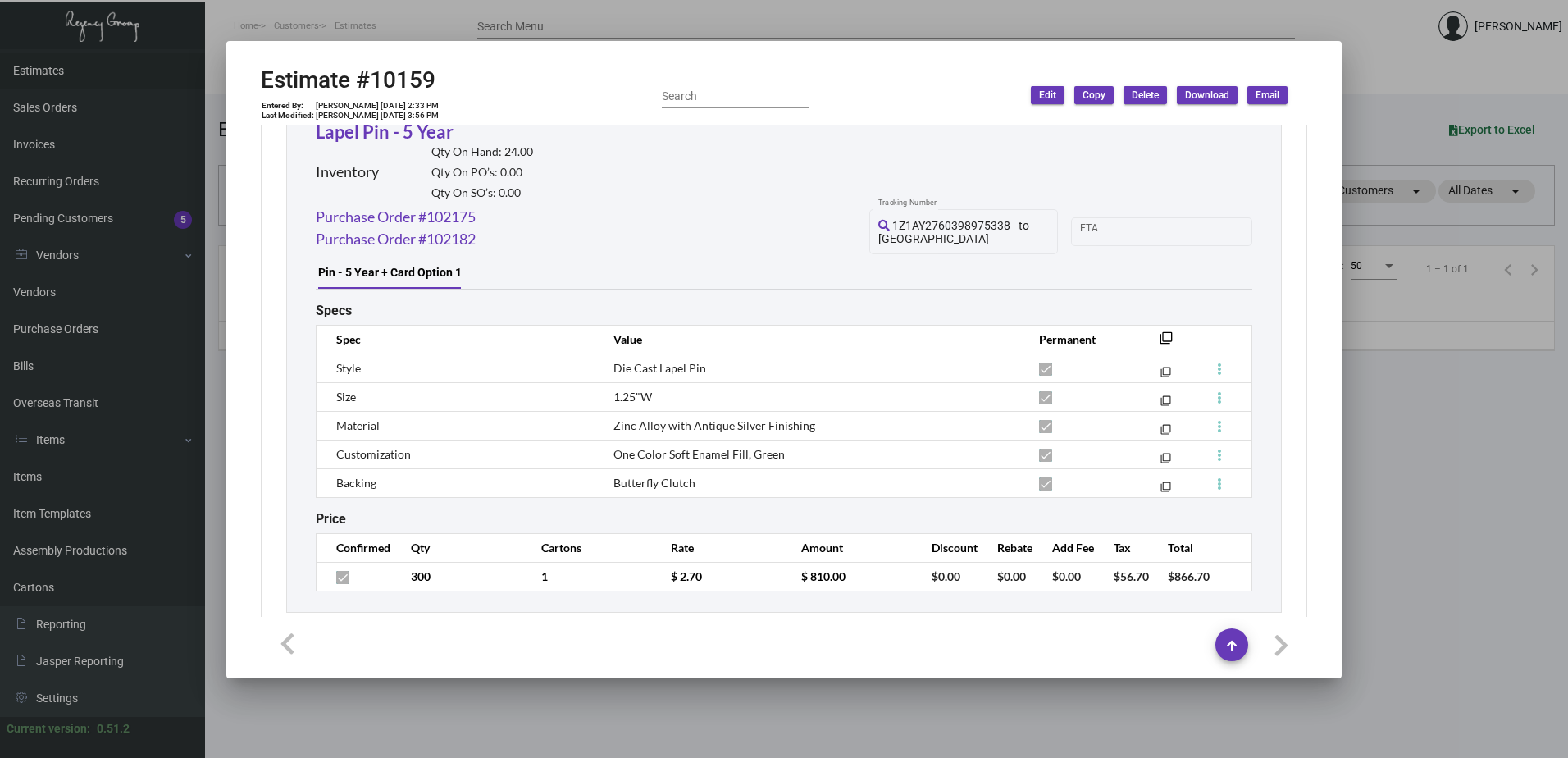
click at [72, 510] on div at bounding box center [784, 379] width 1568 height 758
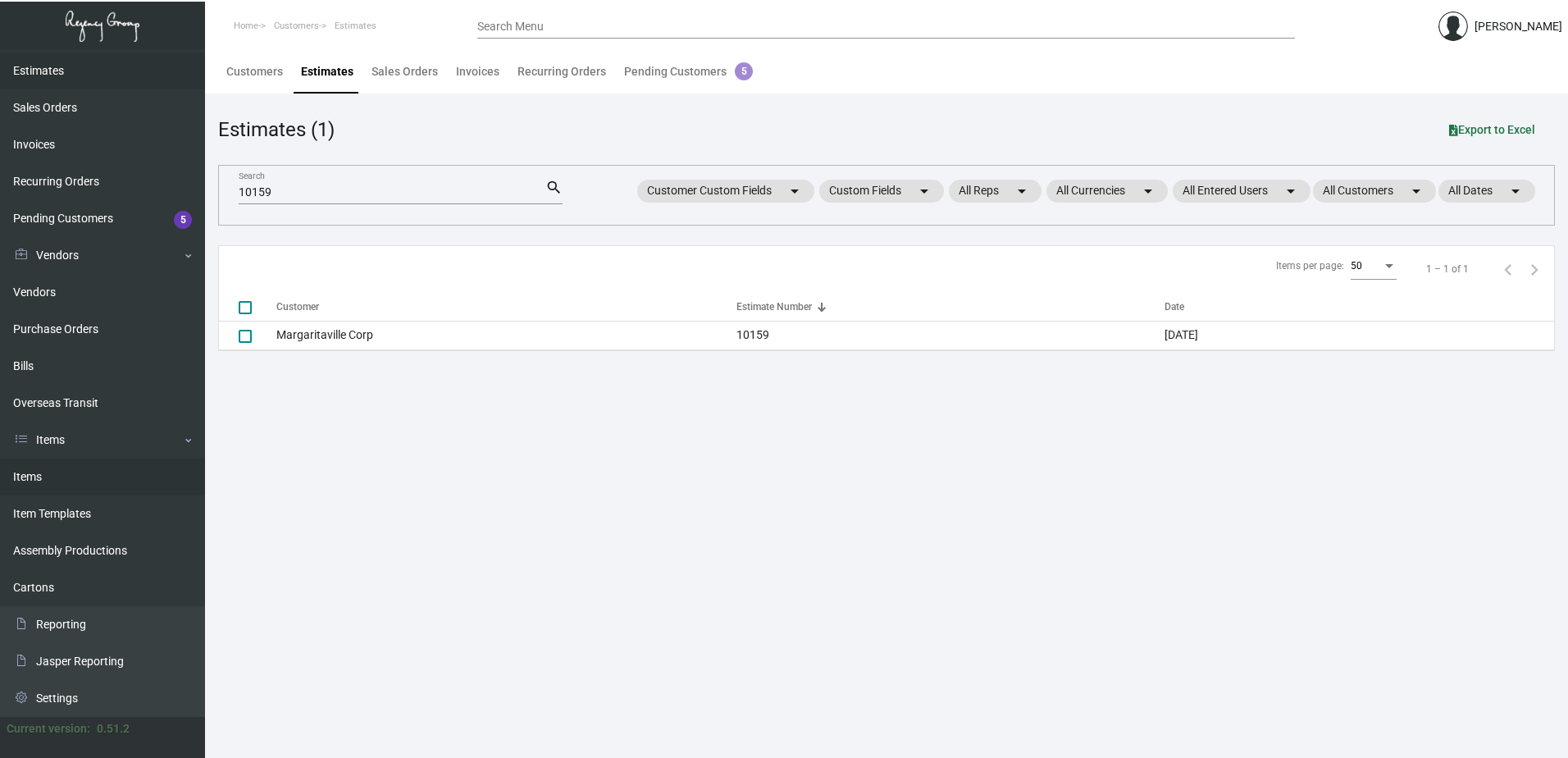
click at [36, 471] on link "Items" at bounding box center [102, 477] width 205 height 37
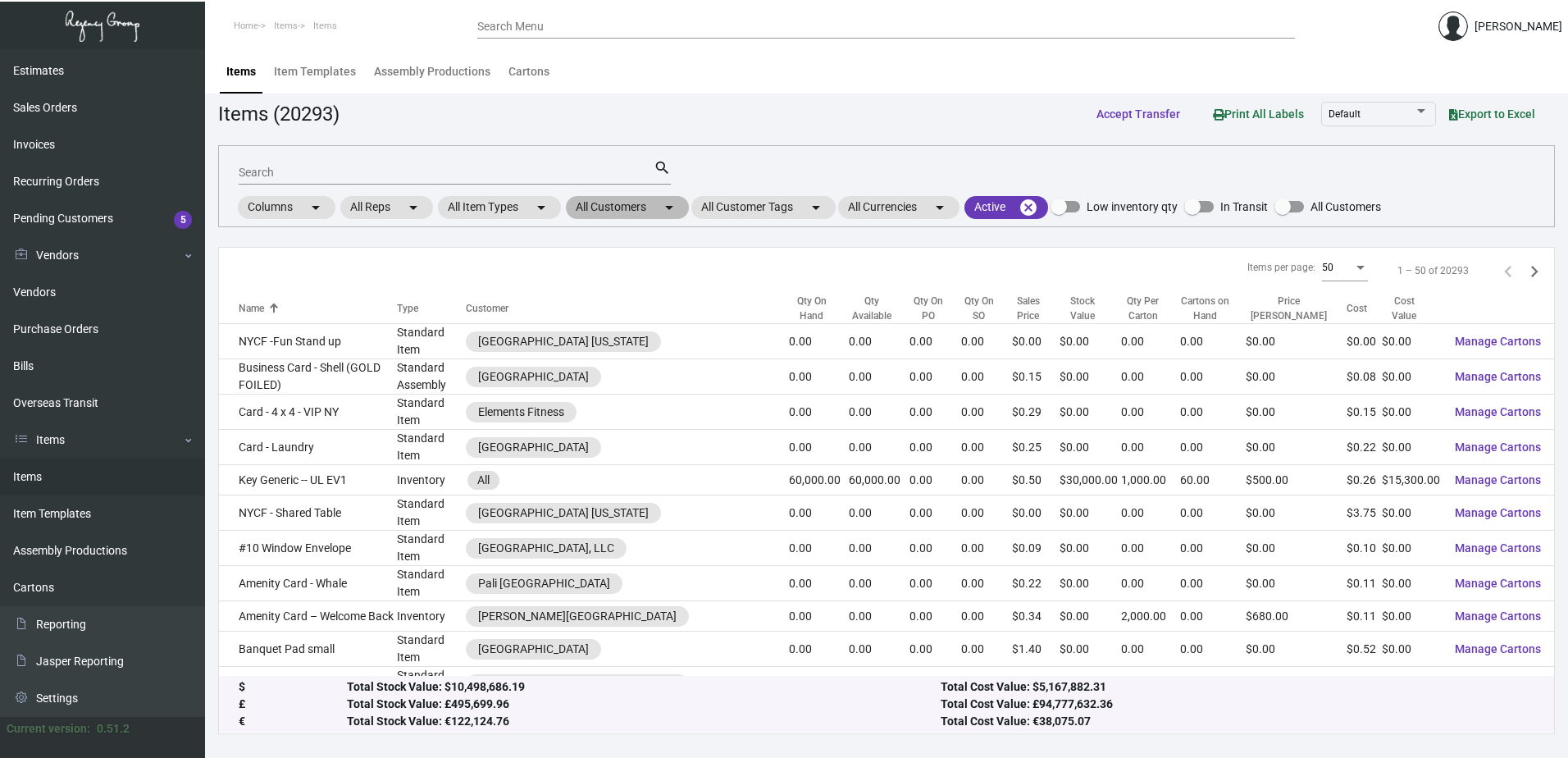
click at [615, 206] on mat-chip "All Customers arrow_drop_down" at bounding box center [627, 207] width 123 height 23
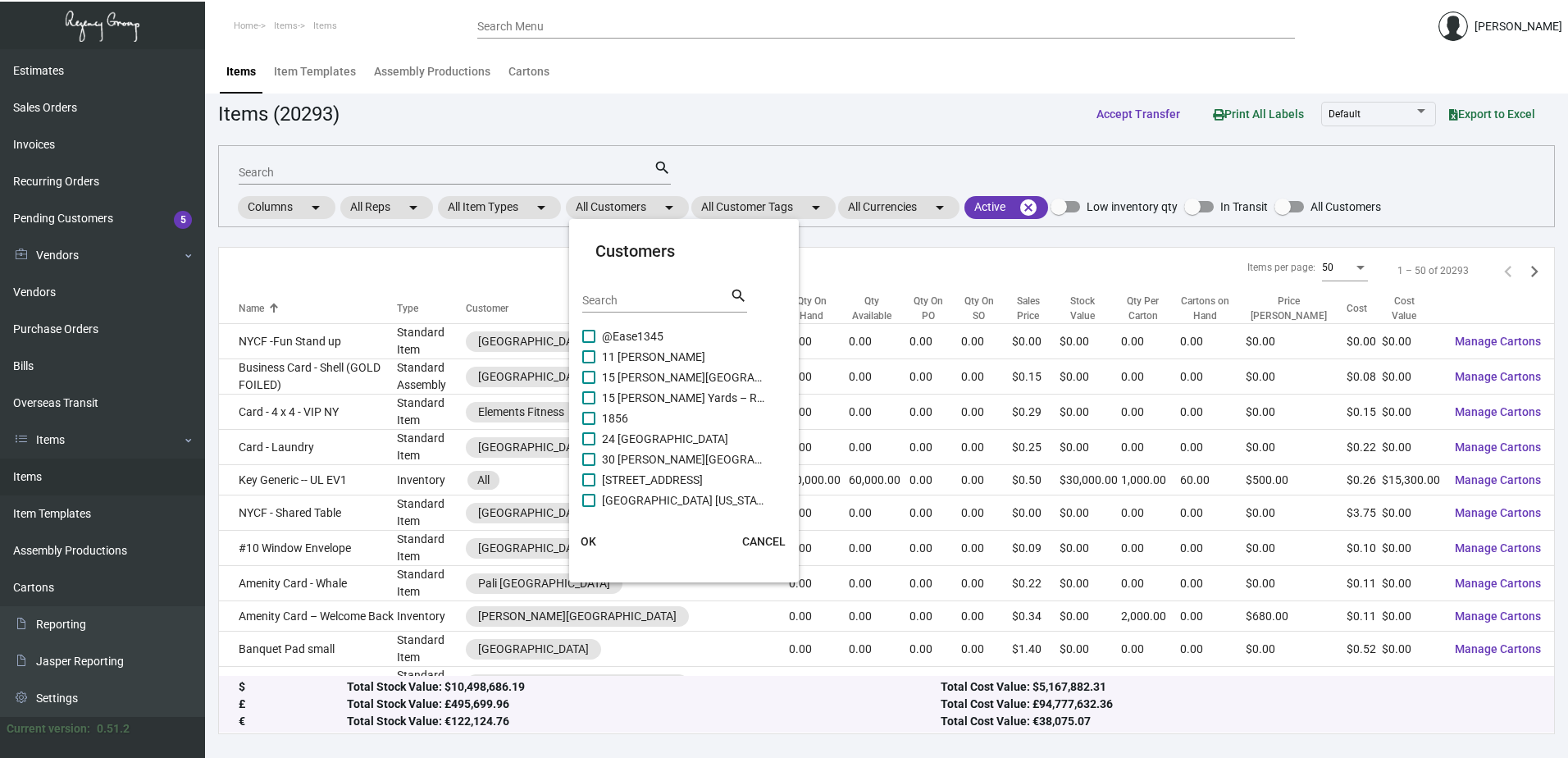
click at [643, 304] on input "Search" at bounding box center [656, 300] width 147 height 13
type input "margari"
drag, startPoint x: 689, startPoint y: 418, endPoint x: 680, endPoint y: 421, distance: 9.5
click at [689, 417] on span "Margaritaville Corp" at bounding box center [683, 414] width 164 height 20
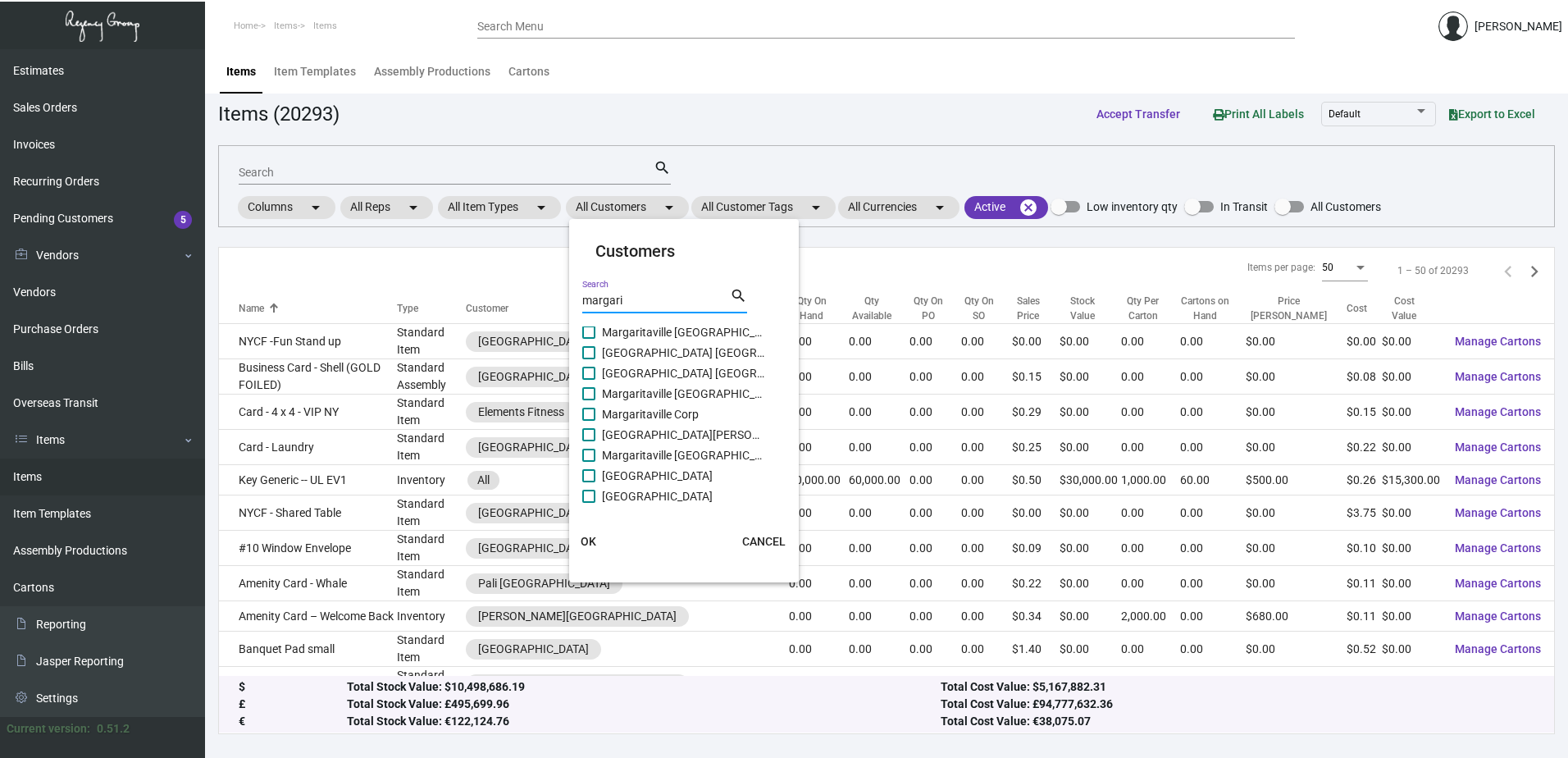
click at [589, 421] on input "Margaritaville Corp" at bounding box center [588, 421] width 1 height 1
checkbox input "true"
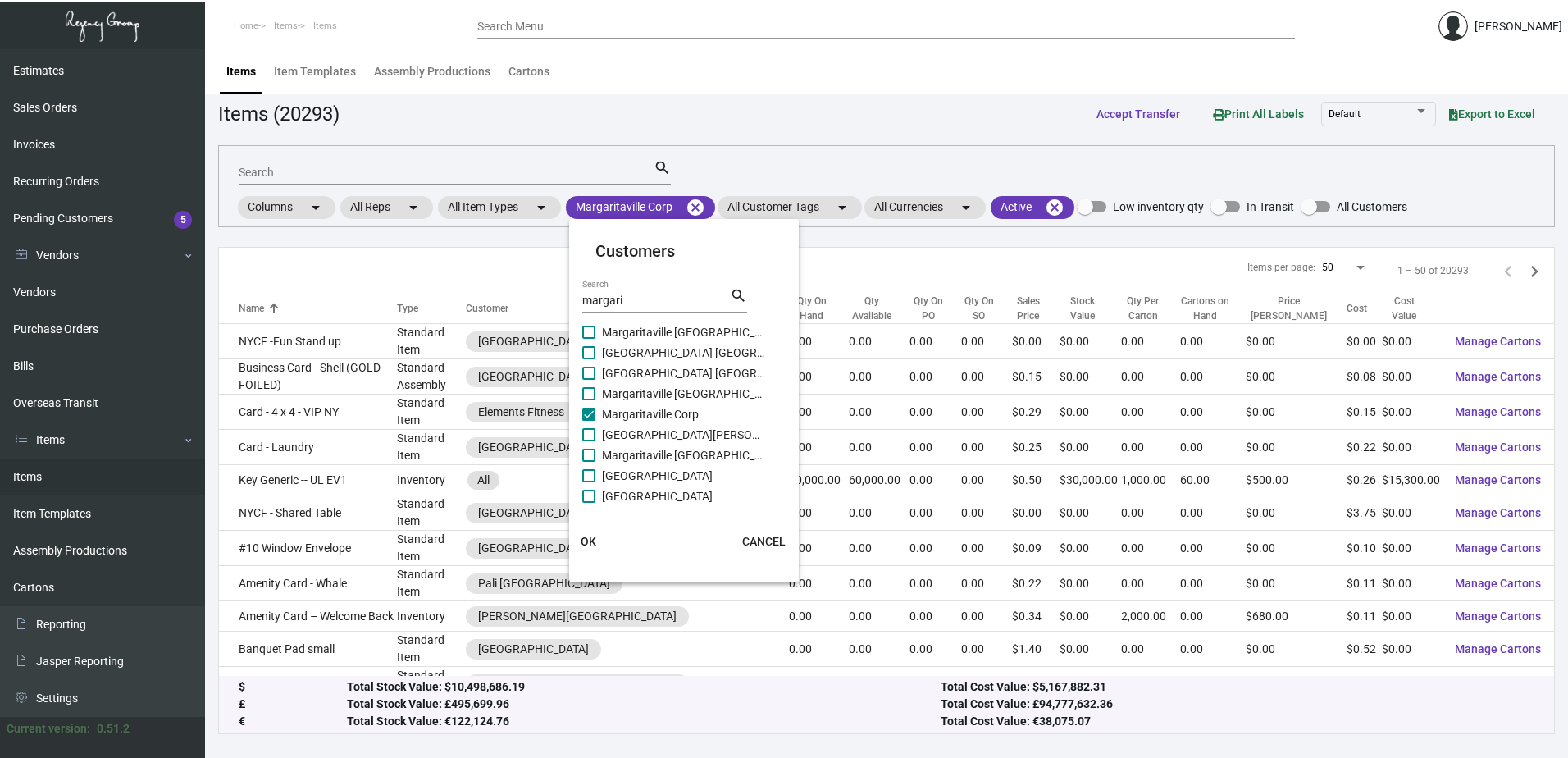
click at [599, 538] on button "OK" at bounding box center [589, 541] width 53 height 29
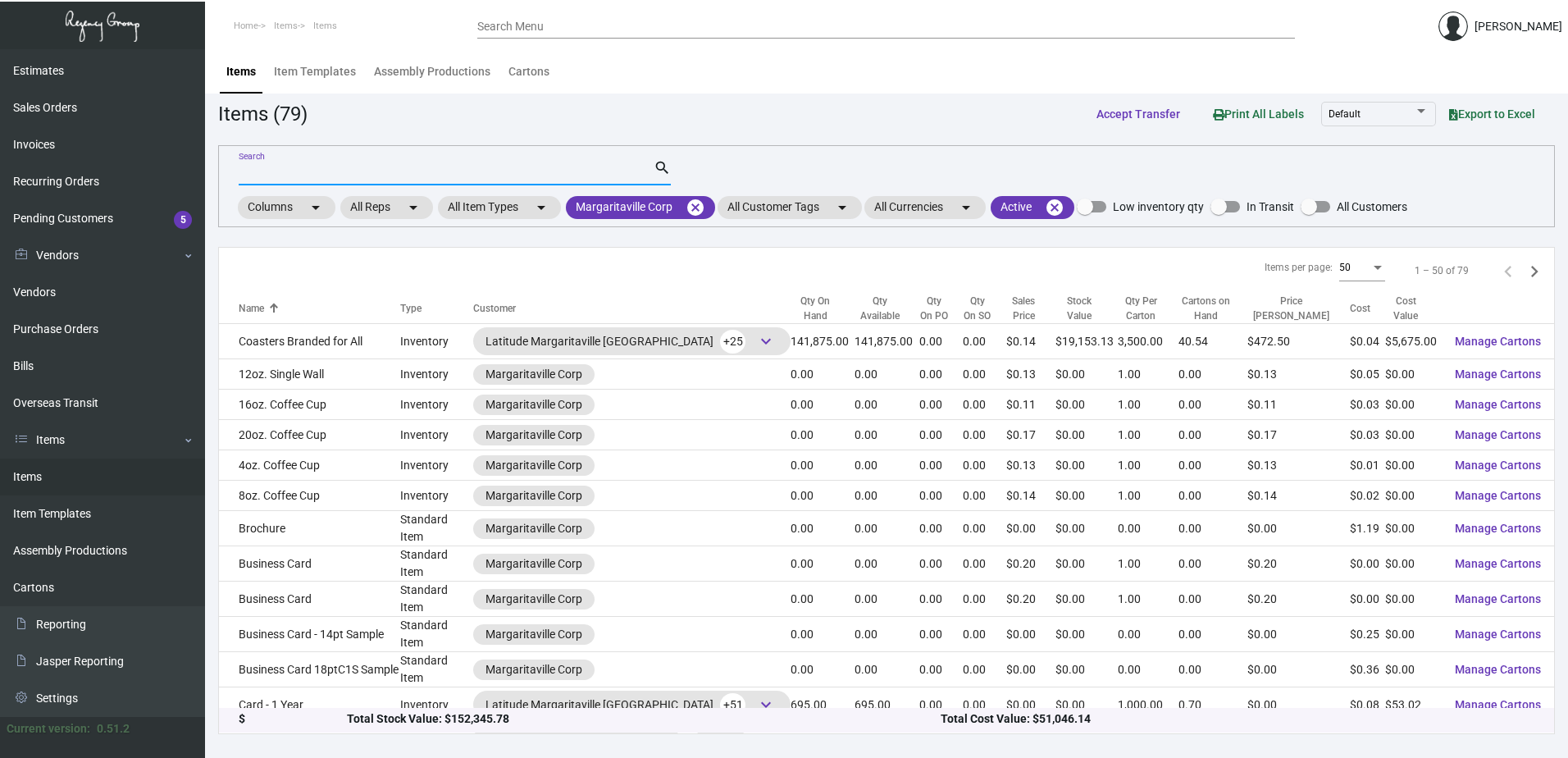
click at [369, 174] on input "Search" at bounding box center [446, 173] width 415 height 13
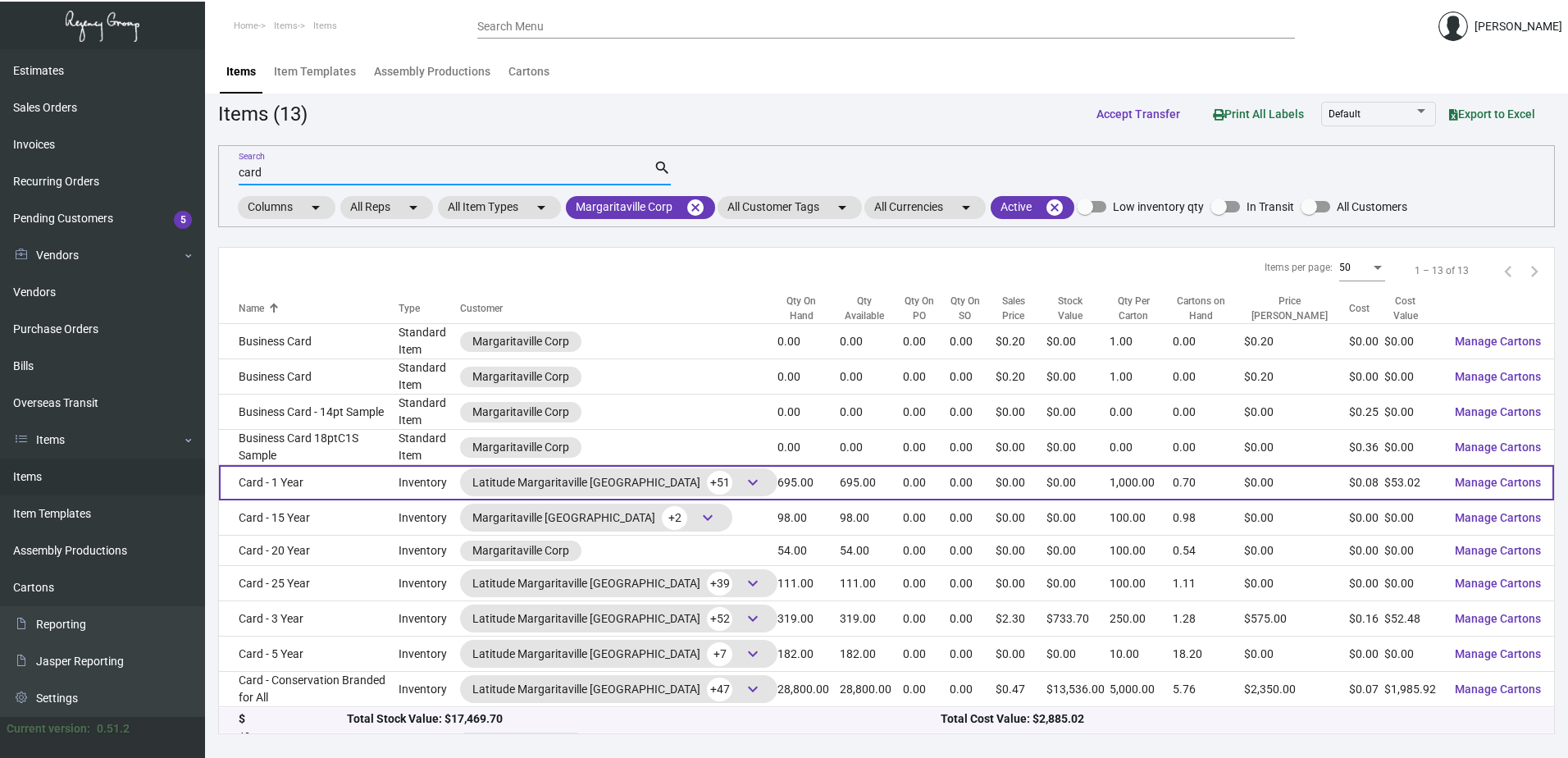
type input "card"
click at [346, 489] on td "Card - 1 Year" at bounding box center [308, 482] width 180 height 36
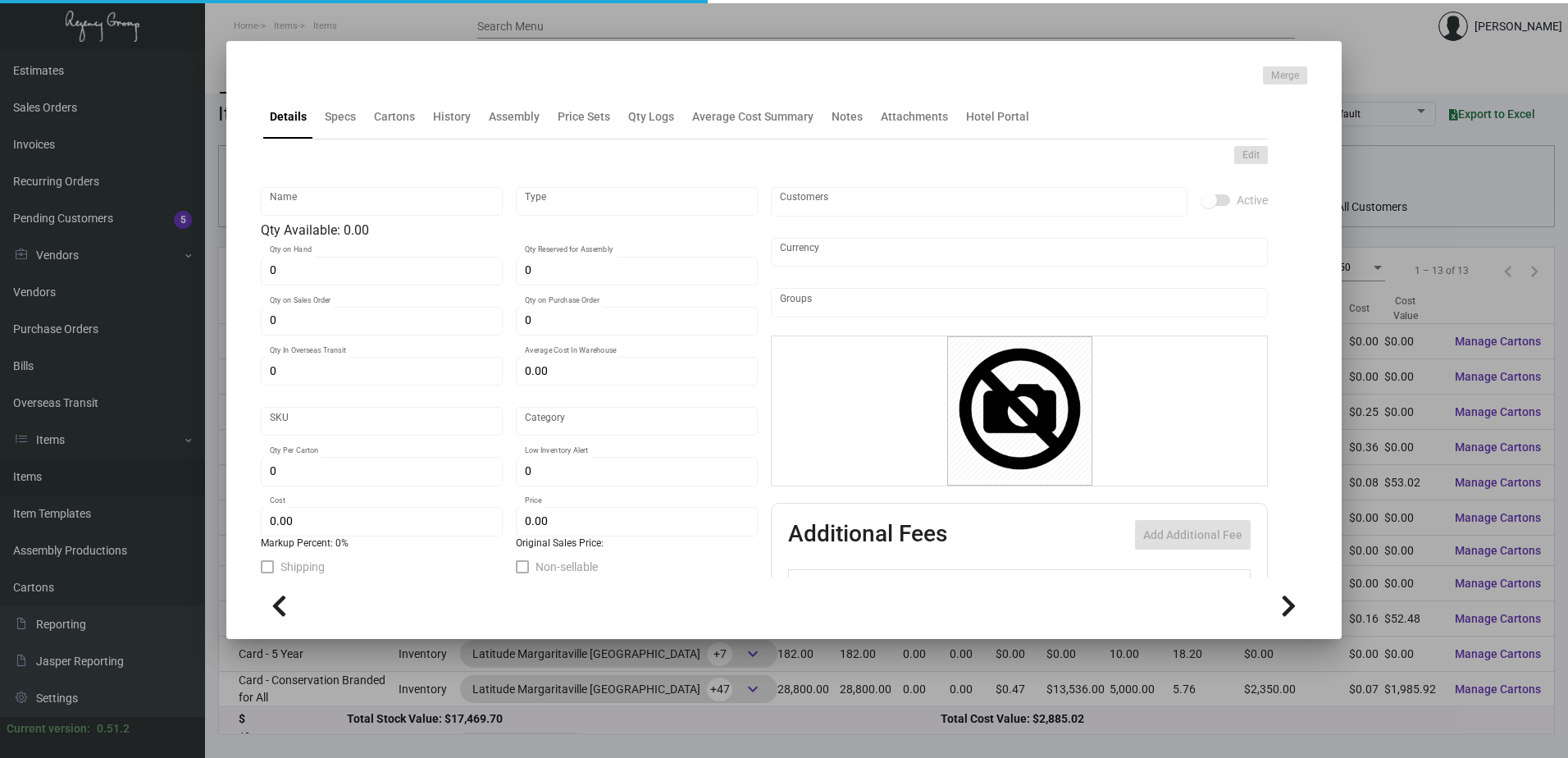
type input "Card - 1 Year"
type input "Inventory"
type input "695"
type input "$ 0.10977"
type input "Standard"
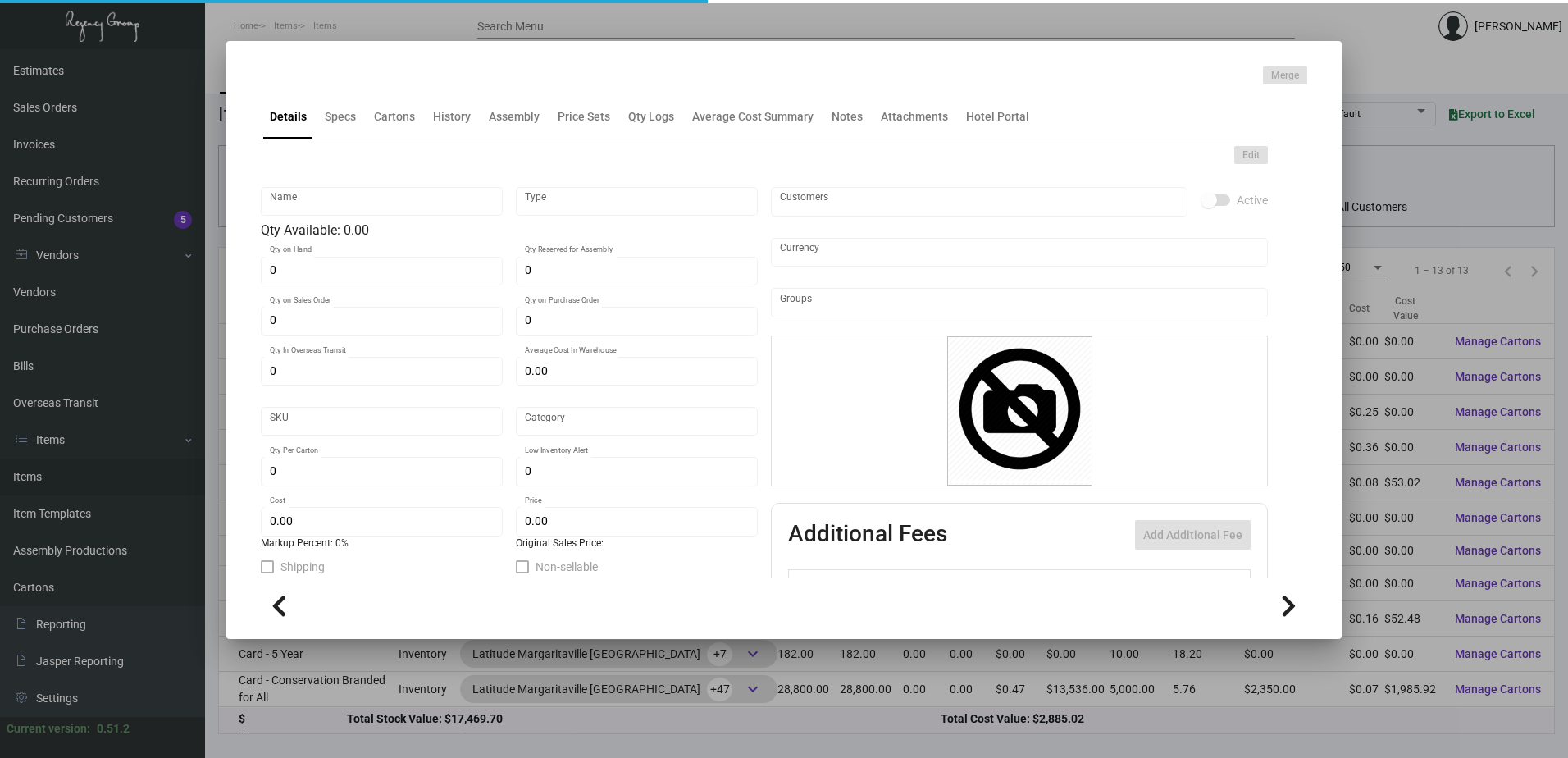
type input "1,000"
type input "$ 0.07629"
type input "$ 0.00"
checkbox input "true"
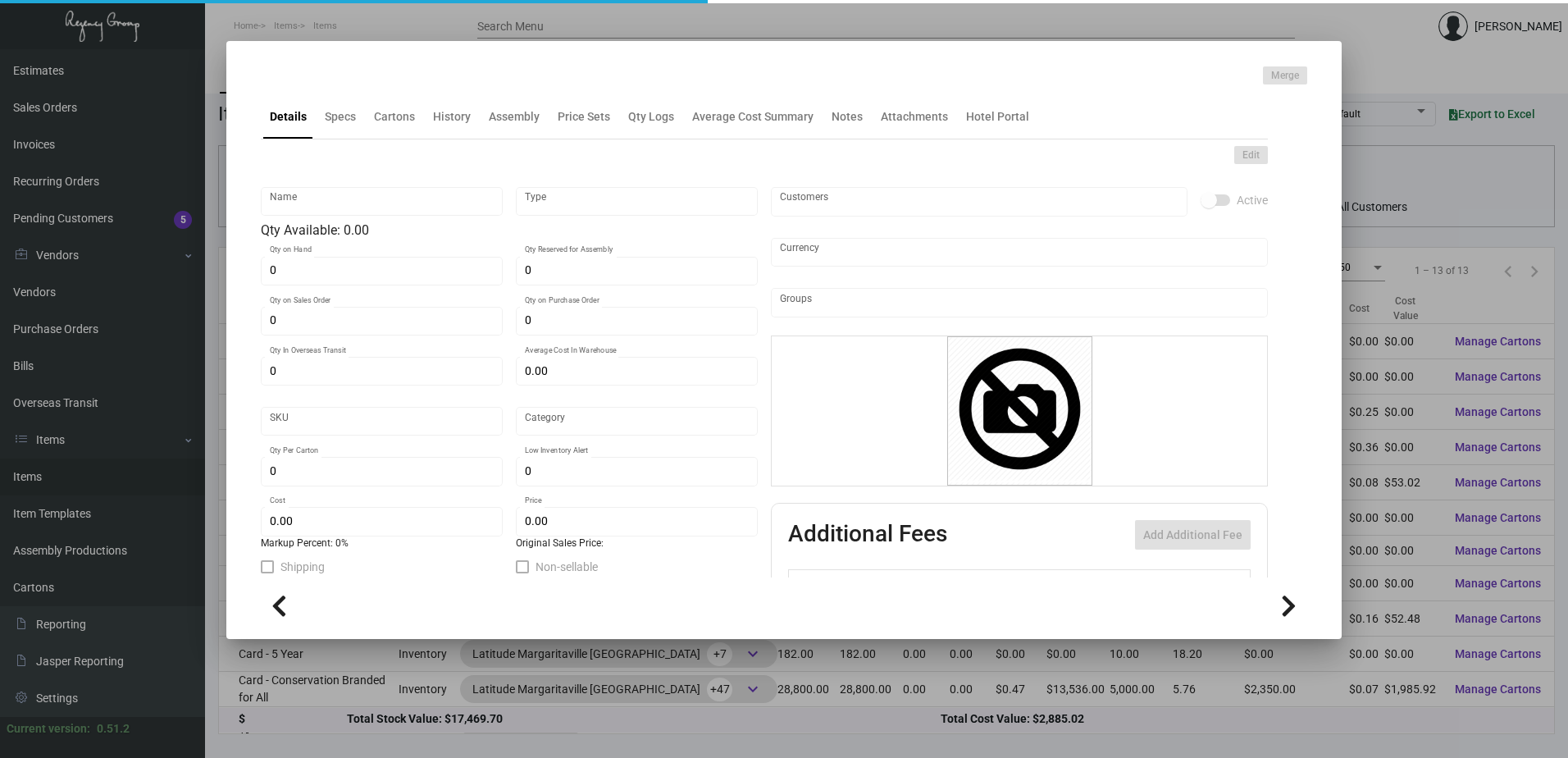
type input "United States Dollar $"
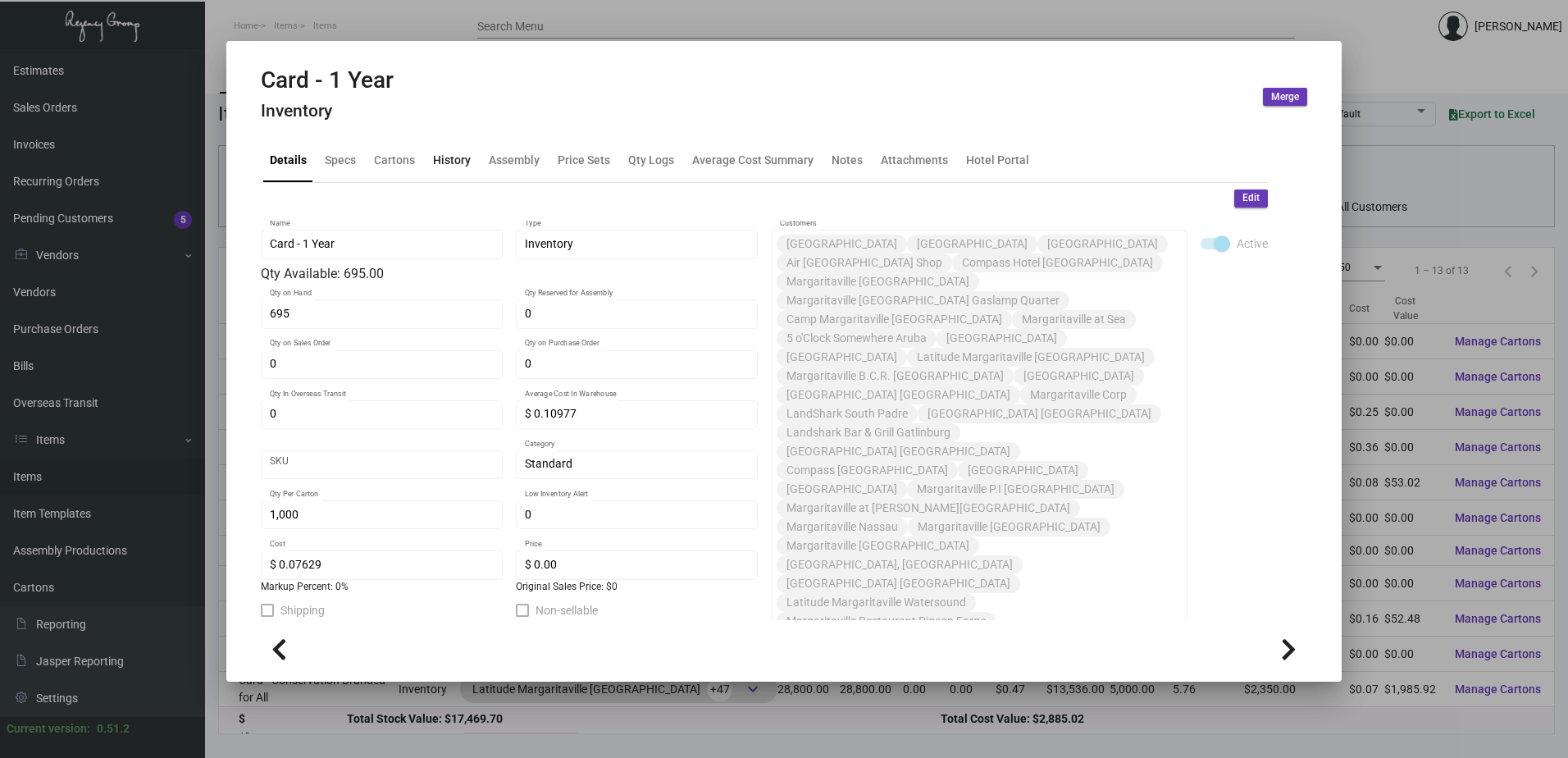
click at [458, 164] on div "History" at bounding box center [451, 160] width 37 height 17
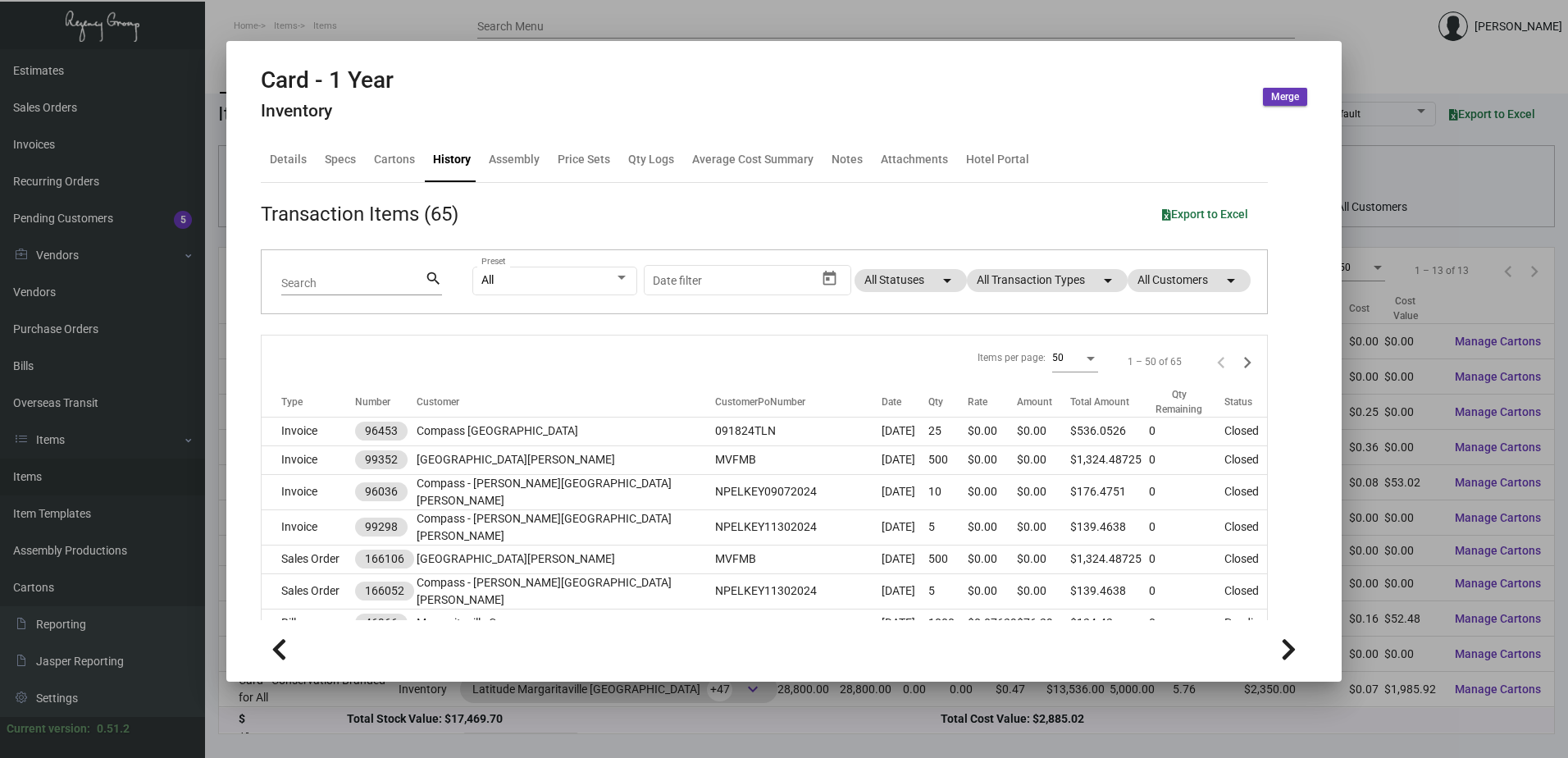
scroll to position [328, 0]
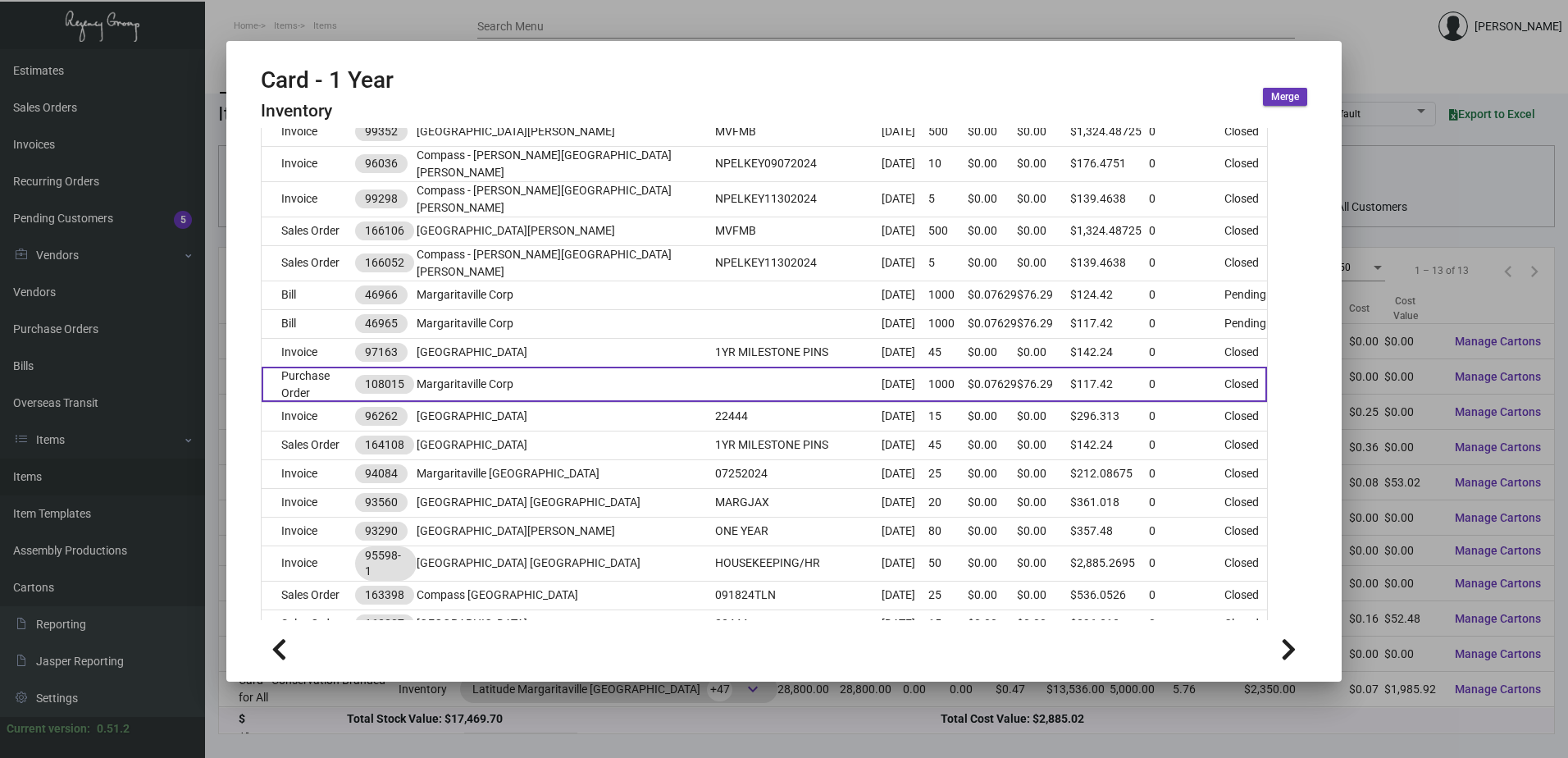
click at [510, 367] on td "Margaritaville Corp" at bounding box center [565, 384] width 298 height 36
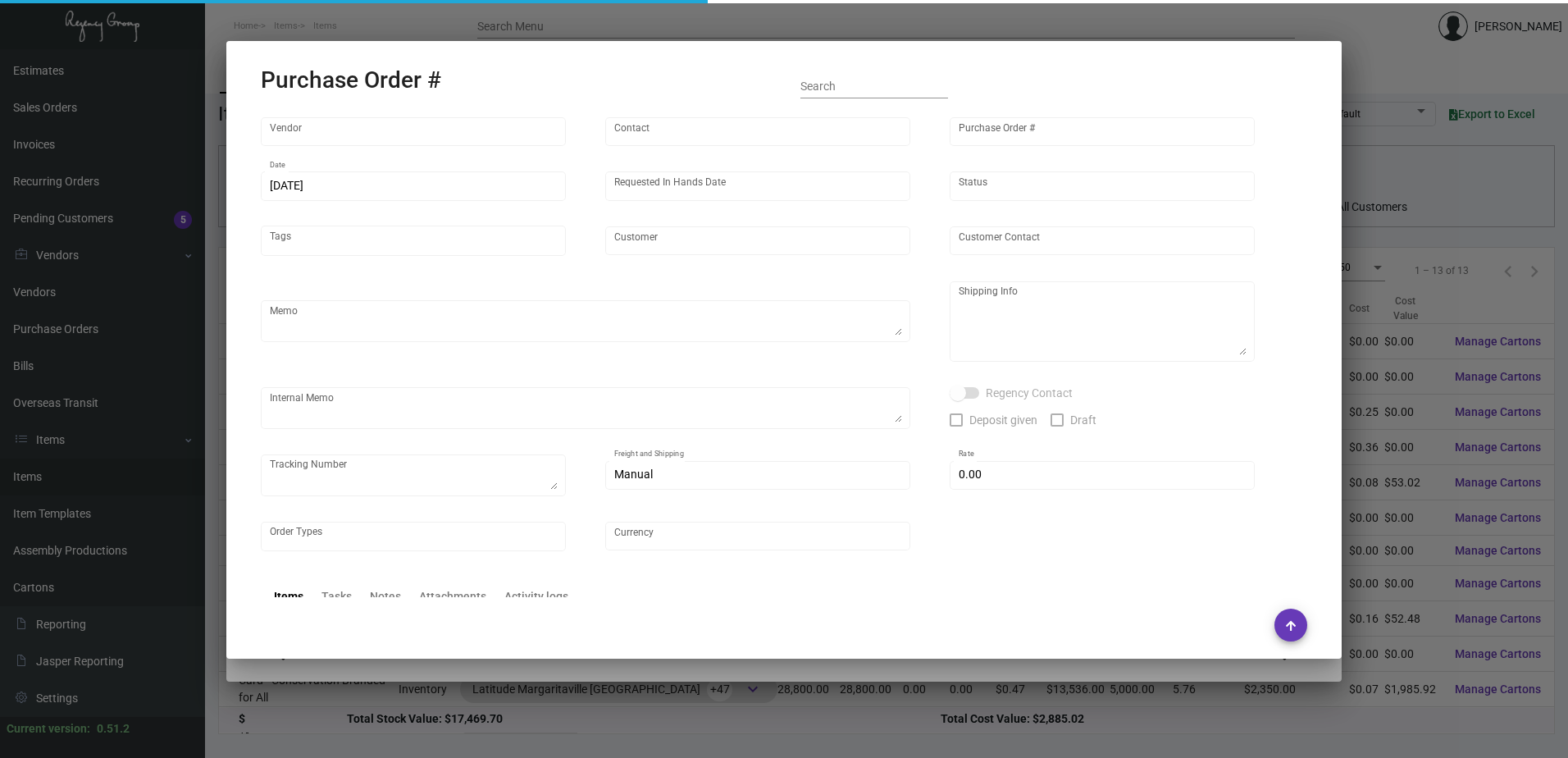
type input "4 Over"
type input "108015"
type input "[DATE]"
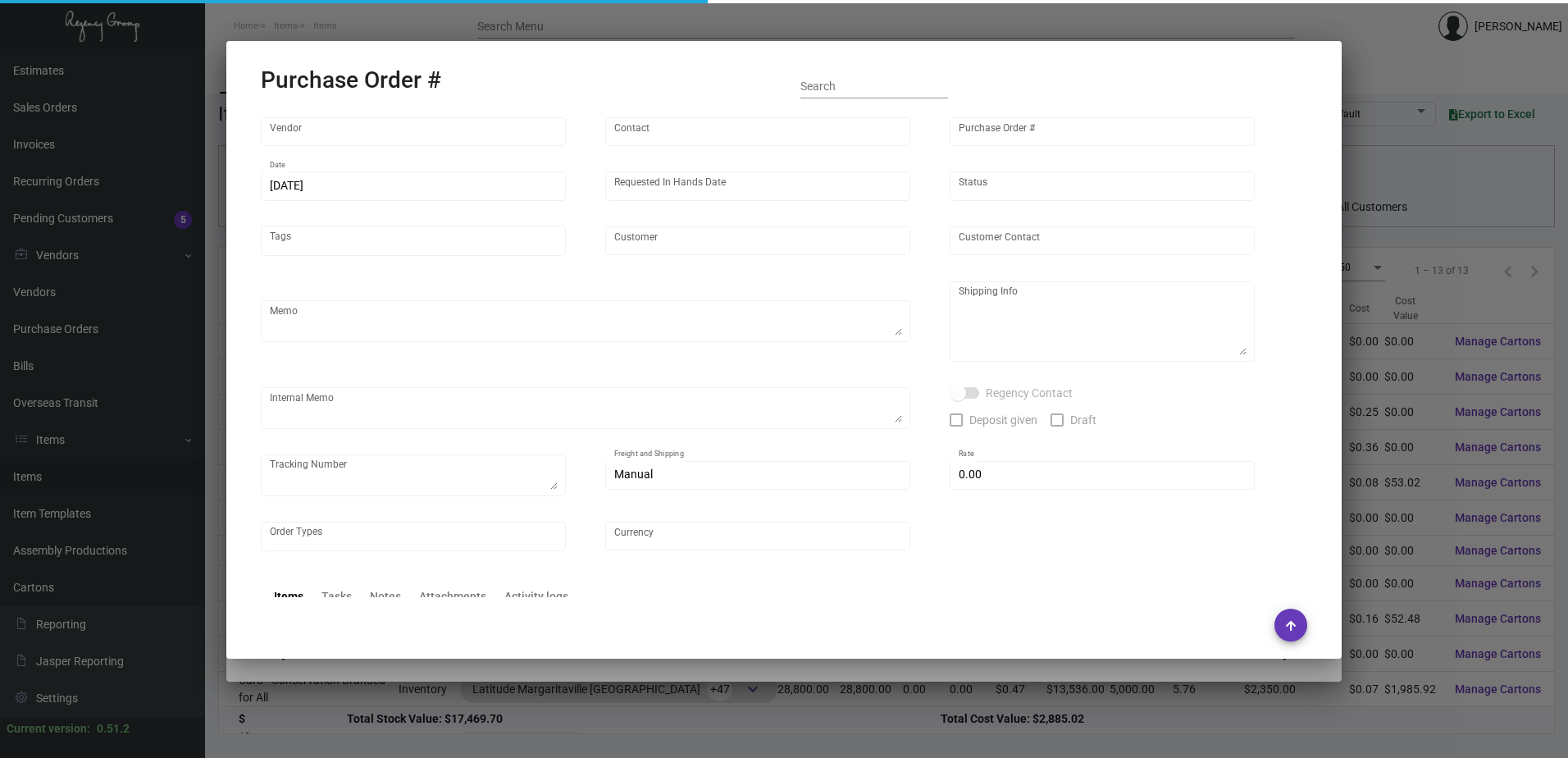
type input "Margaritaville Corp"
type textarea "Regency Group NJ - [PERSON_NAME] [STREET_ADDRESS]"
type textarea "Free local delivery to [GEOGRAPHIC_DATA] WH - Handling fee $7 Order# 008381263 …"
checkbox input "true"
type input "$ 0.00"
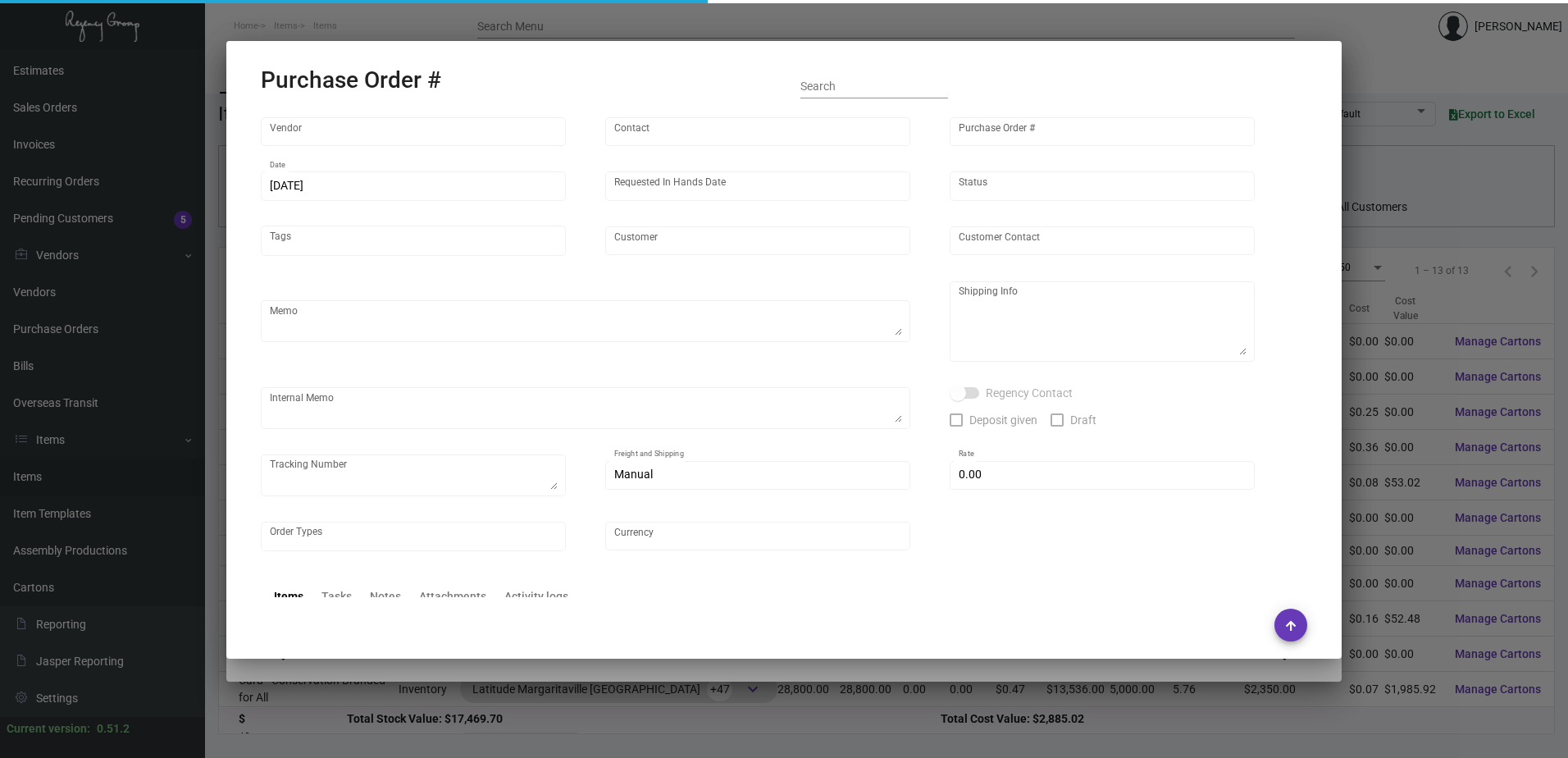
type input "United States Dollar $"
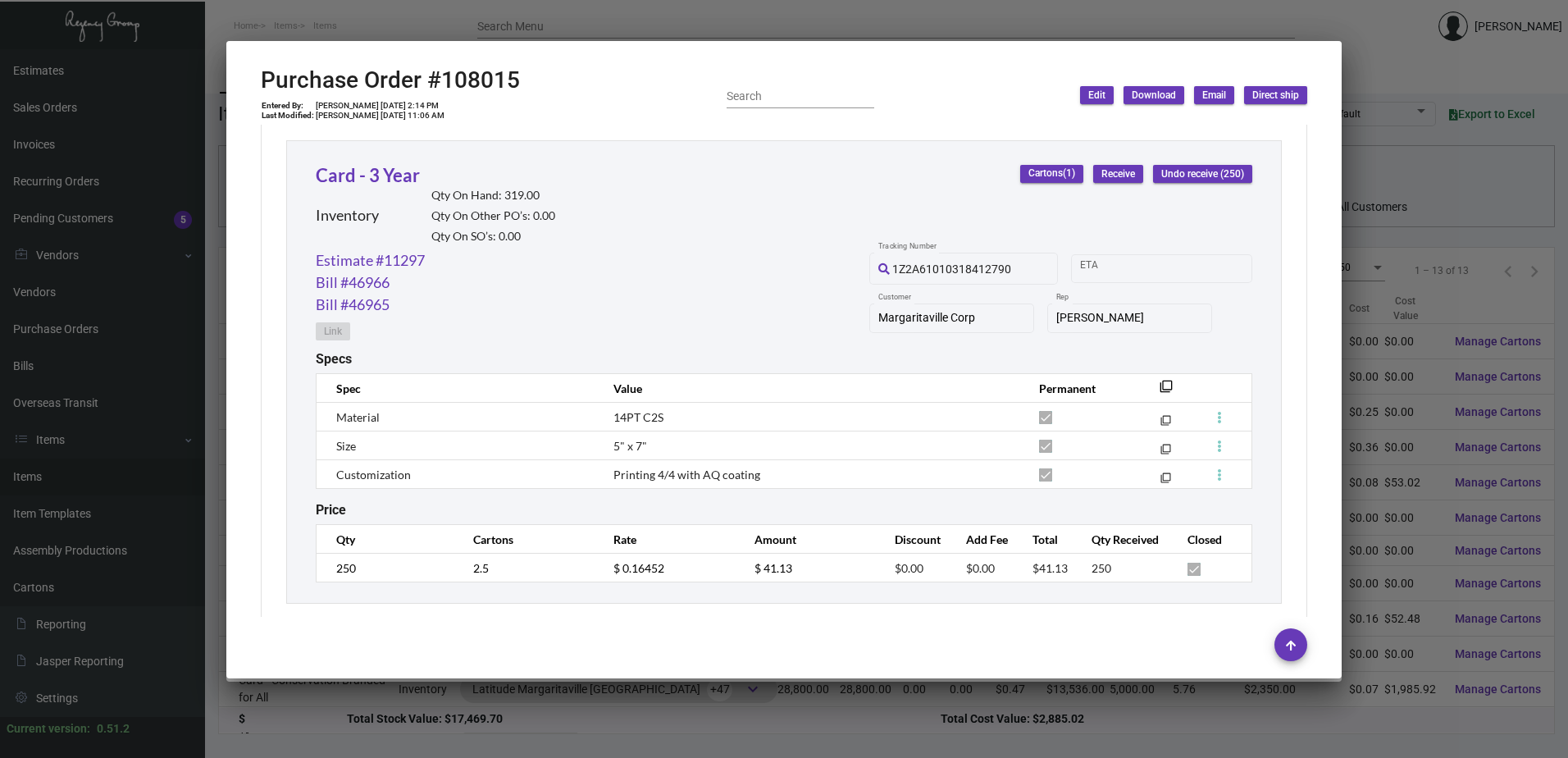
scroll to position [1293, 0]
